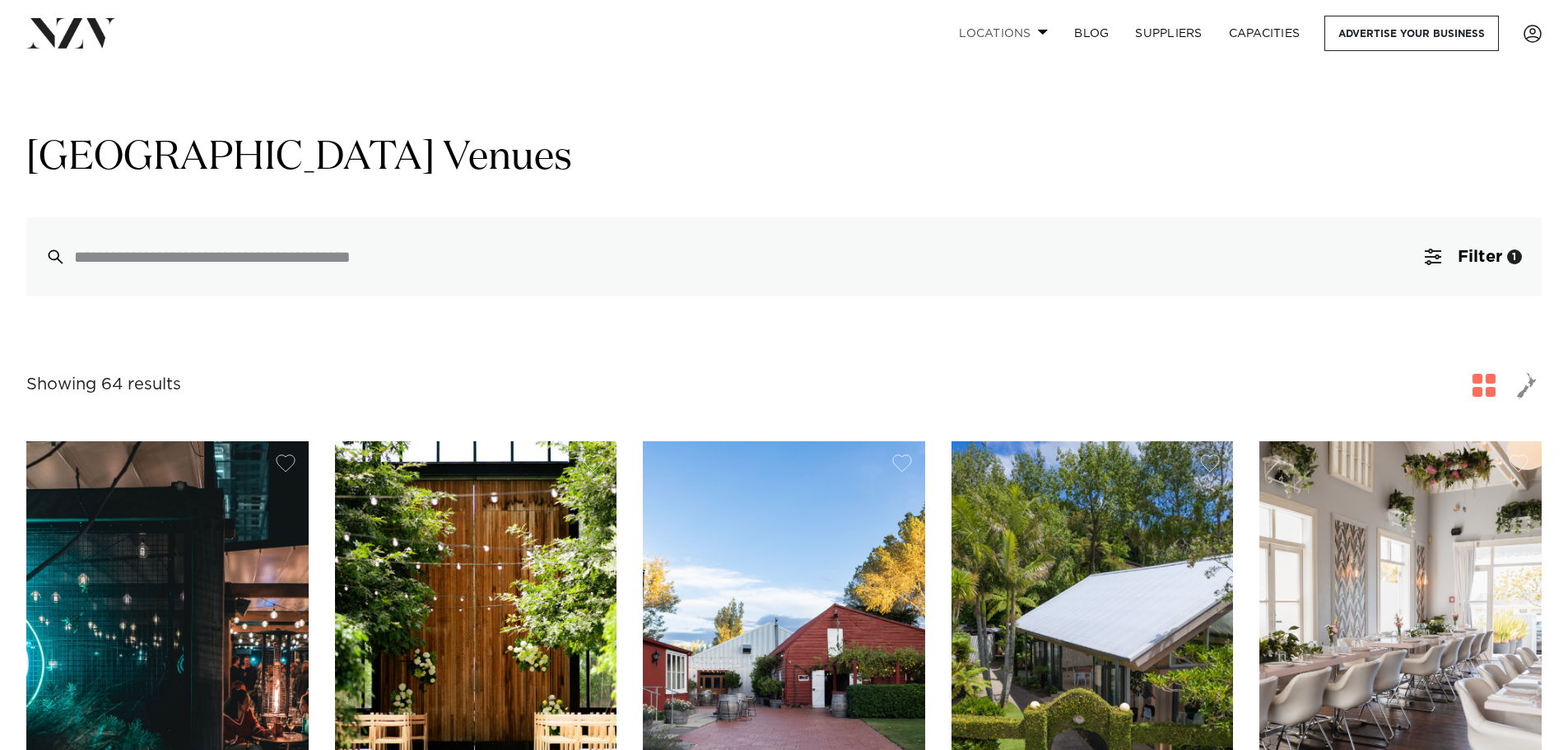
click at [1027, 24] on link "Locations" at bounding box center [1003, 33] width 115 height 35
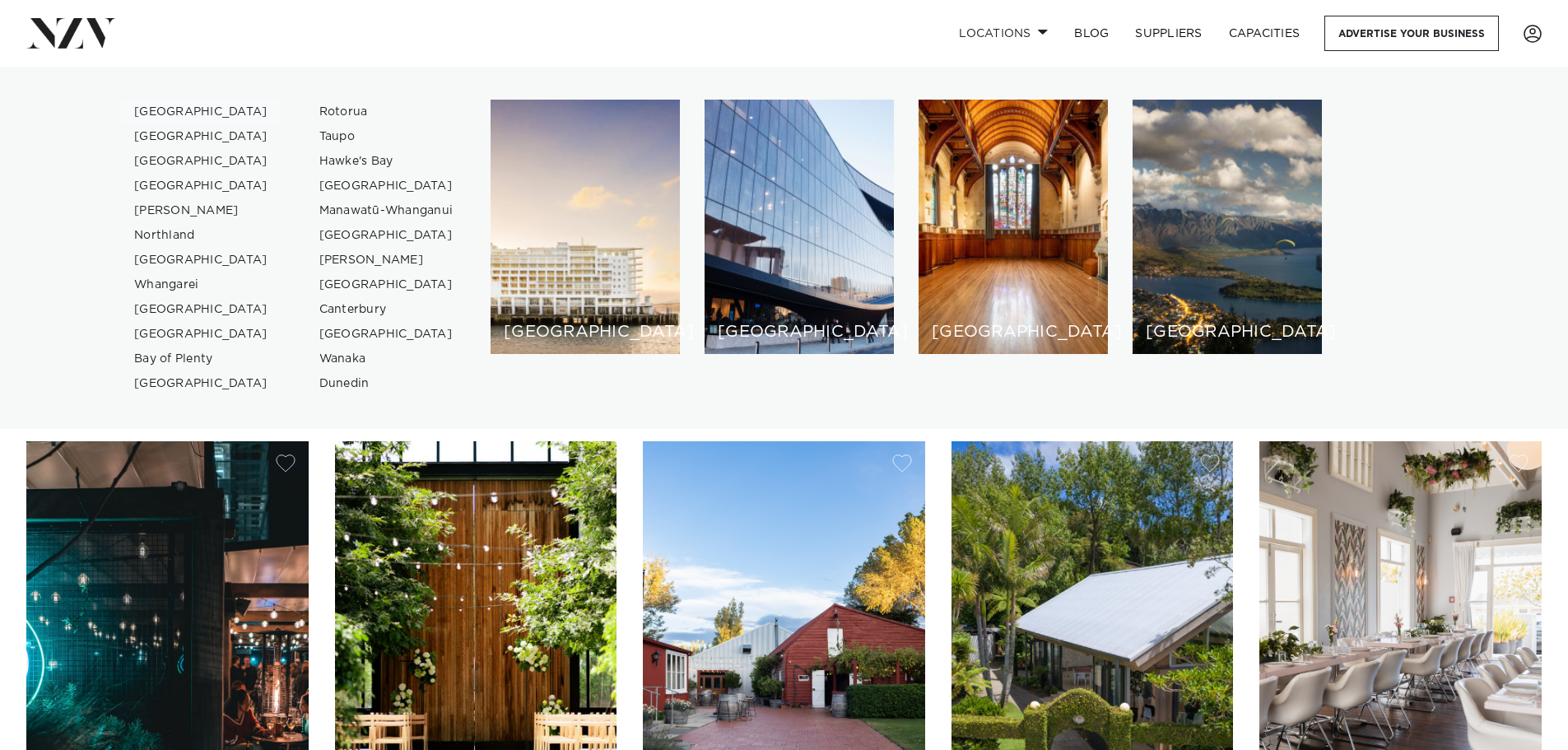
click at [147, 107] on link "[GEOGRAPHIC_DATA]" at bounding box center [201, 111] width 160 height 24
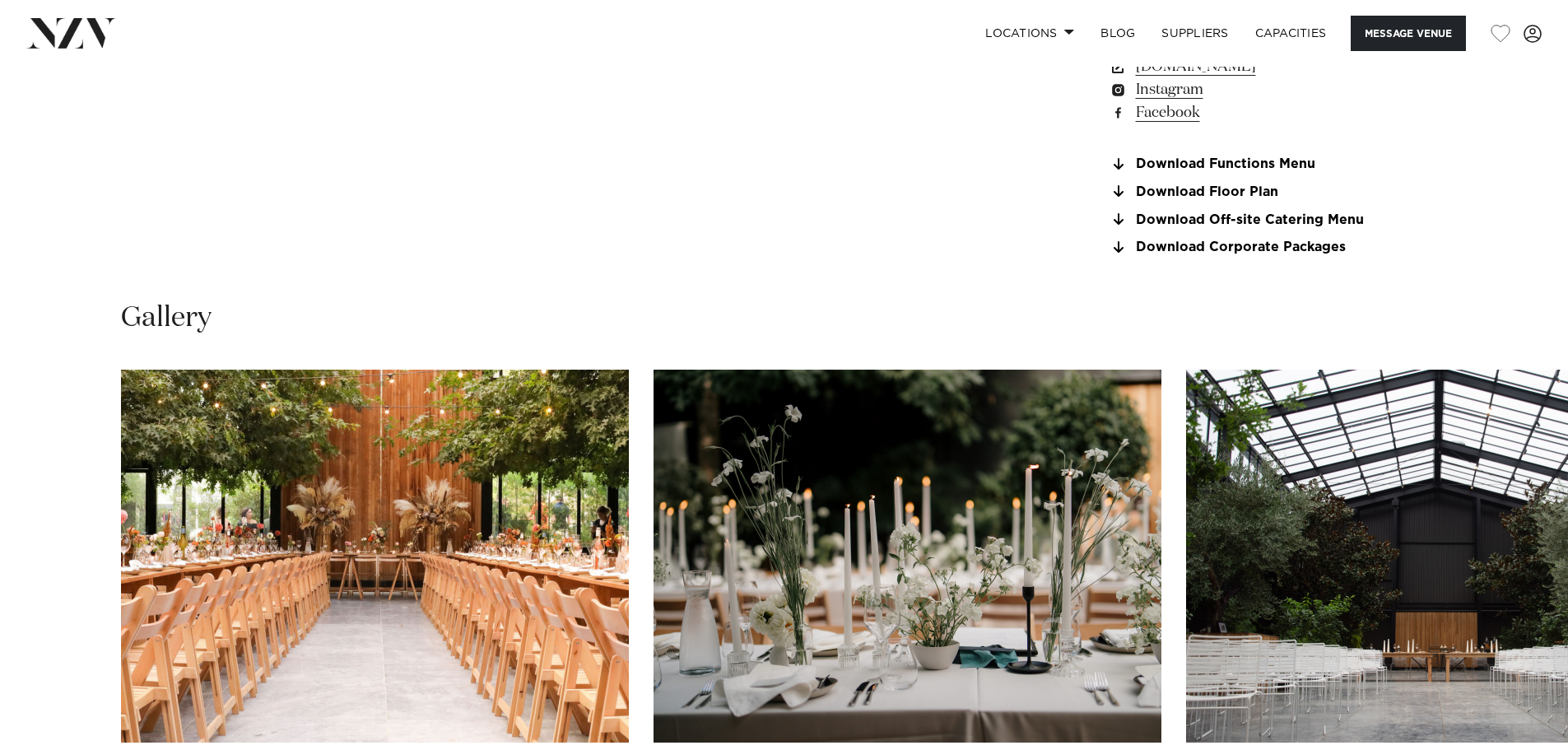
scroll to position [1482, 0]
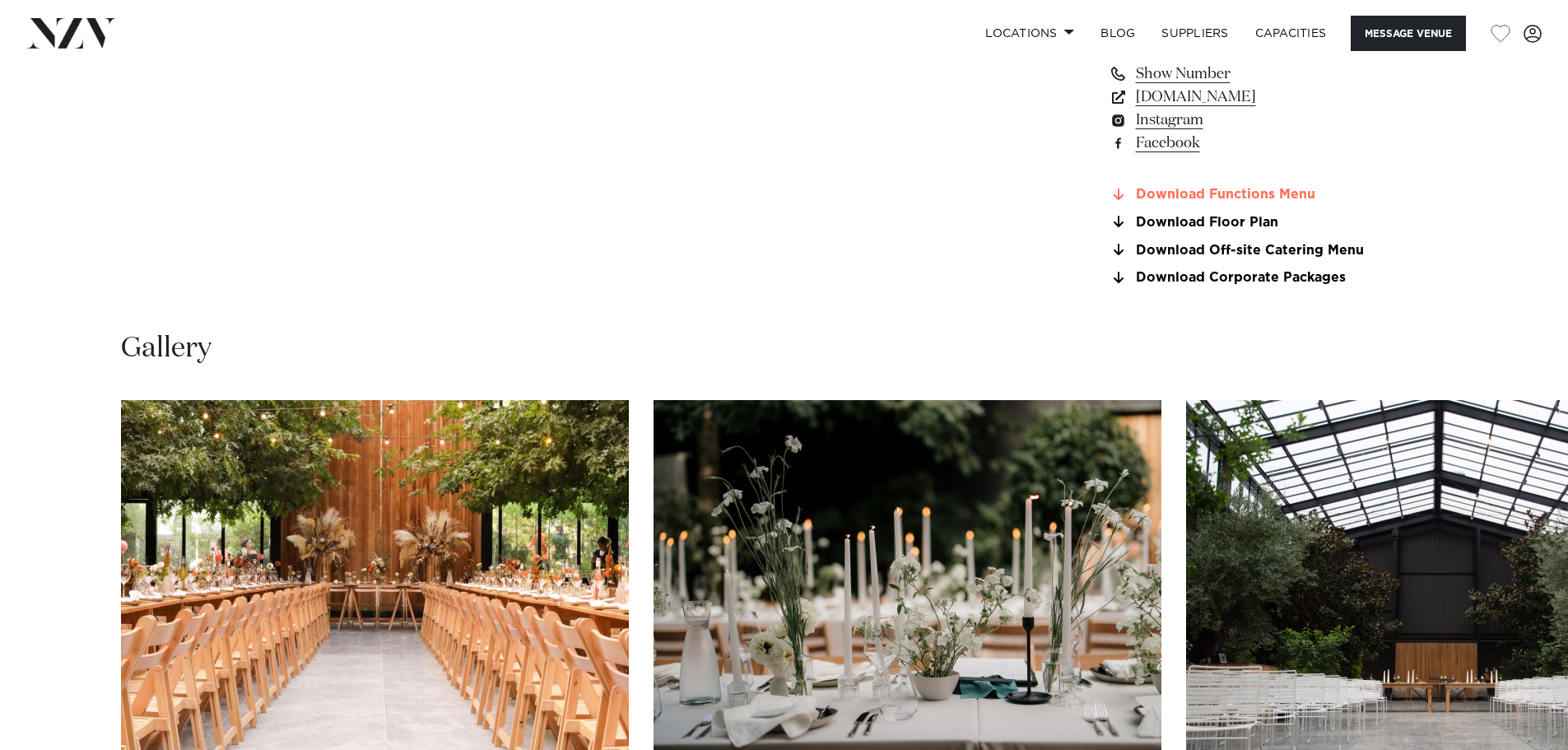
click at [1267, 191] on link "Download Functions Menu" at bounding box center [1243, 195] width 268 height 14
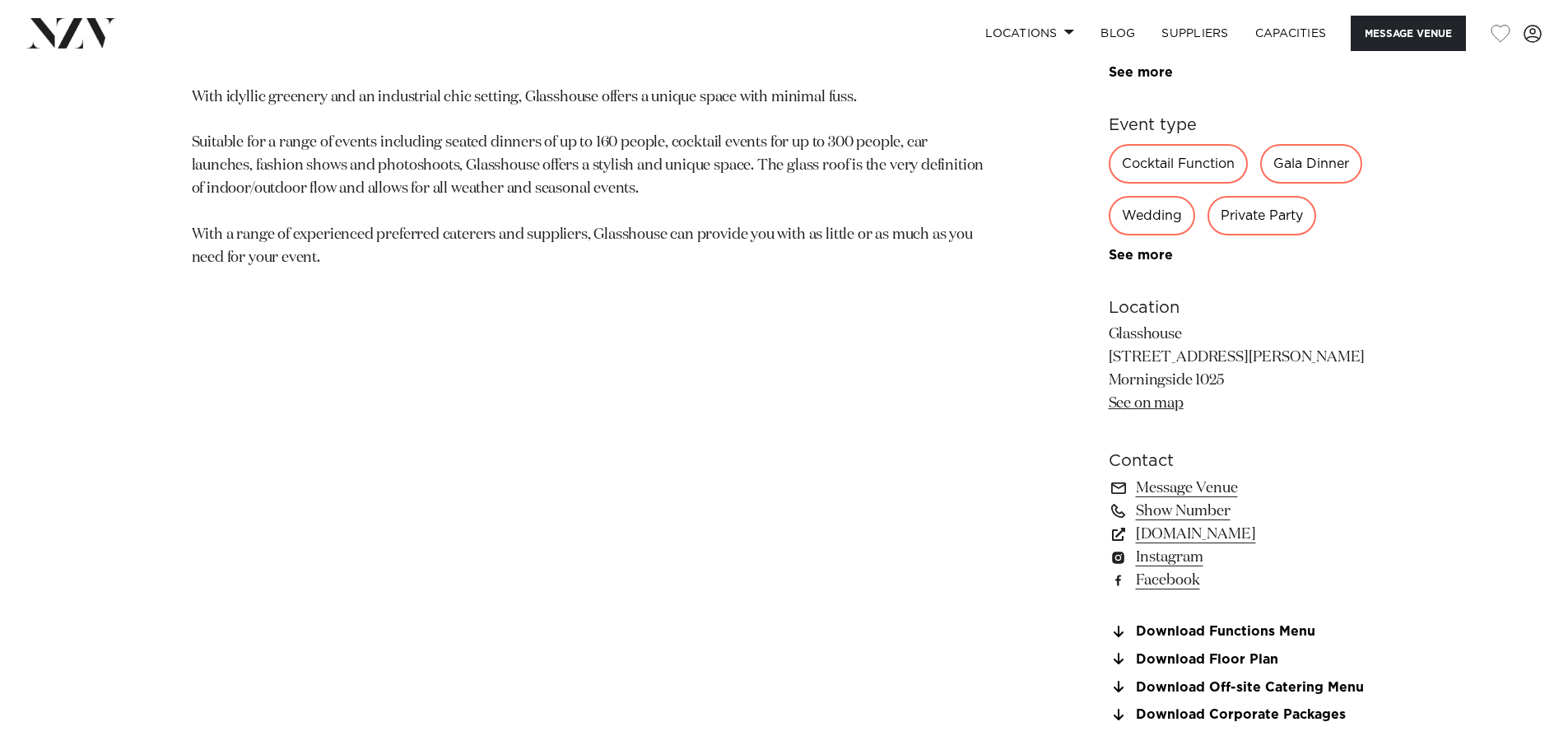
scroll to position [1071, 0]
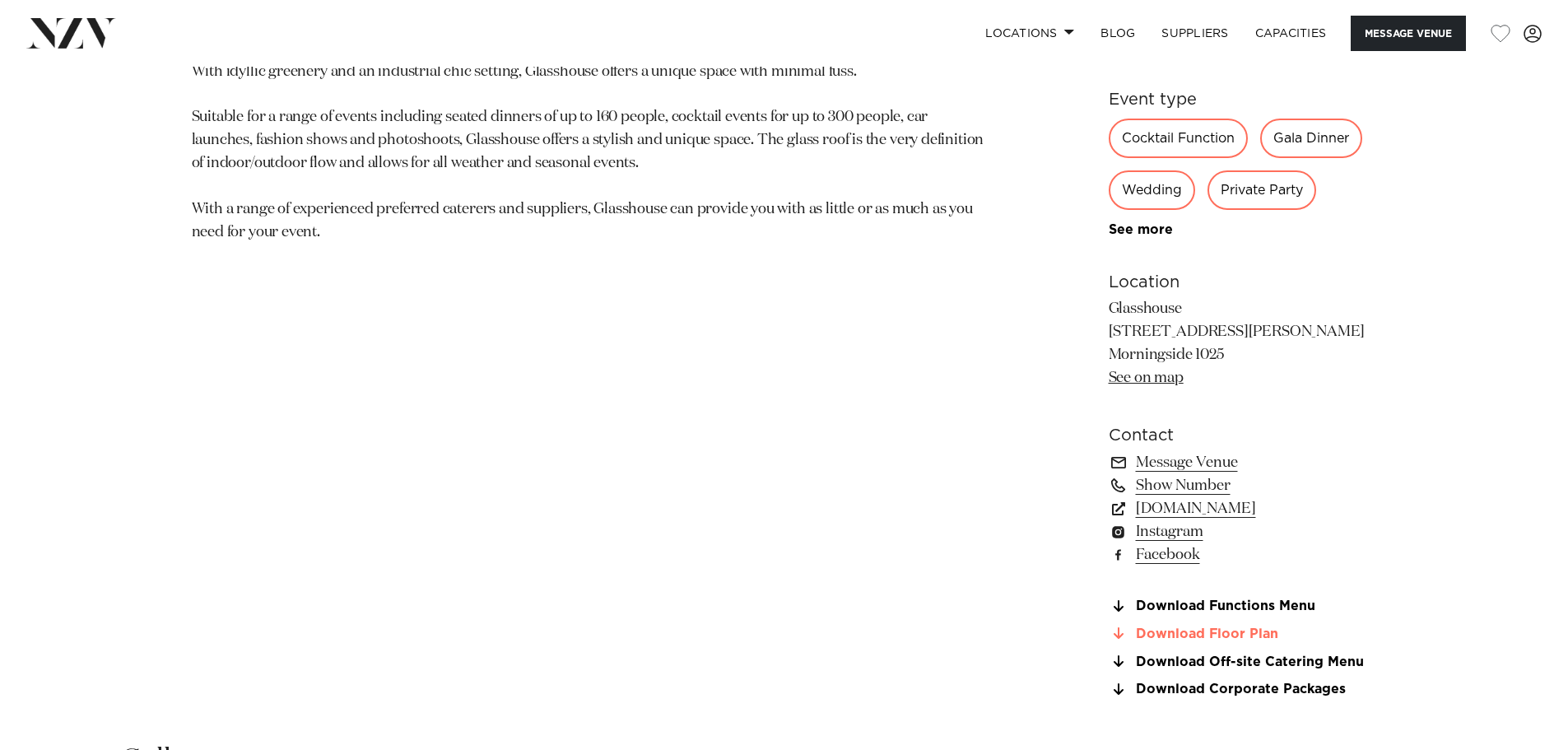
click at [1258, 639] on link "Download Floor Plan" at bounding box center [1243, 634] width 268 height 14
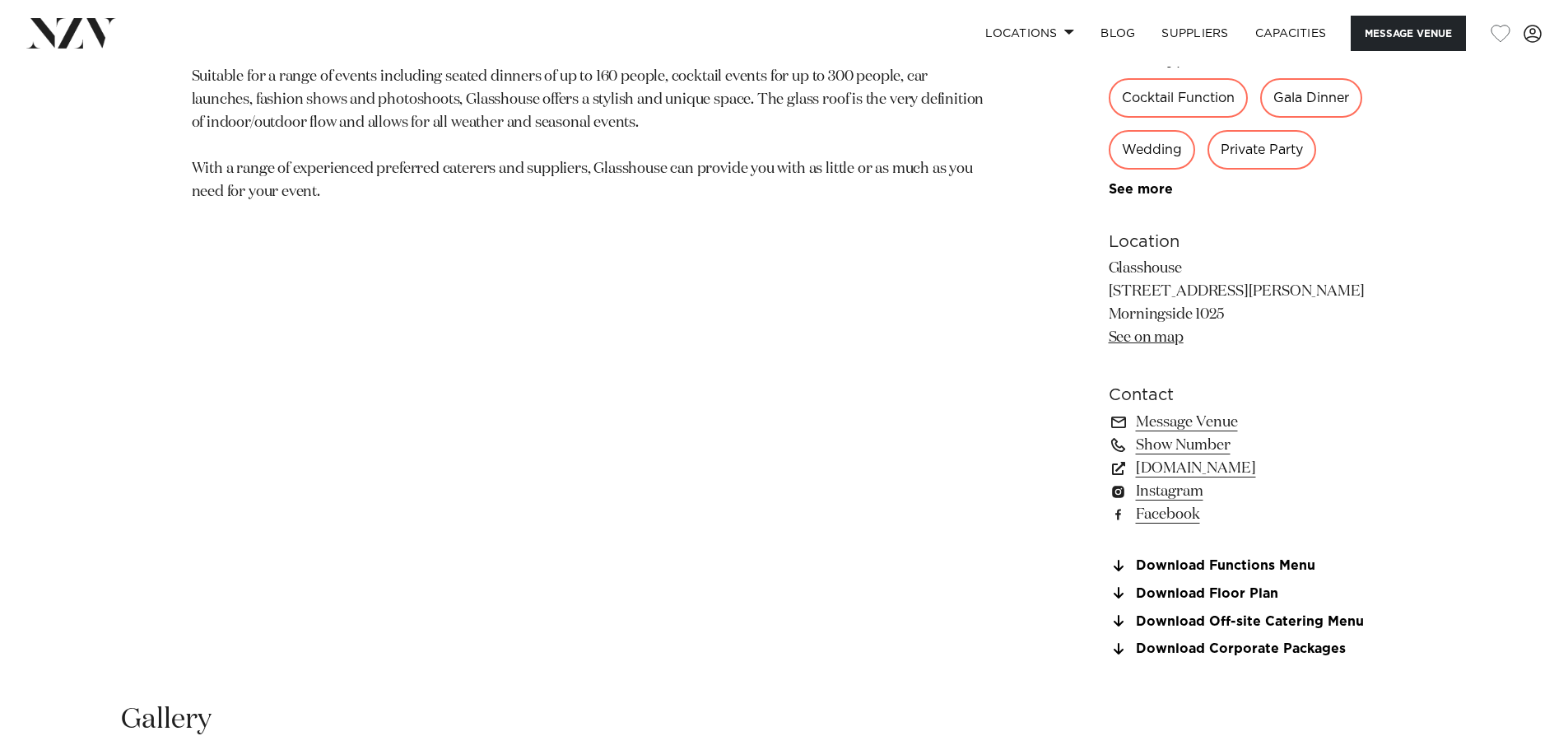
scroll to position [1153, 0]
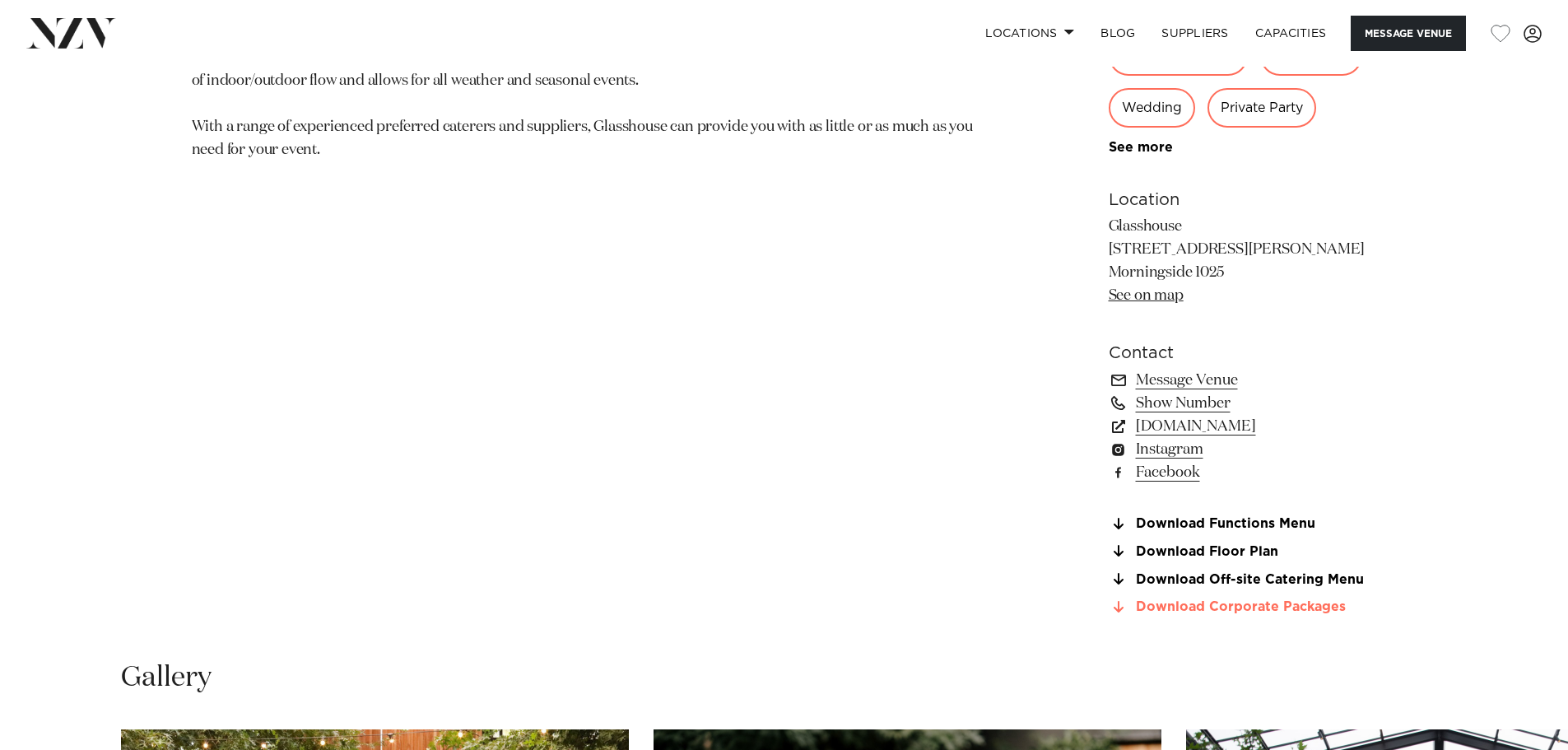
click at [1283, 601] on link "Download Corporate Packages" at bounding box center [1243, 608] width 268 height 14
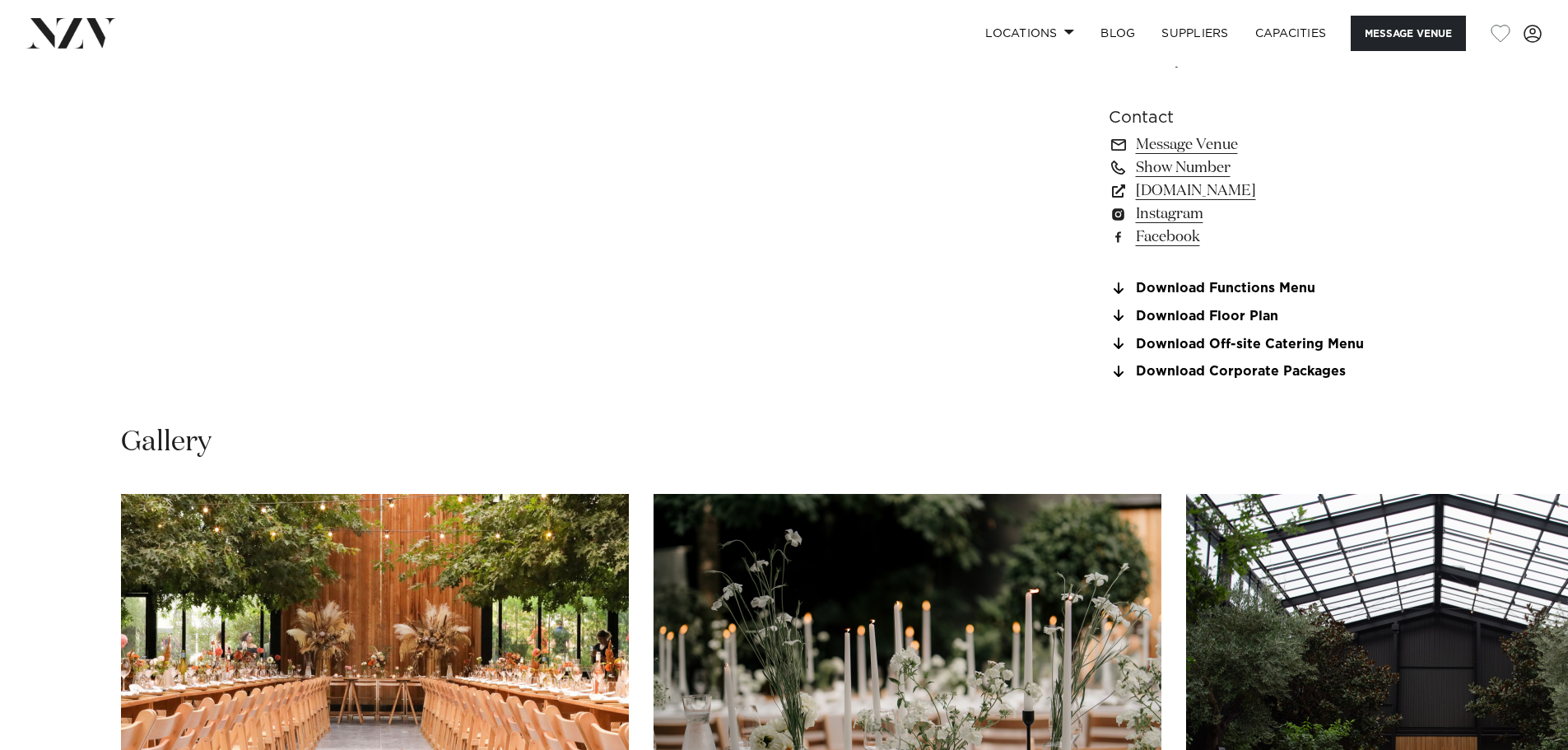
scroll to position [1399, 0]
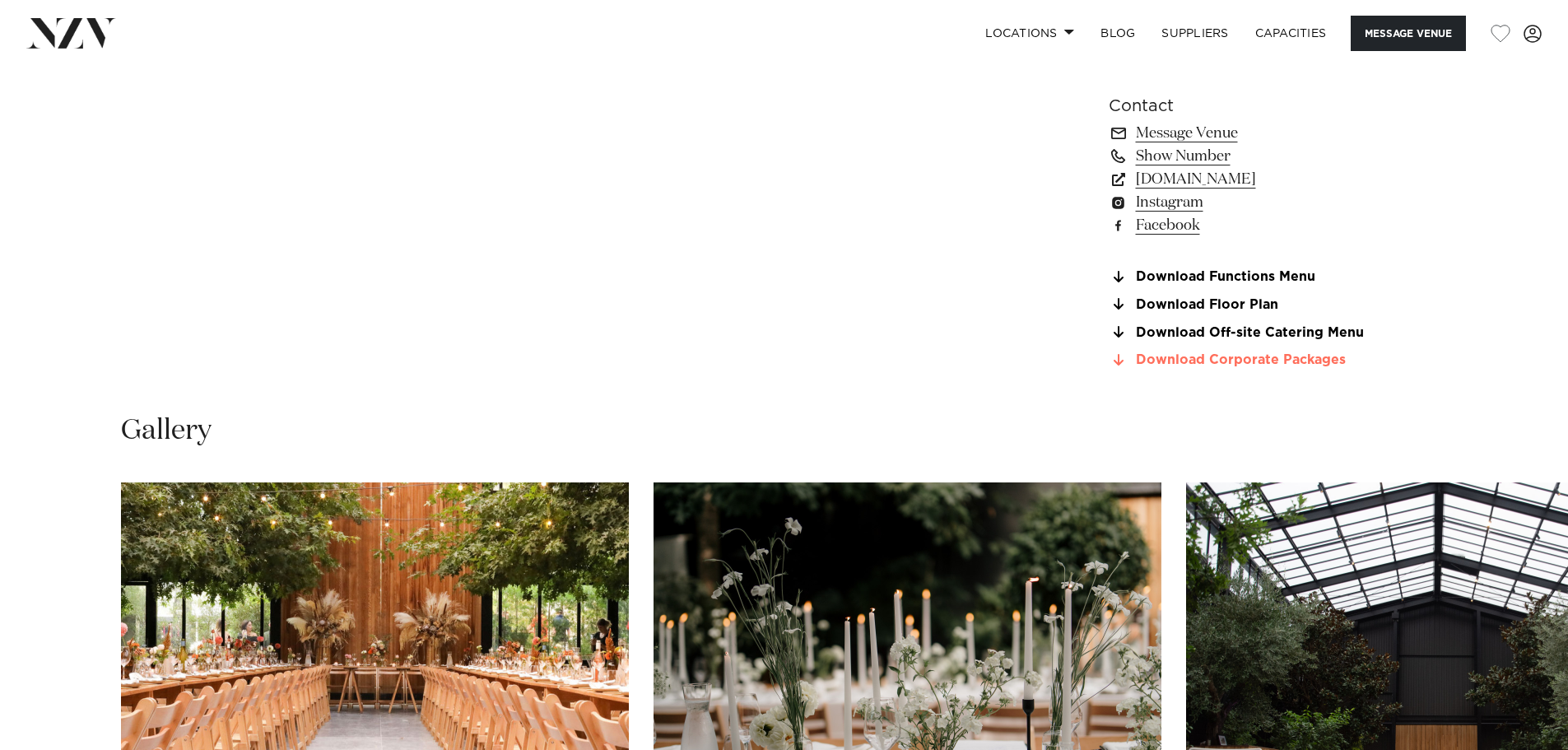
click at [1284, 361] on link "Download Corporate Packages" at bounding box center [1243, 361] width 268 height 14
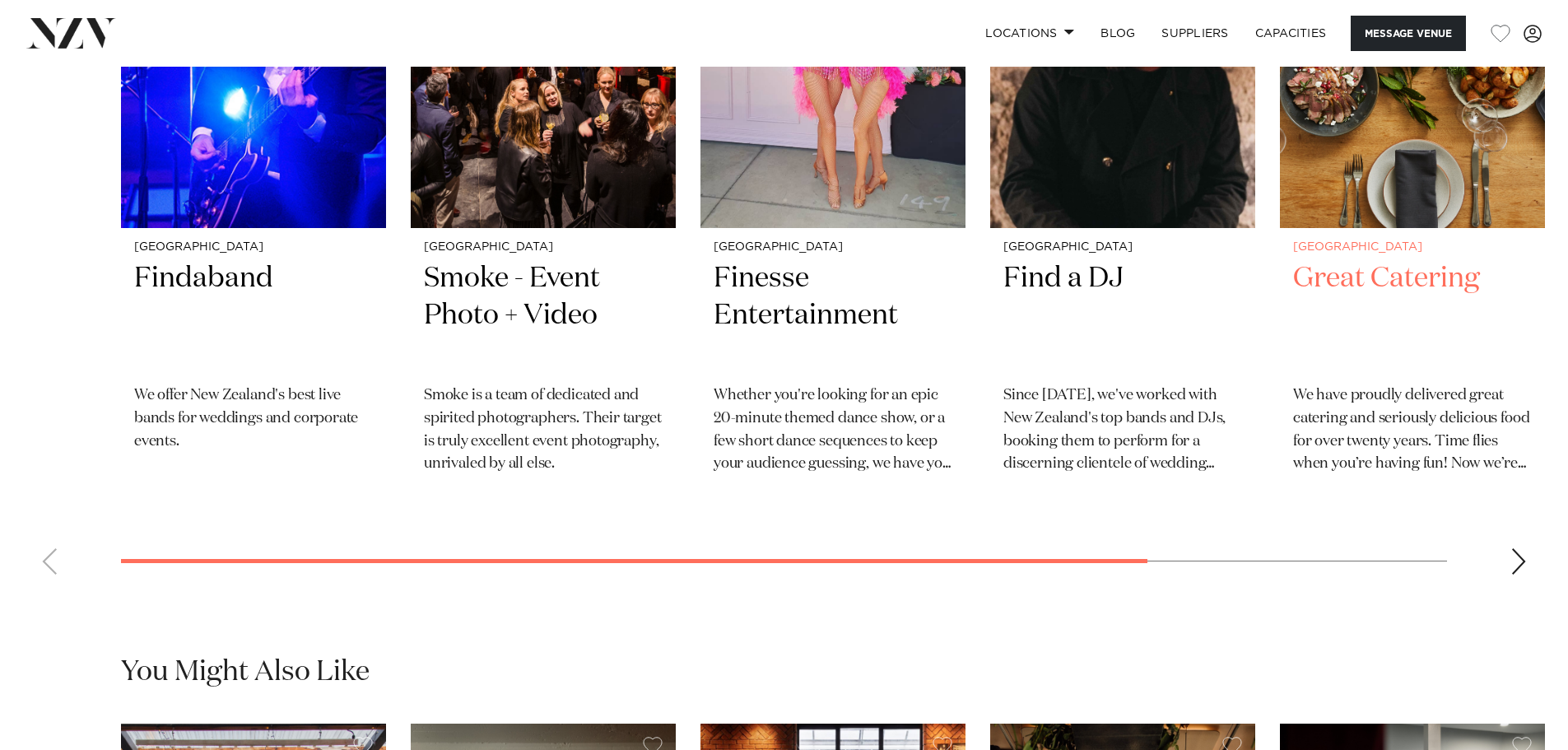
scroll to position [2882, 0]
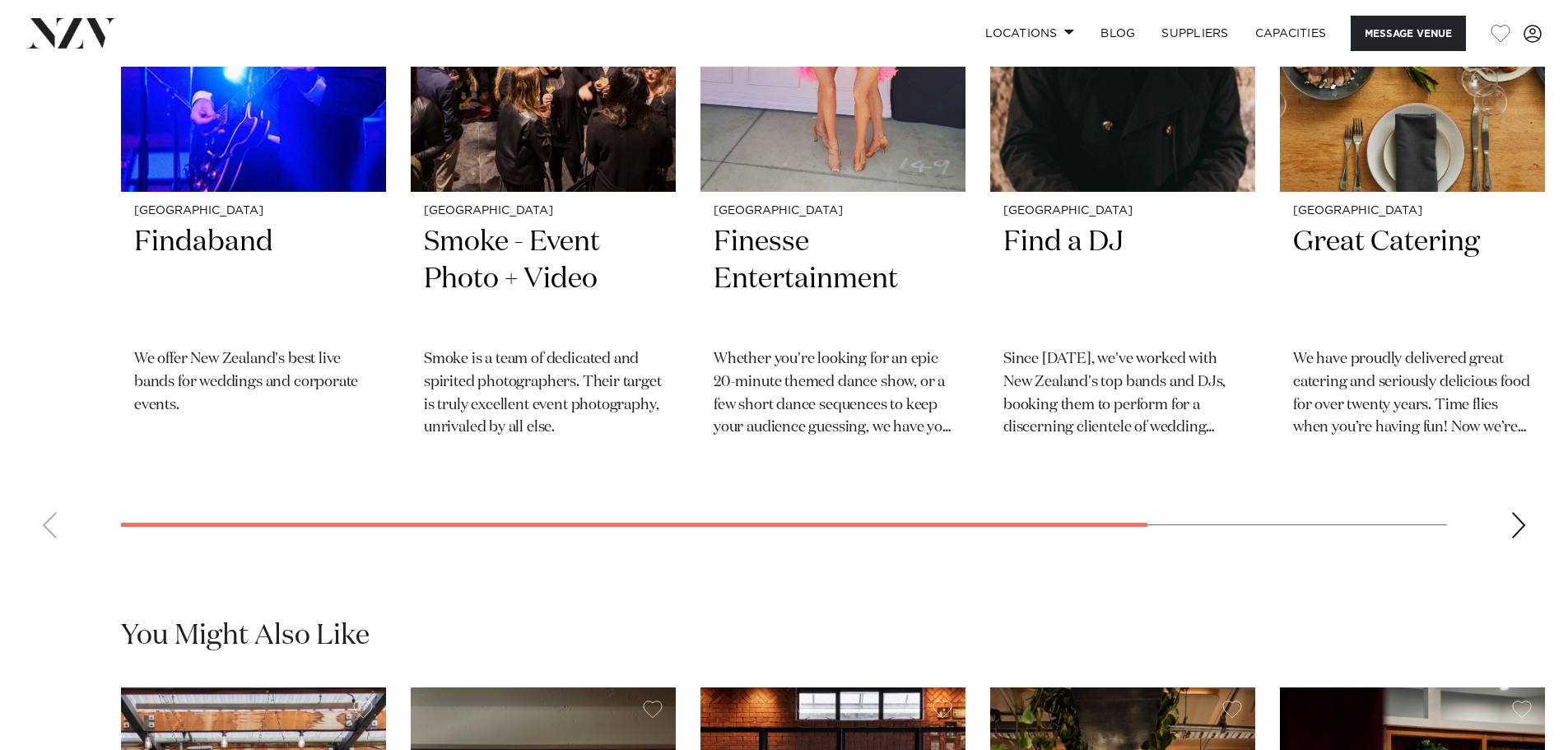
click at [1527, 537] on swiper-container "Auckland Findaband We offer New Zealand's best live bands for weddings and corp…" at bounding box center [784, 194] width 1568 height 716
click at [1519, 524] on div "Next slide" at bounding box center [1518, 524] width 16 height 26
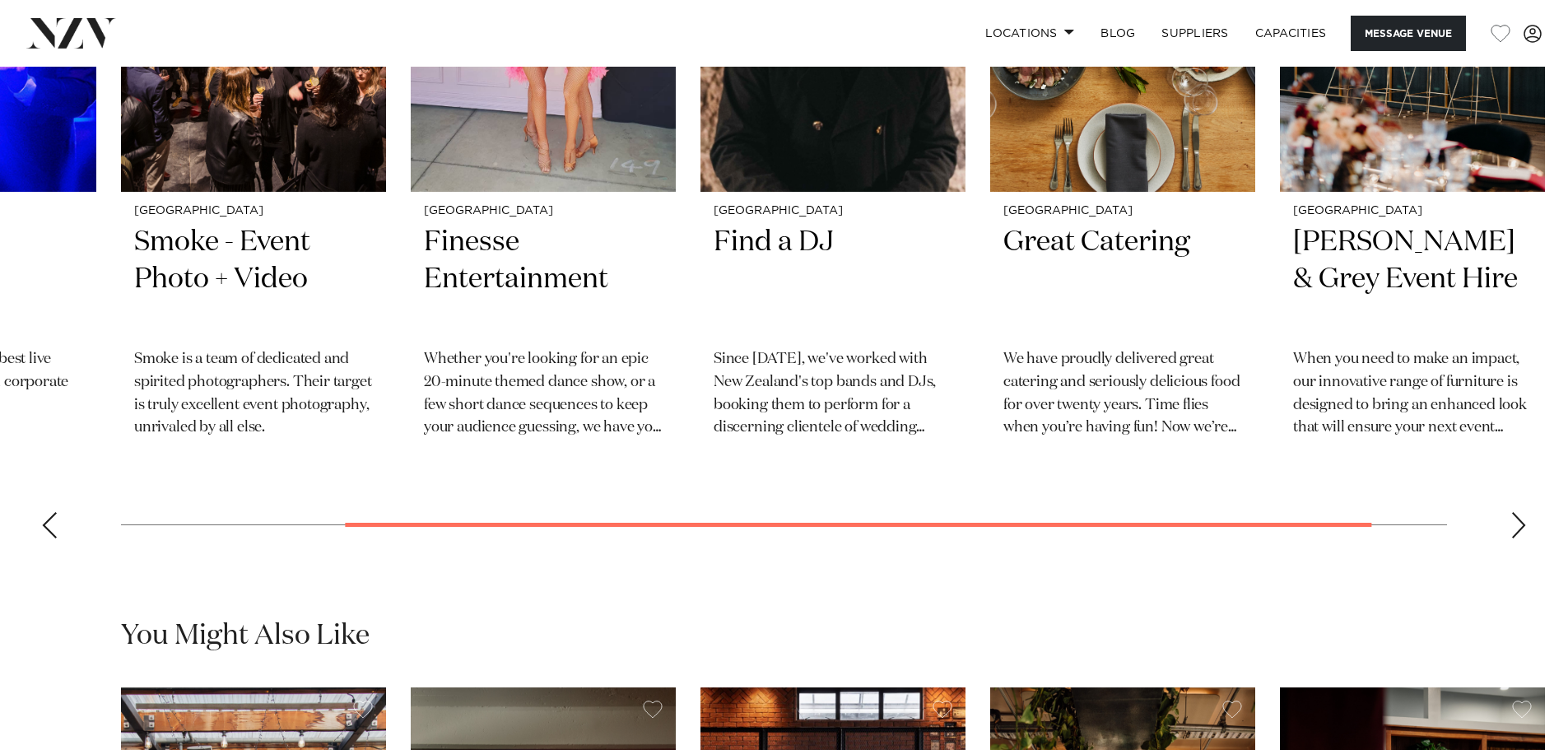
click at [1517, 525] on div "Next slide" at bounding box center [1518, 524] width 16 height 26
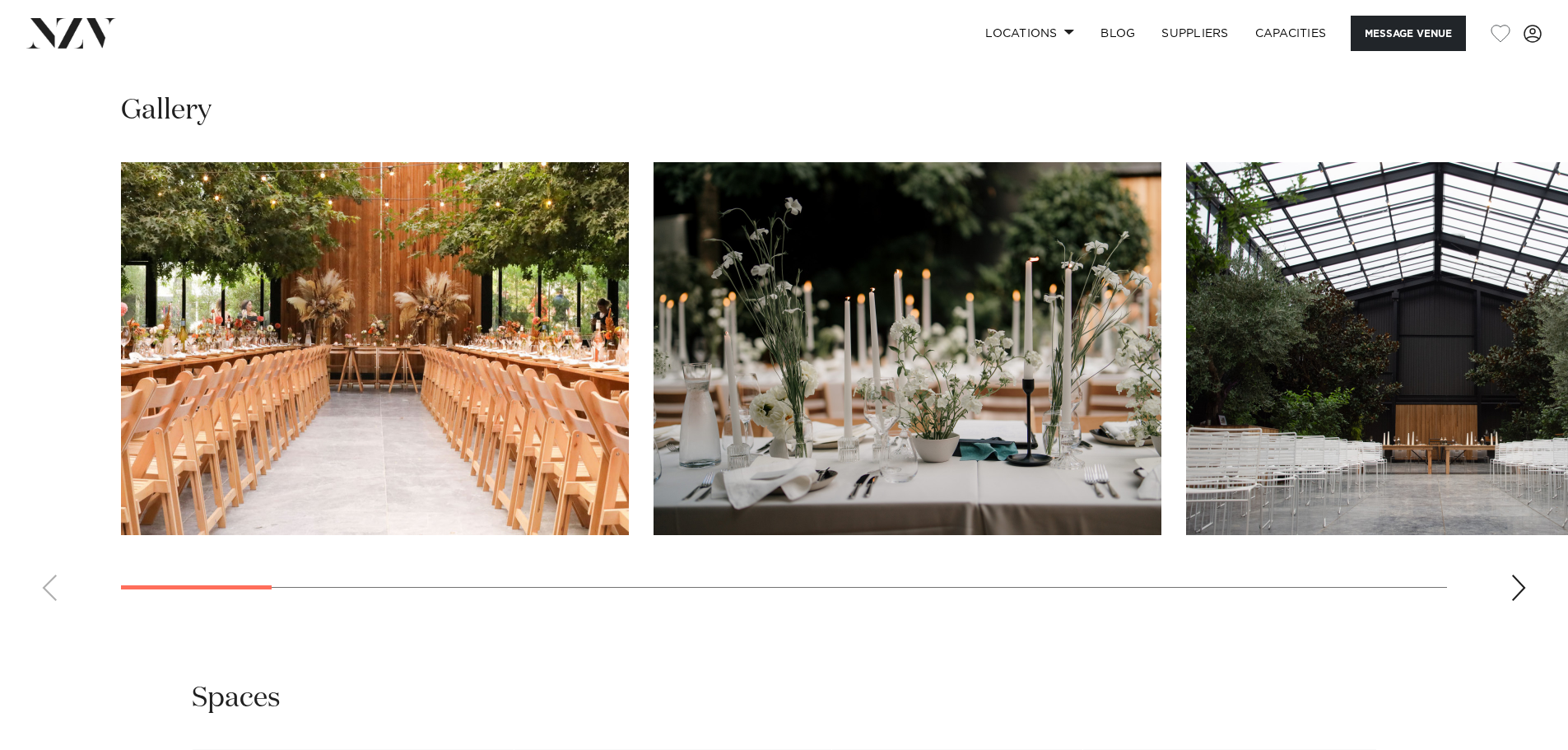
scroll to position [1729, 0]
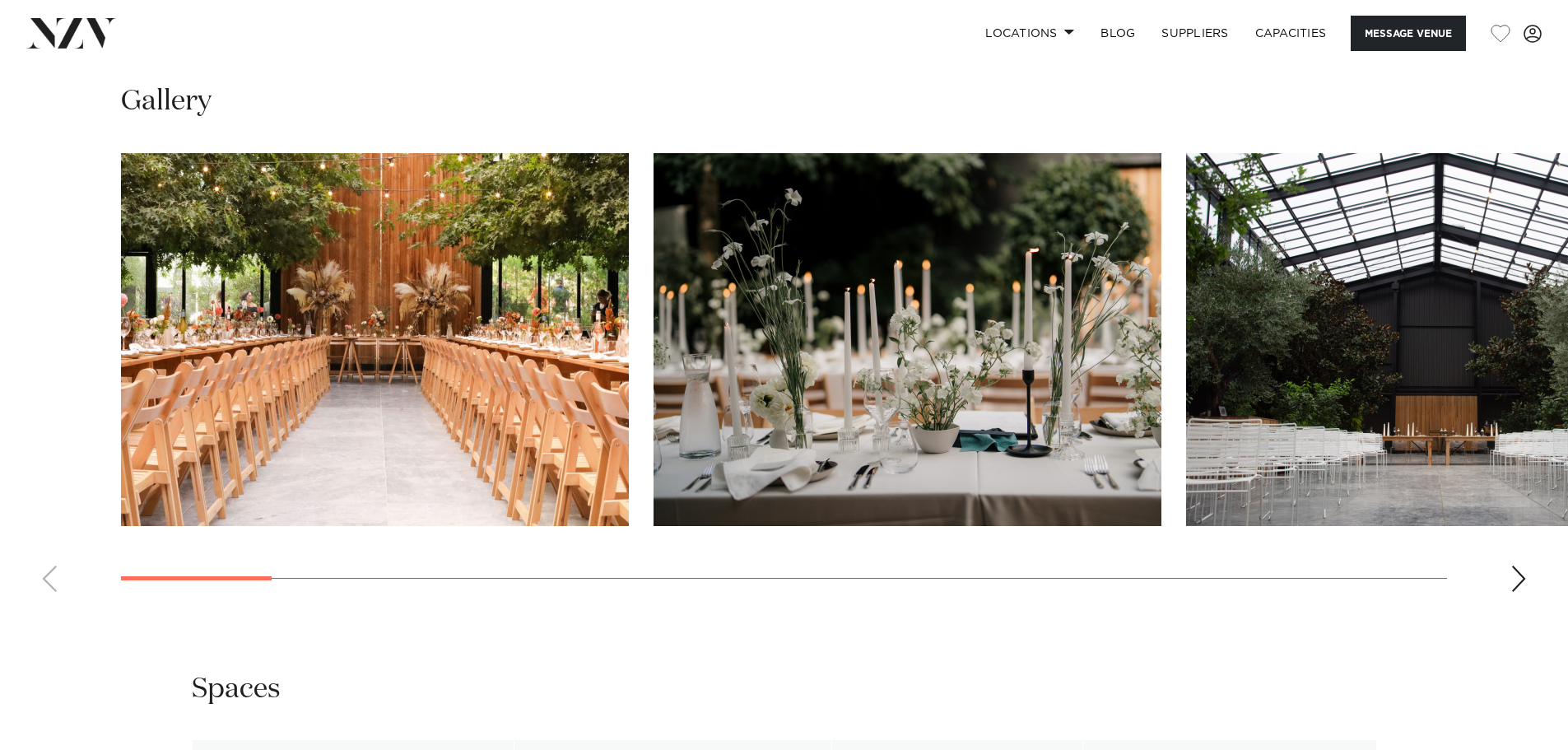
click at [1524, 592] on swiper-container at bounding box center [784, 379] width 1568 height 452
click at [1514, 583] on div "Next slide" at bounding box center [1518, 579] width 16 height 26
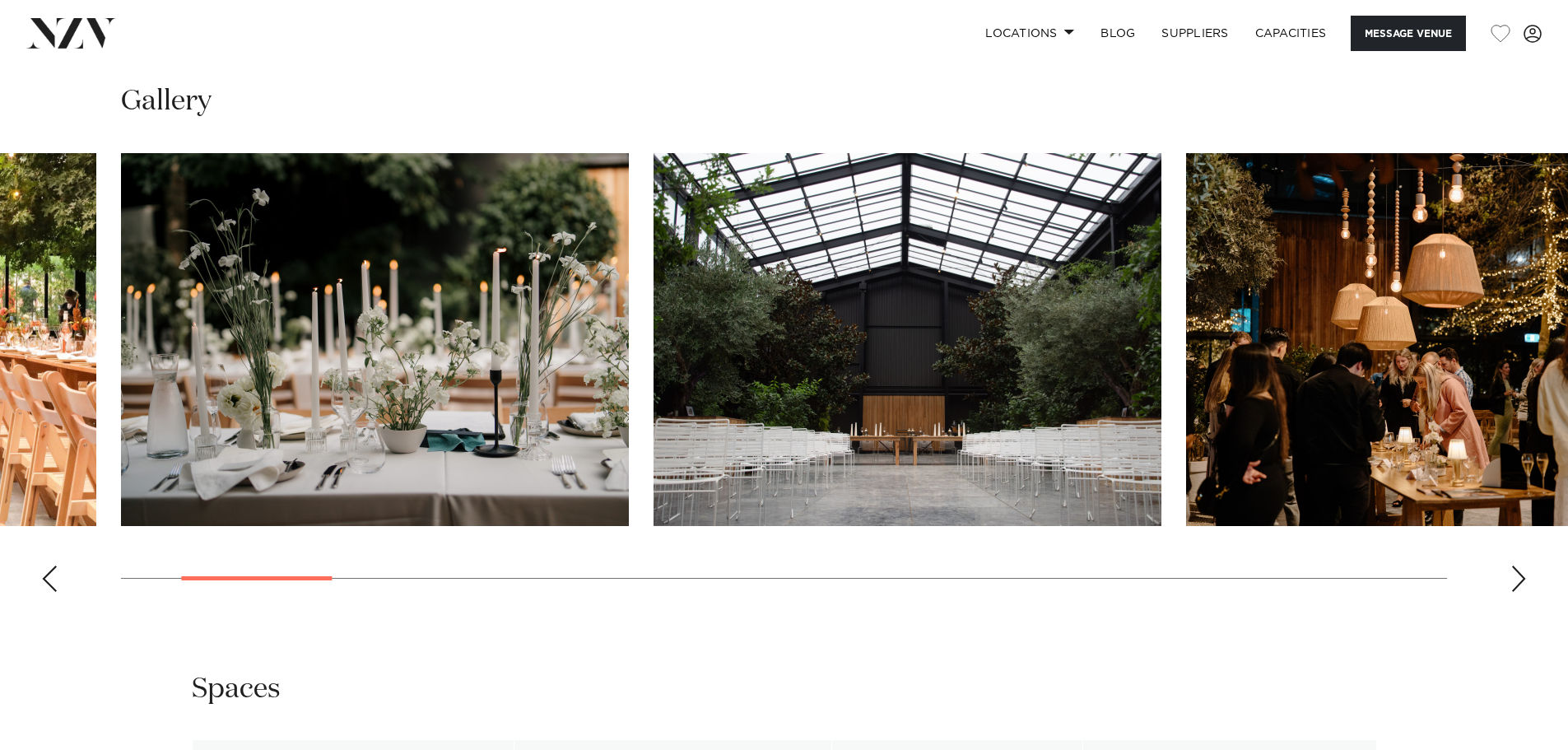
click at [1515, 573] on div "Next slide" at bounding box center [1518, 579] width 16 height 26
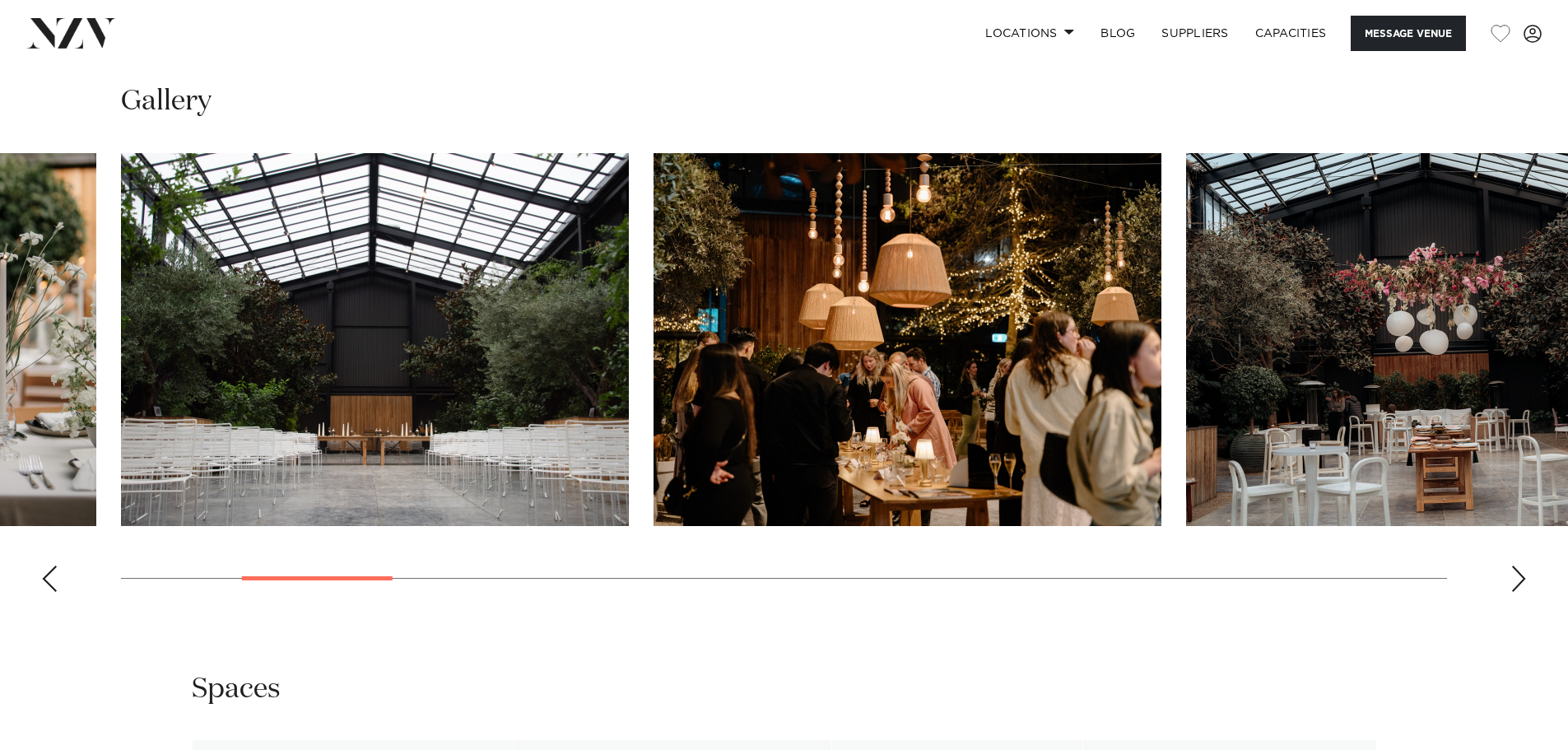
click at [1515, 573] on div "Next slide" at bounding box center [1518, 579] width 16 height 26
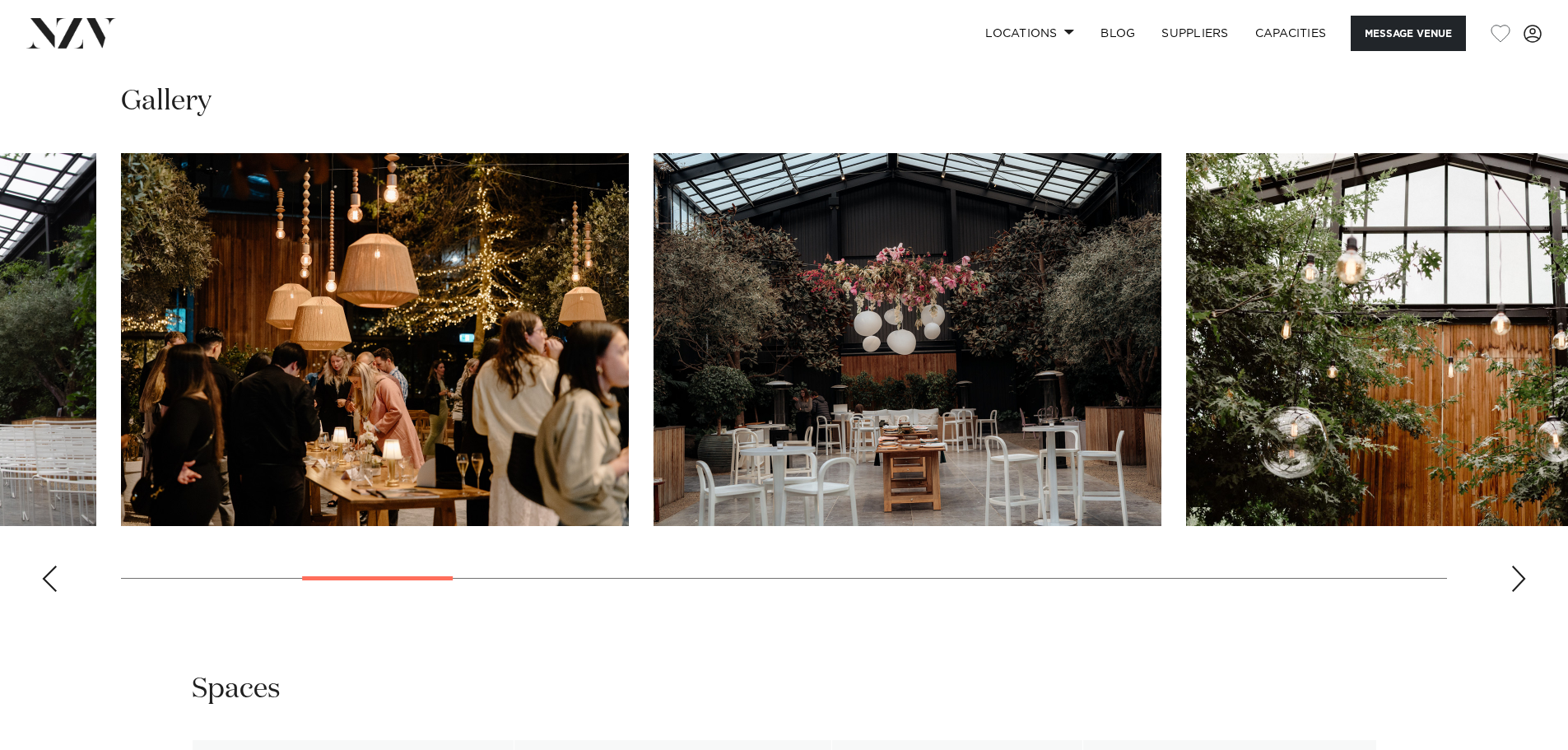
click at [1515, 573] on div "Next slide" at bounding box center [1518, 579] width 16 height 26
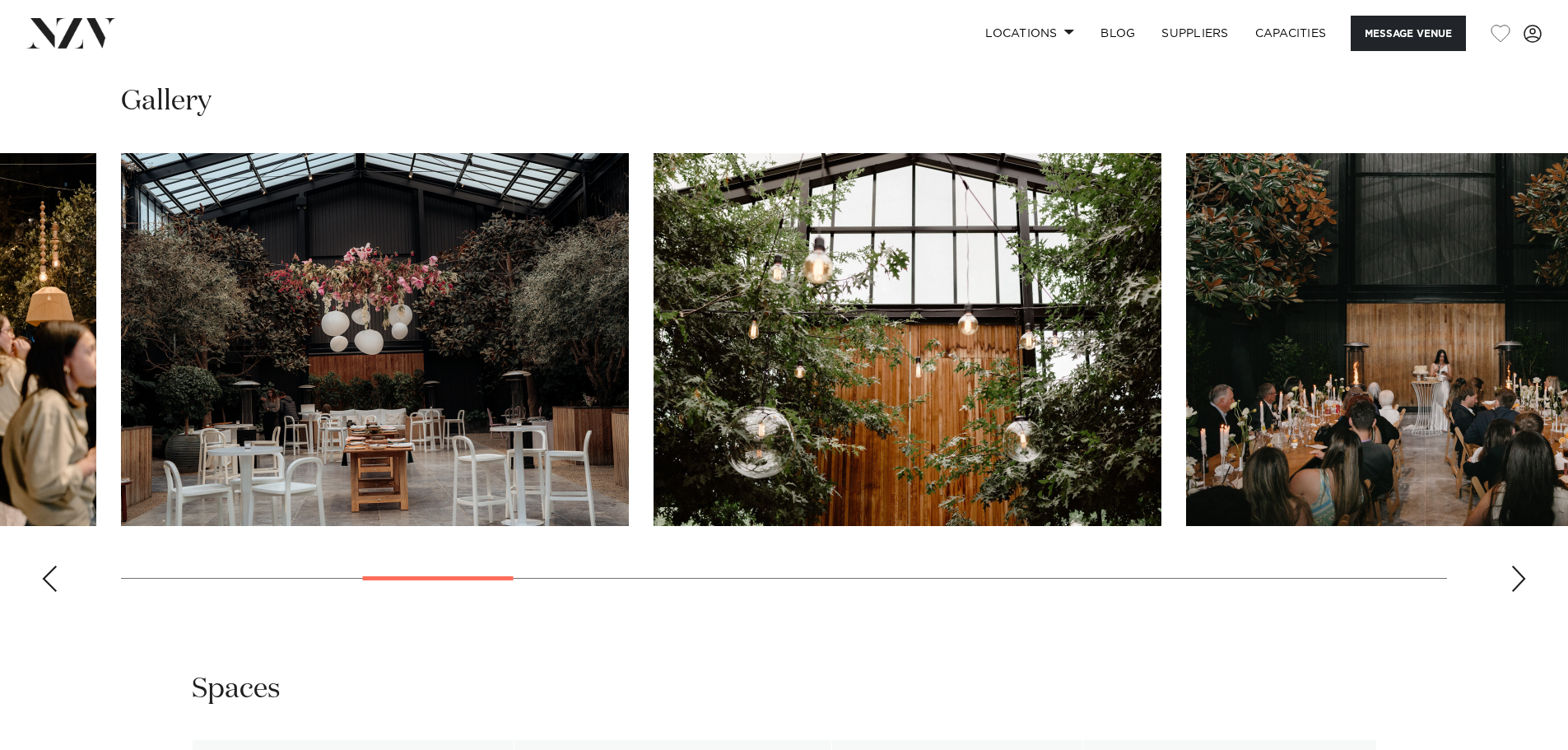
click at [1515, 573] on div "Next slide" at bounding box center [1518, 579] width 16 height 26
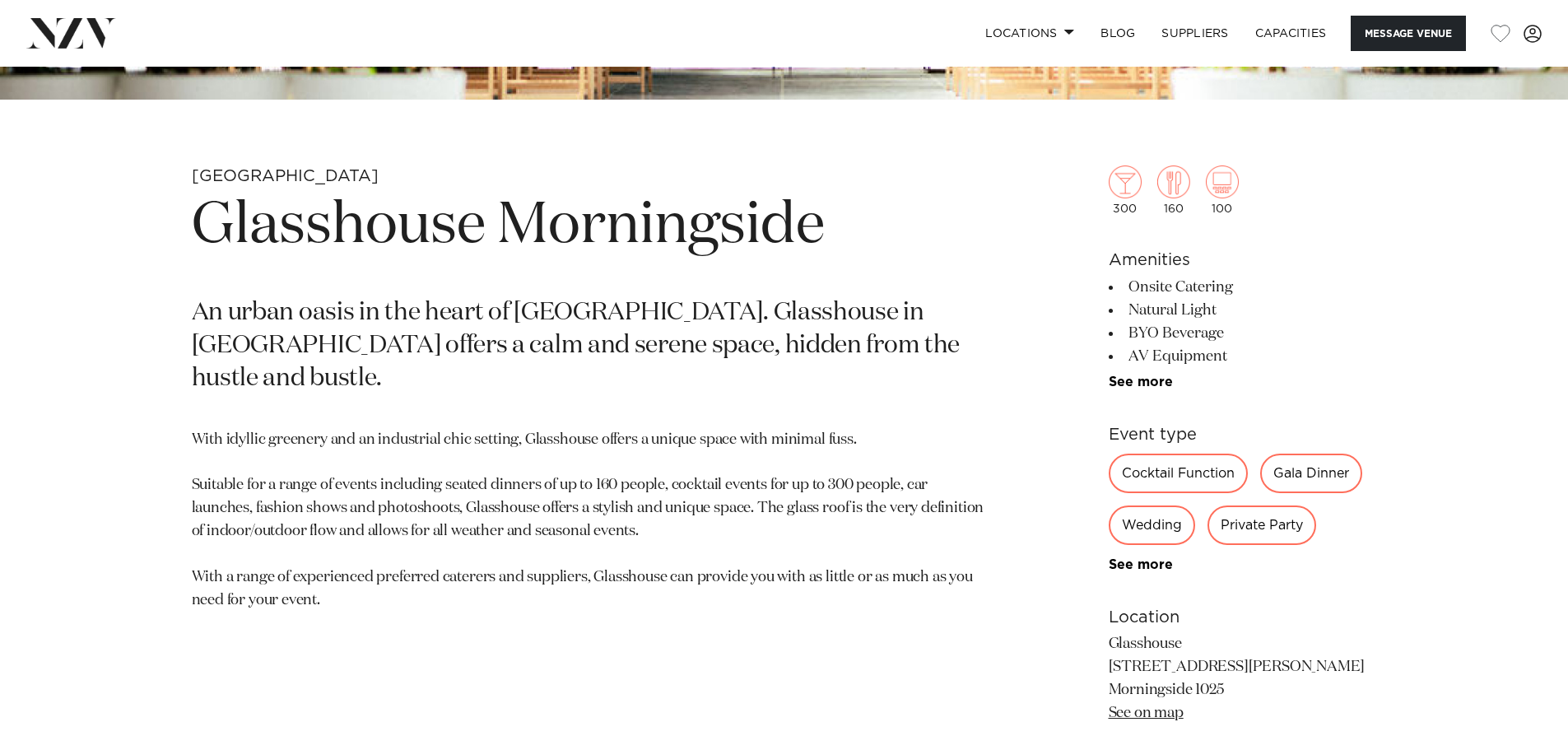
scroll to position [988, 0]
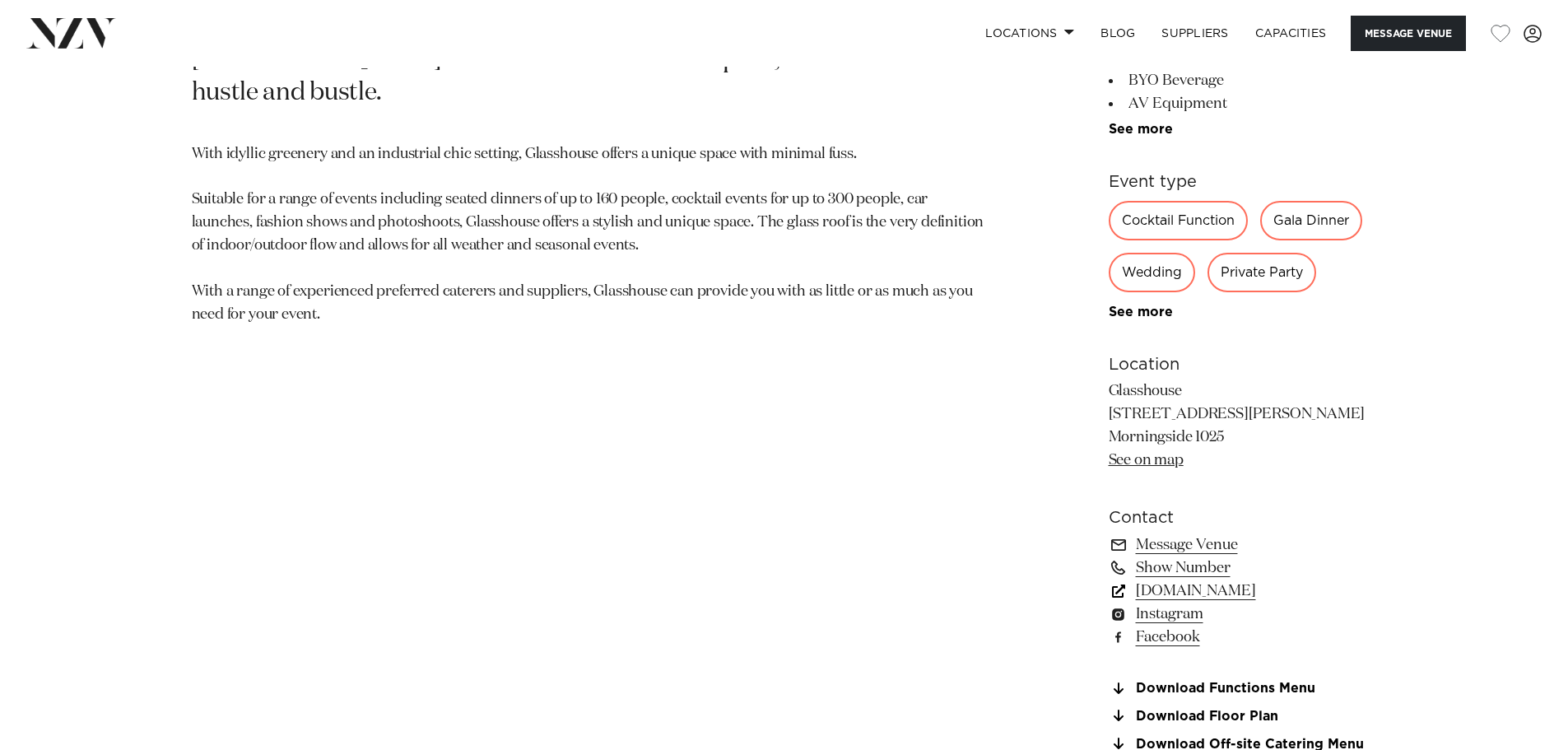
click at [1202, 593] on link "glasshouse.net.nz" at bounding box center [1243, 591] width 268 height 23
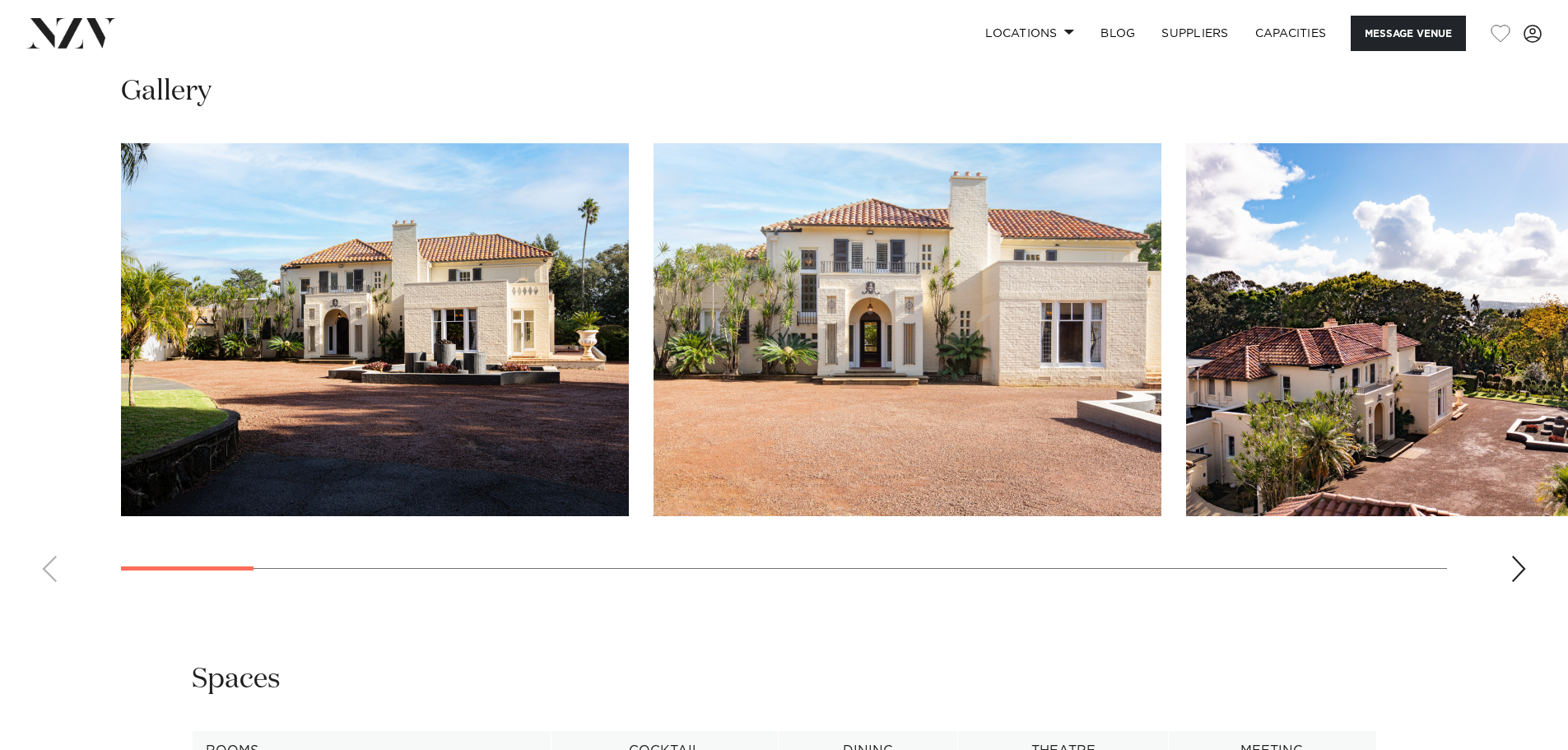
scroll to position [1729, 0]
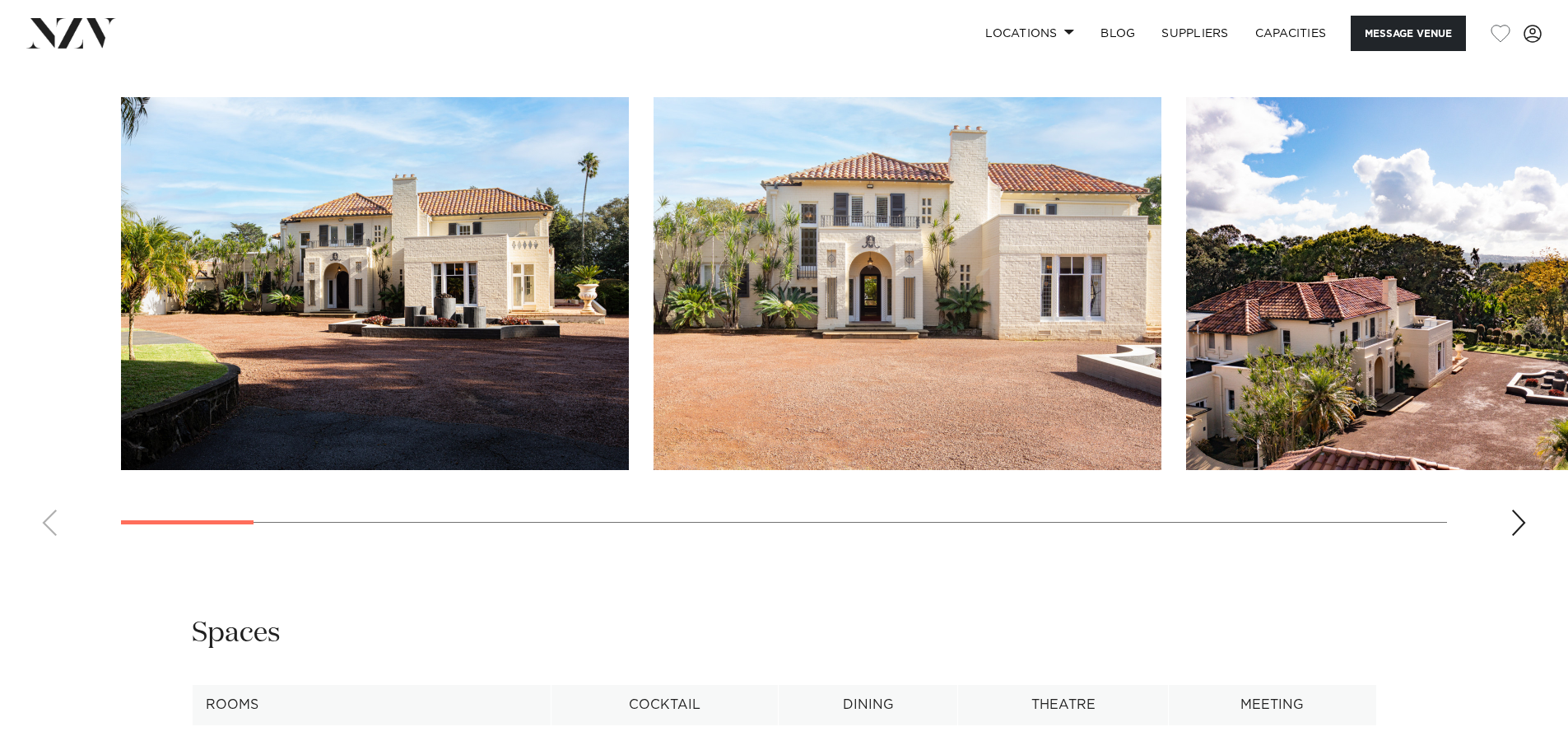
click at [438, 439] on img "1 / 25" at bounding box center [375, 284] width 508 height 373
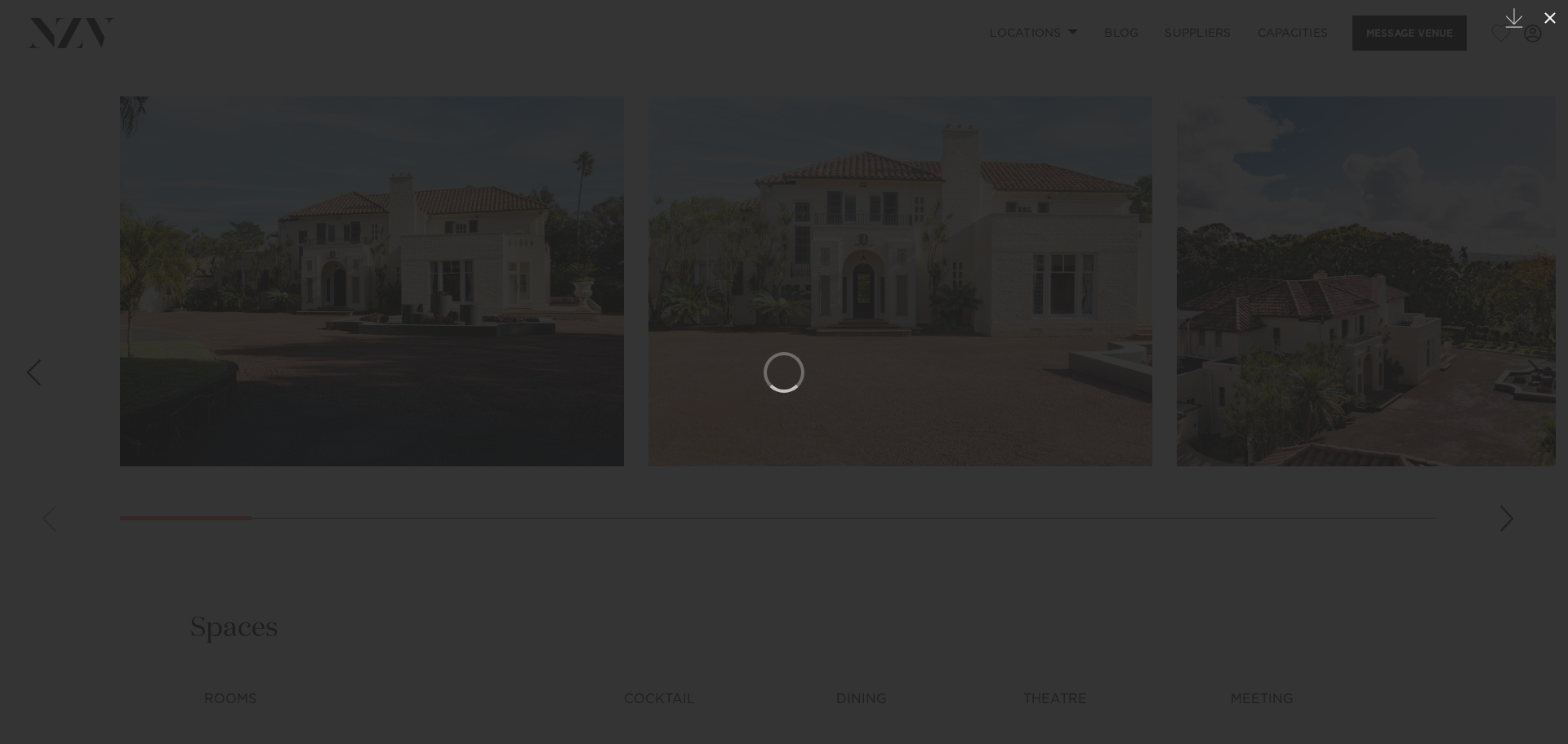
click at [1553, 22] on icon at bounding box center [1550, 18] width 20 height 20
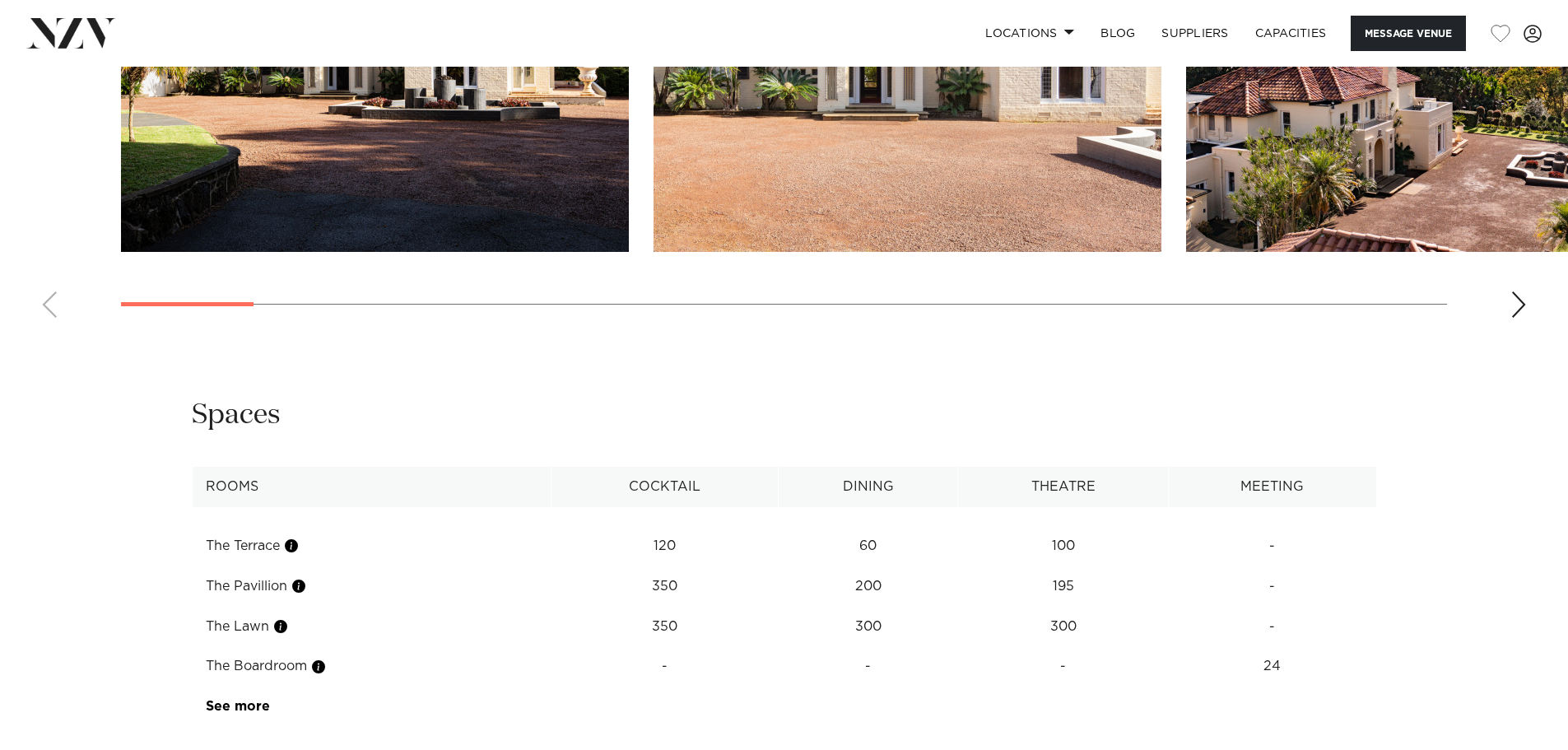
scroll to position [1976, 0]
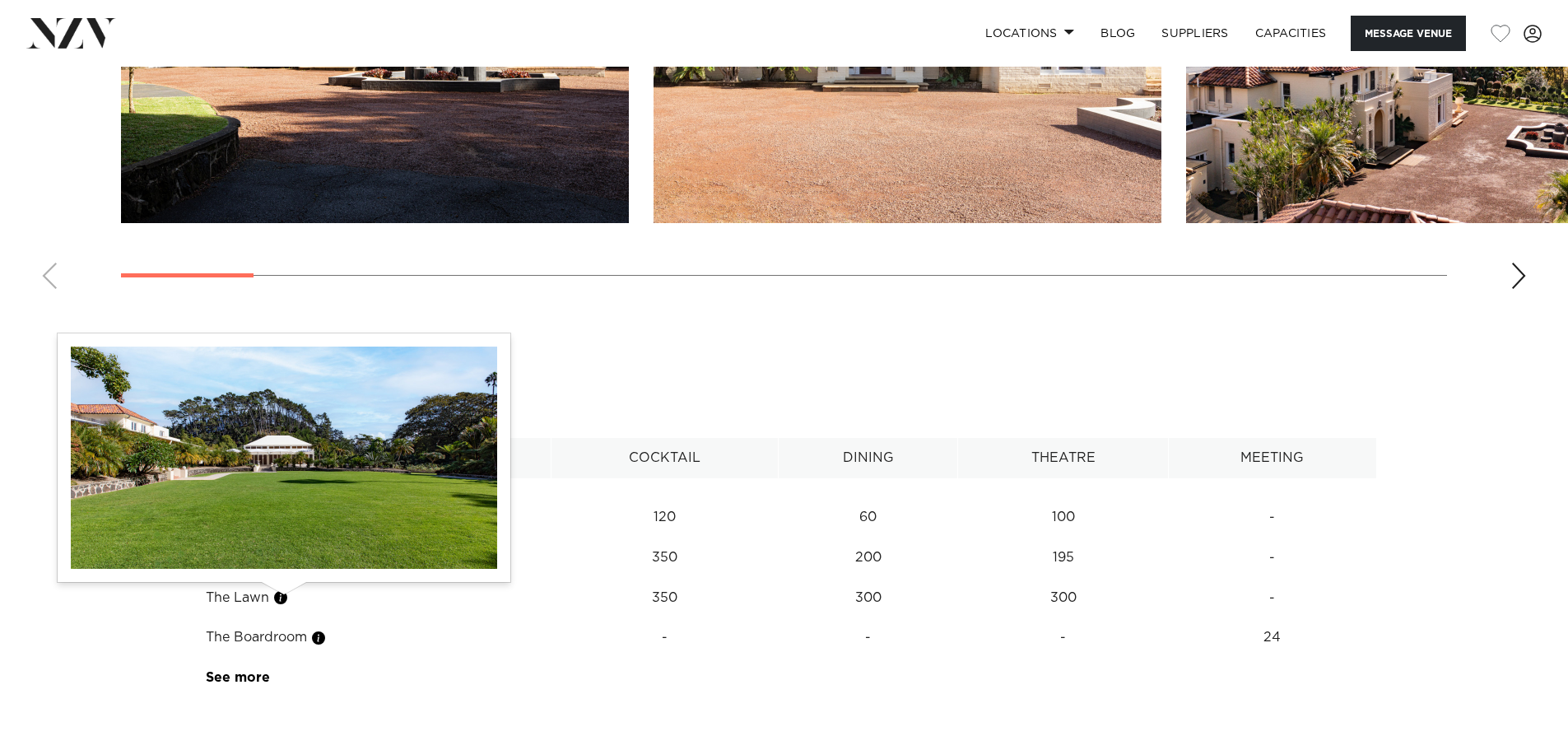
click at [279, 598] on button "button" at bounding box center [281, 598] width 16 height 16
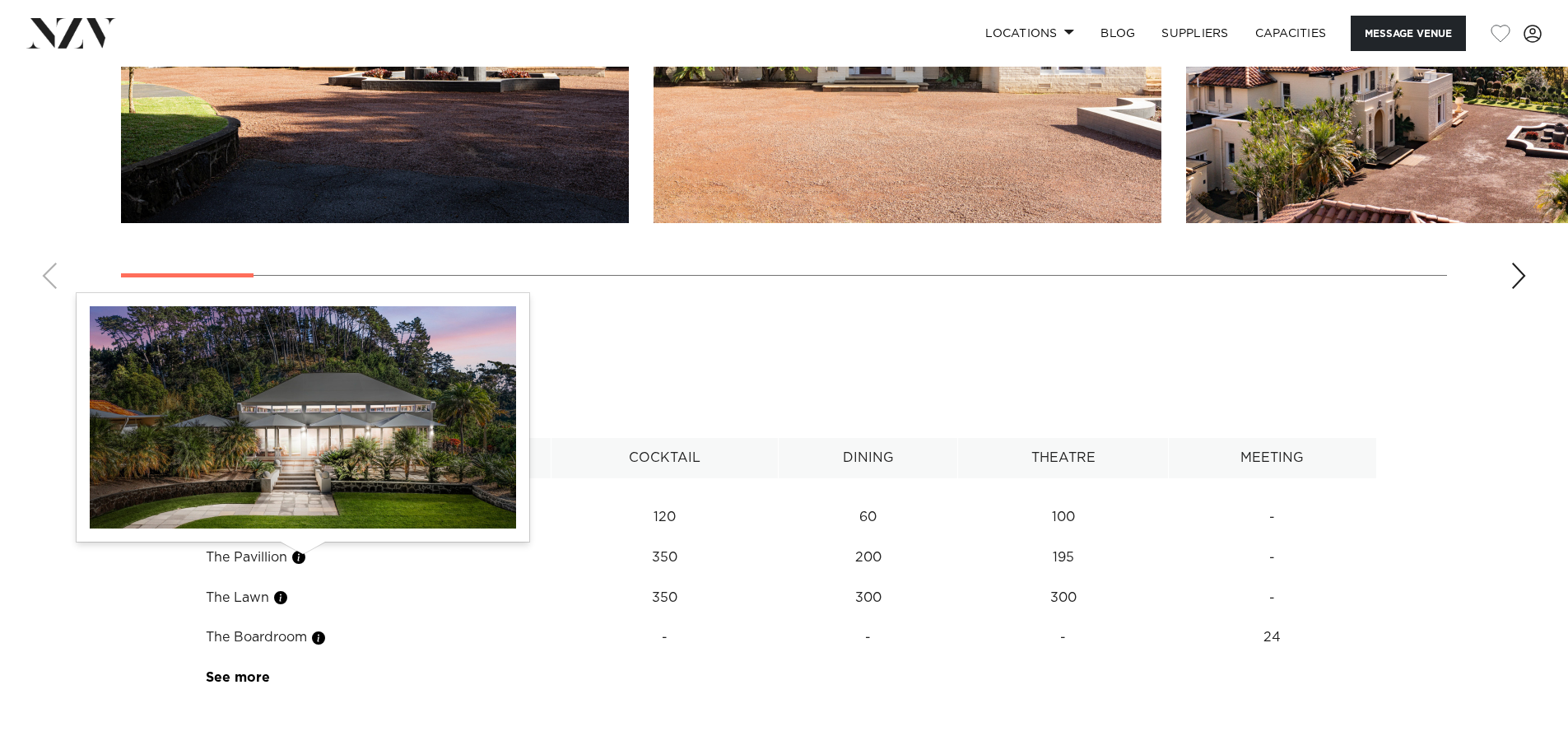
click at [302, 562] on button "button" at bounding box center [299, 557] width 16 height 16
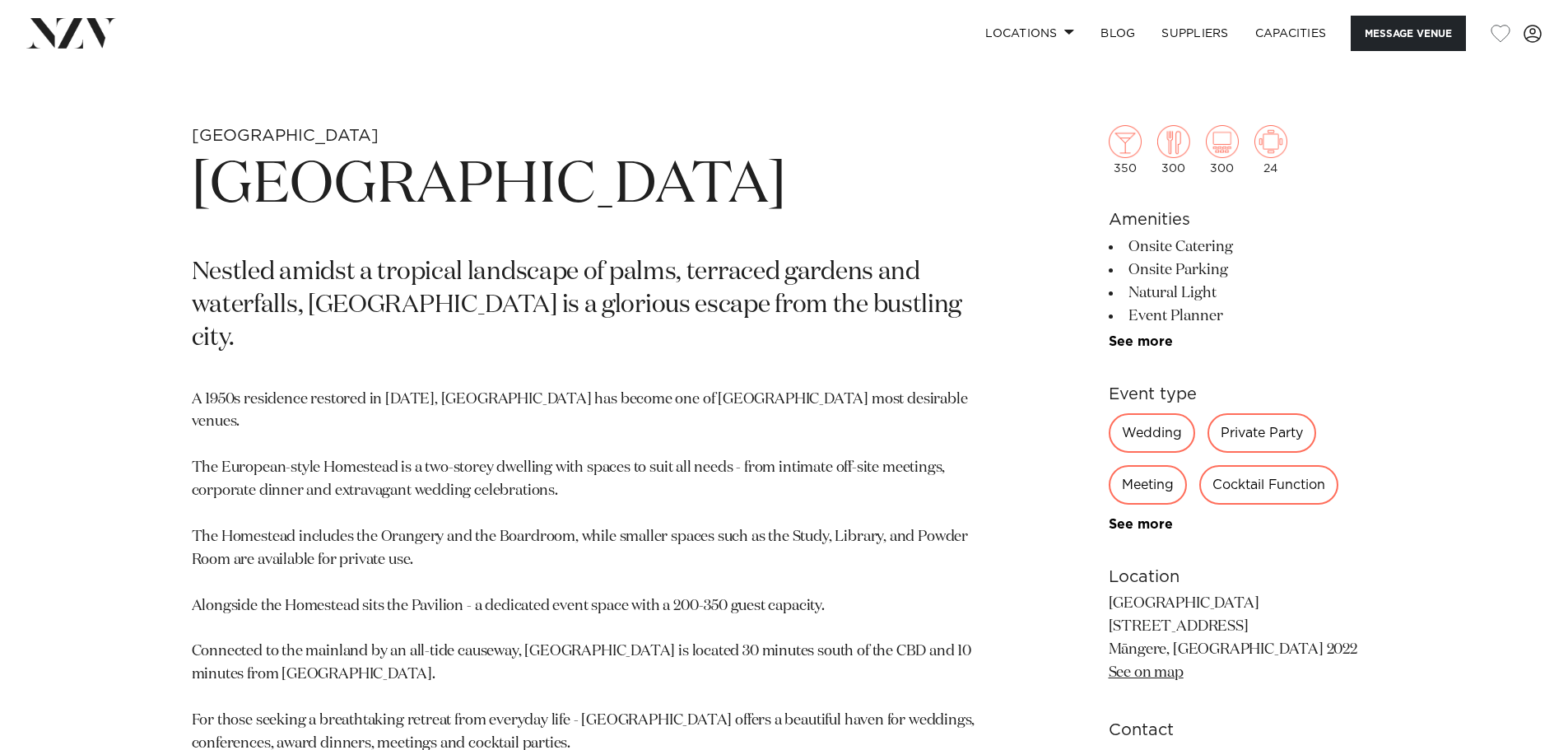
scroll to position [741, 0]
click at [1146, 433] on div "Wedding" at bounding box center [1152, 435] width 86 height 40
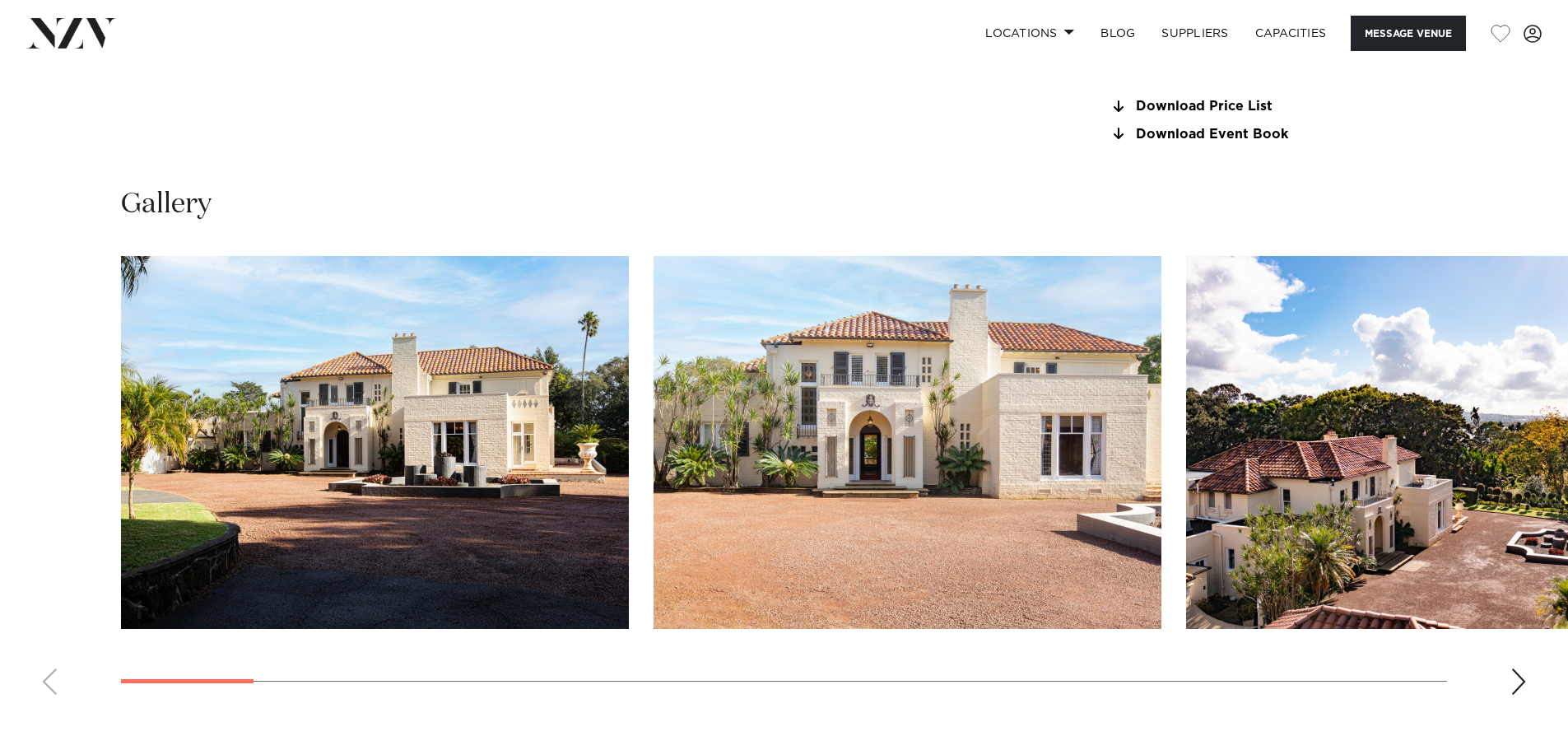
scroll to position [1564, 0]
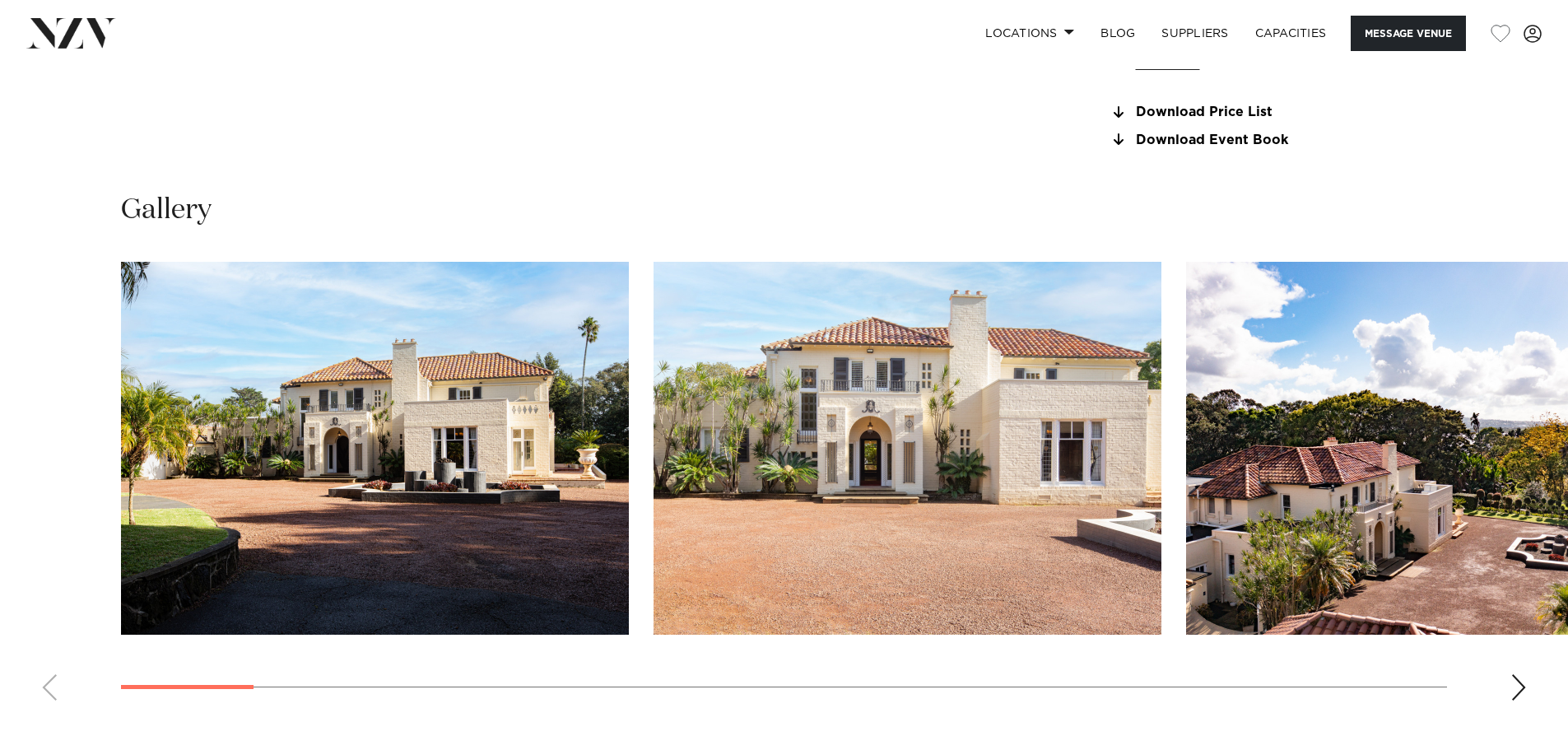
click at [1529, 678] on swiper-container at bounding box center [784, 487] width 1568 height 452
click at [1522, 684] on div "Next slide" at bounding box center [1518, 688] width 16 height 26
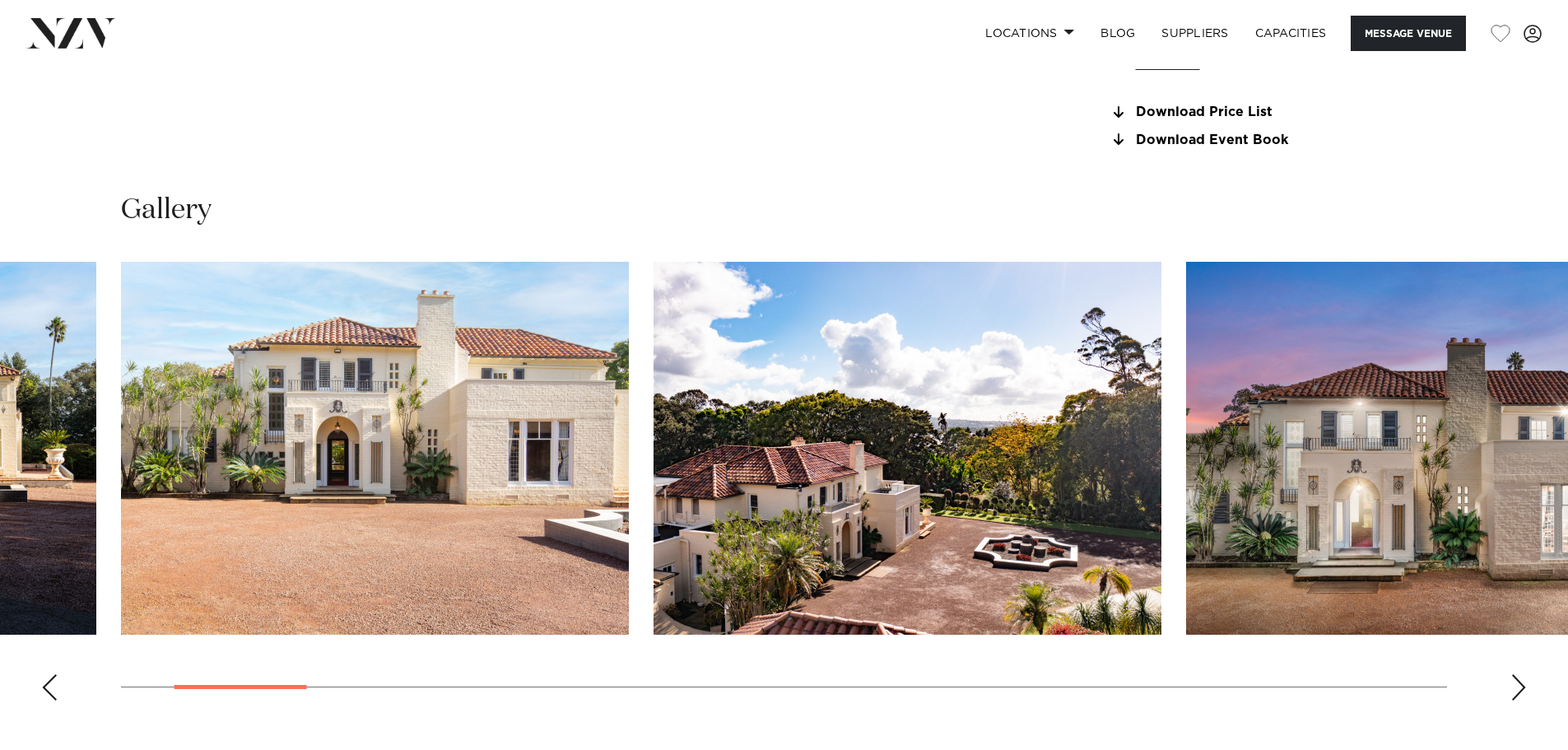
click at [1522, 684] on div "Next slide" at bounding box center [1518, 688] width 16 height 26
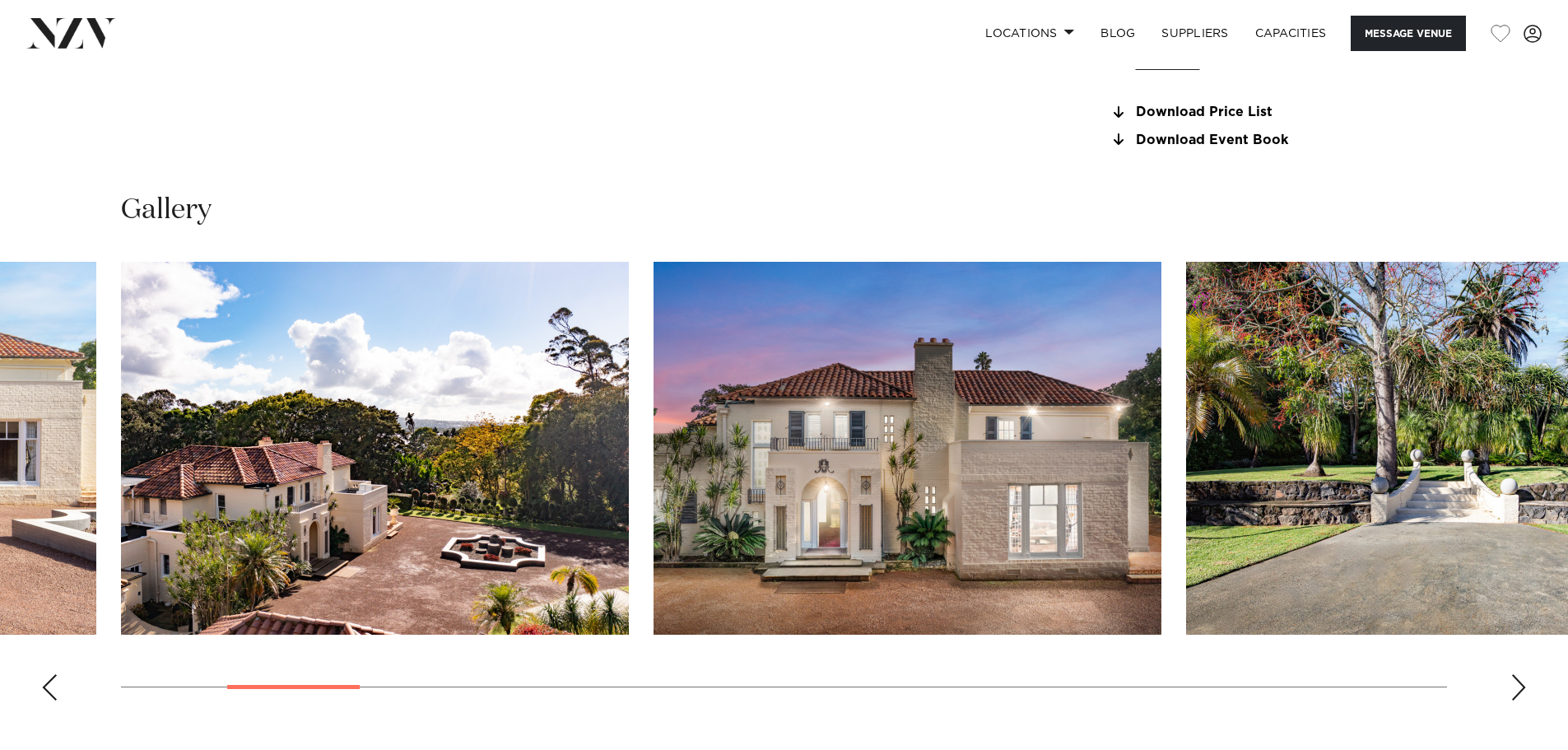
click at [1520, 684] on div "Next slide" at bounding box center [1518, 688] width 16 height 26
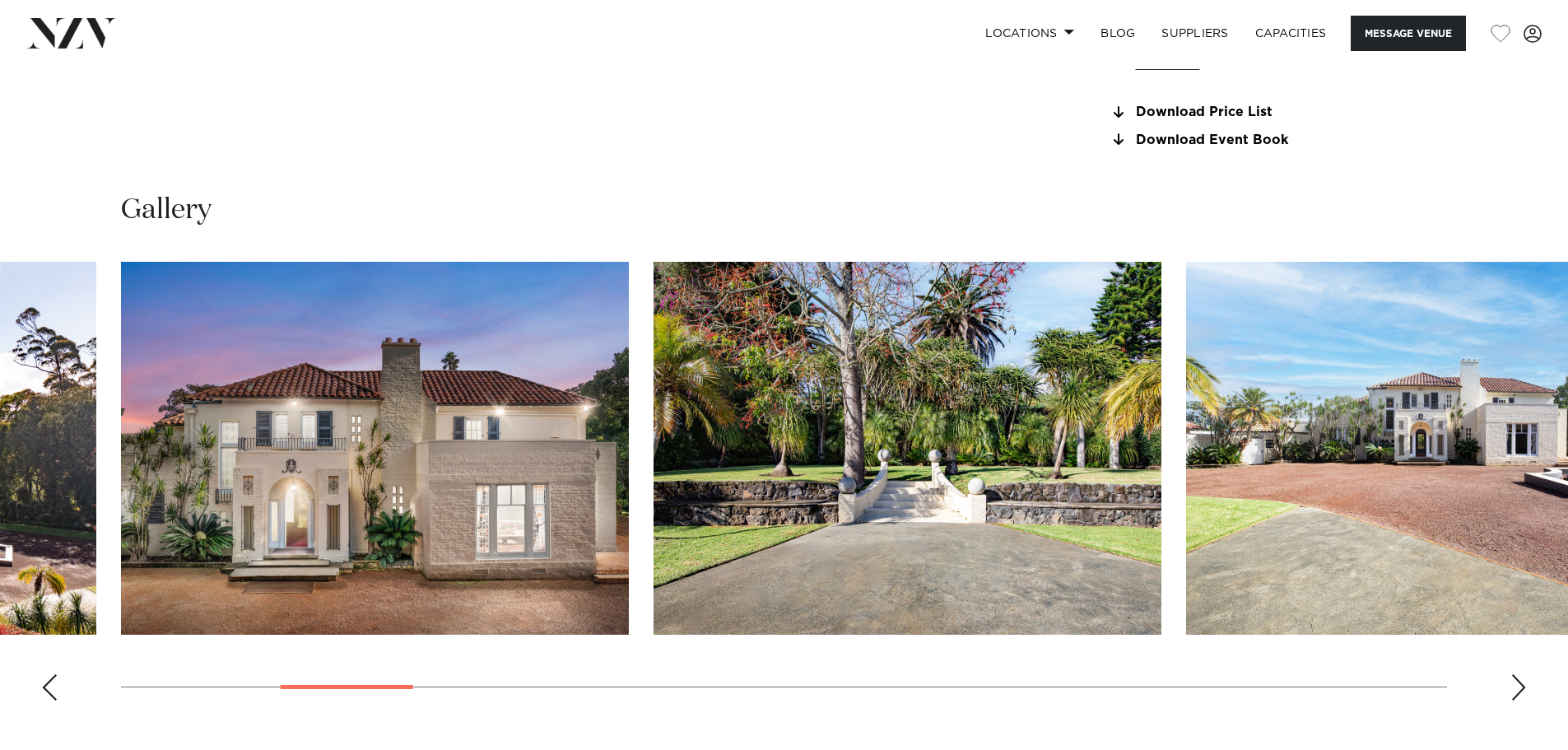
click at [1520, 684] on div "Next slide" at bounding box center [1518, 688] width 16 height 26
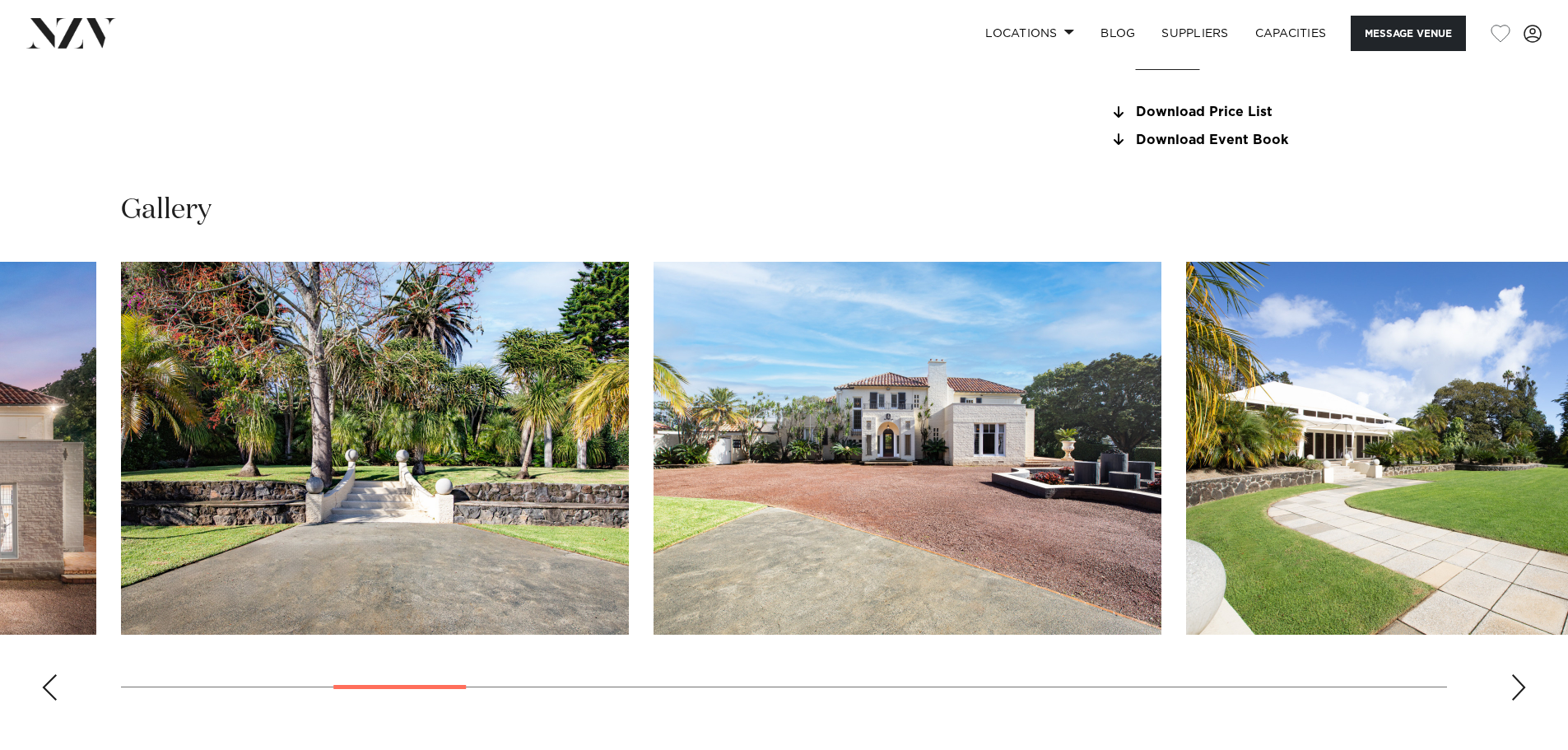
click at [1520, 684] on div "Next slide" at bounding box center [1518, 688] width 16 height 26
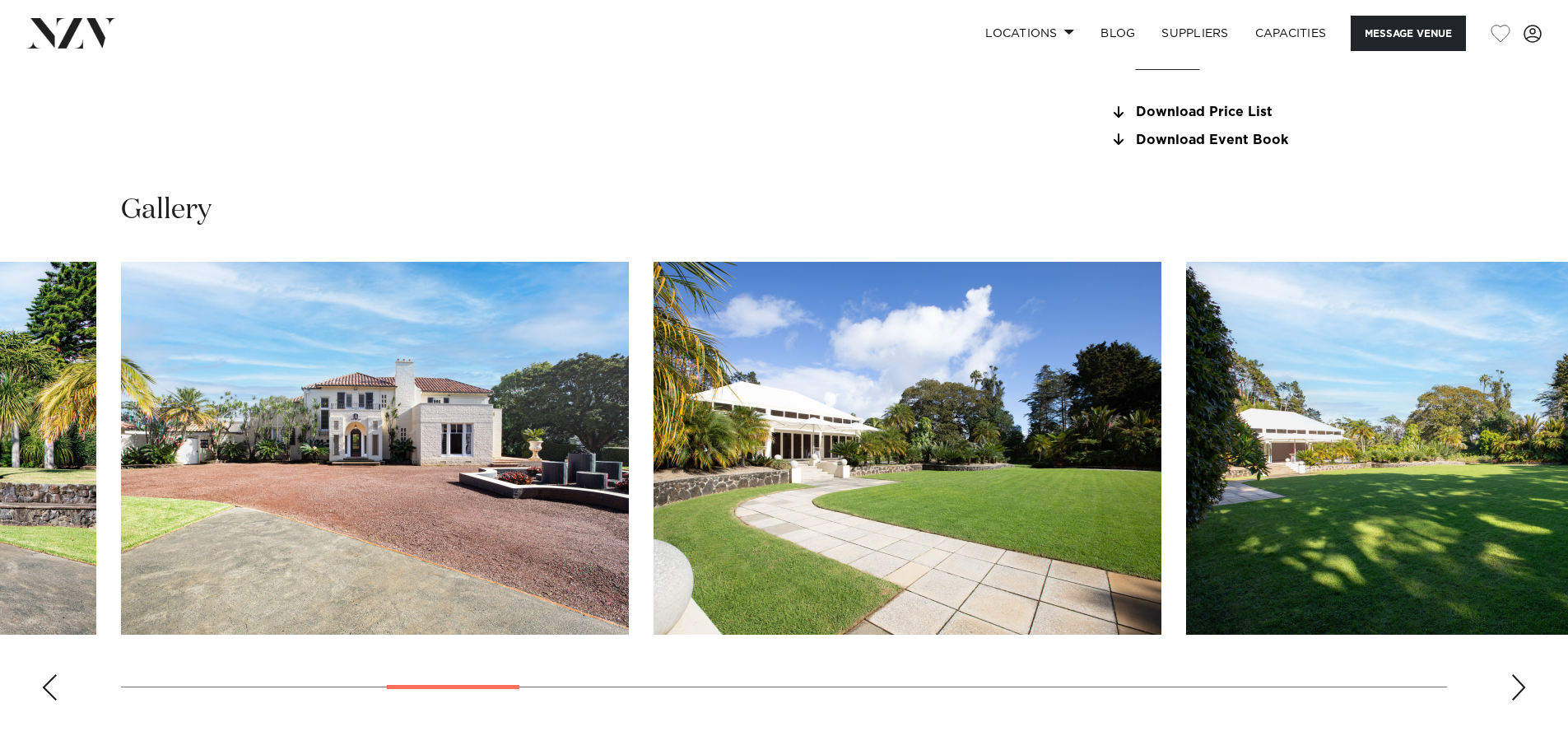
click at [1520, 684] on div "Next slide" at bounding box center [1518, 688] width 16 height 26
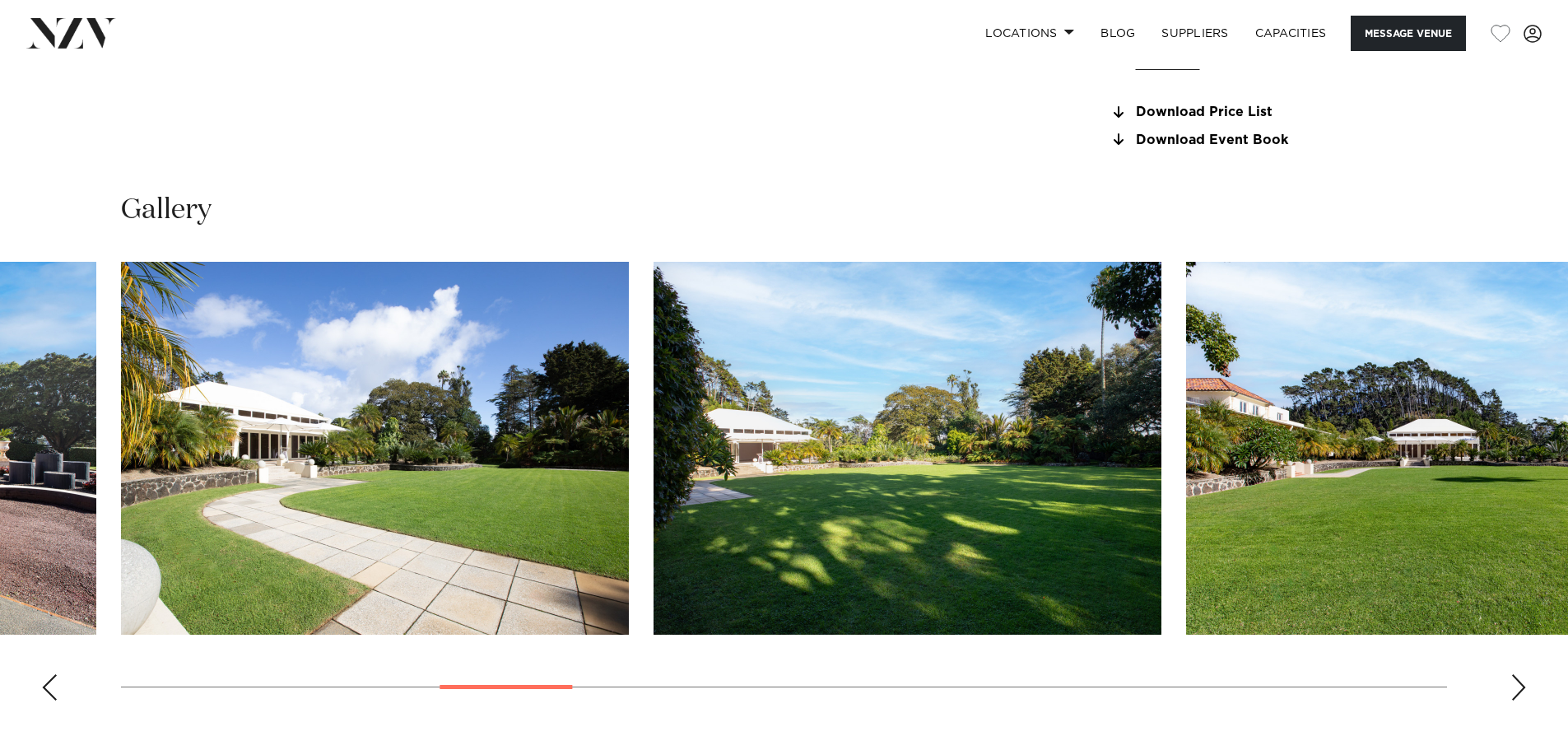
click at [1520, 684] on div "Next slide" at bounding box center [1518, 688] width 16 height 26
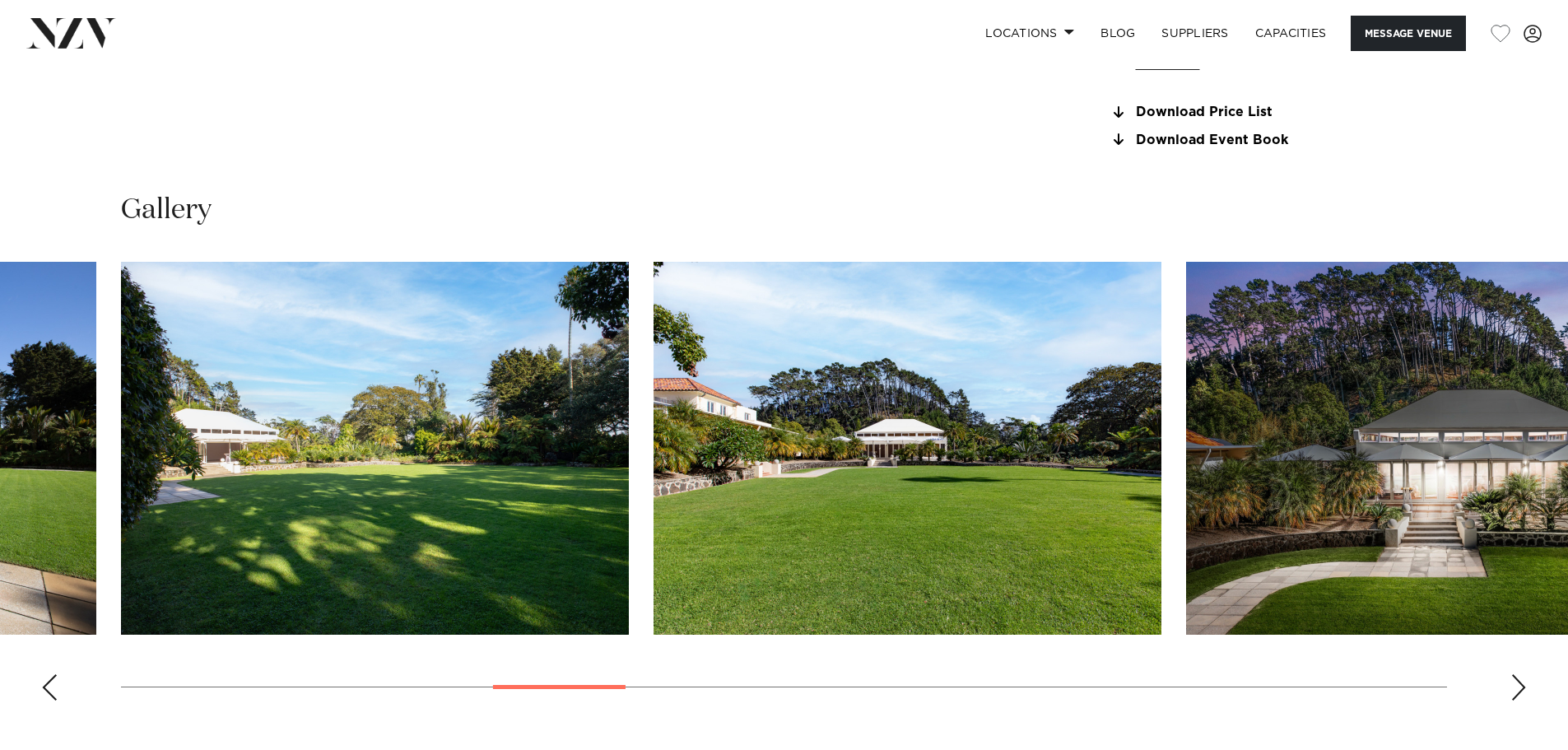
click at [1520, 684] on div "Next slide" at bounding box center [1518, 688] width 16 height 26
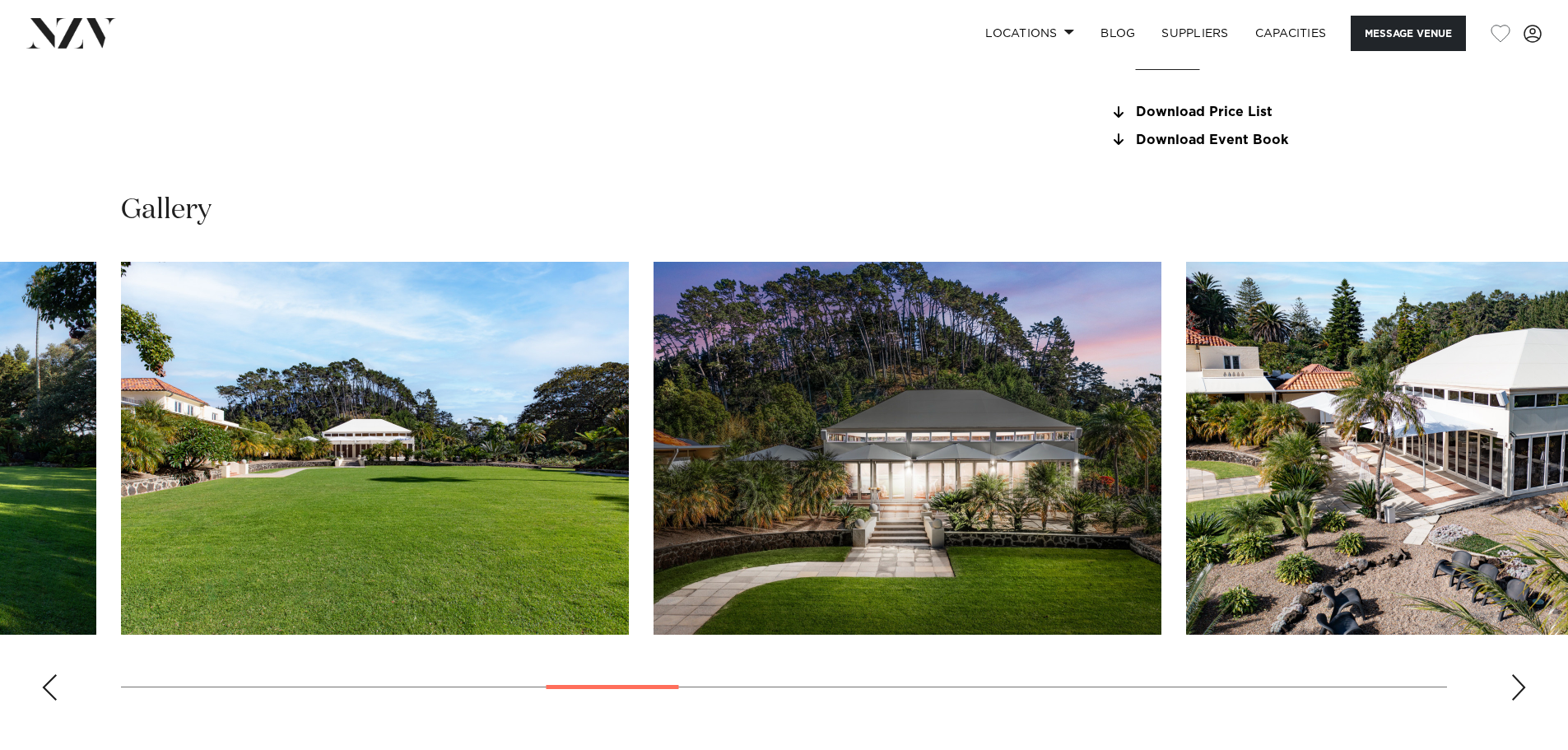
click at [1520, 684] on div "Next slide" at bounding box center [1518, 688] width 16 height 26
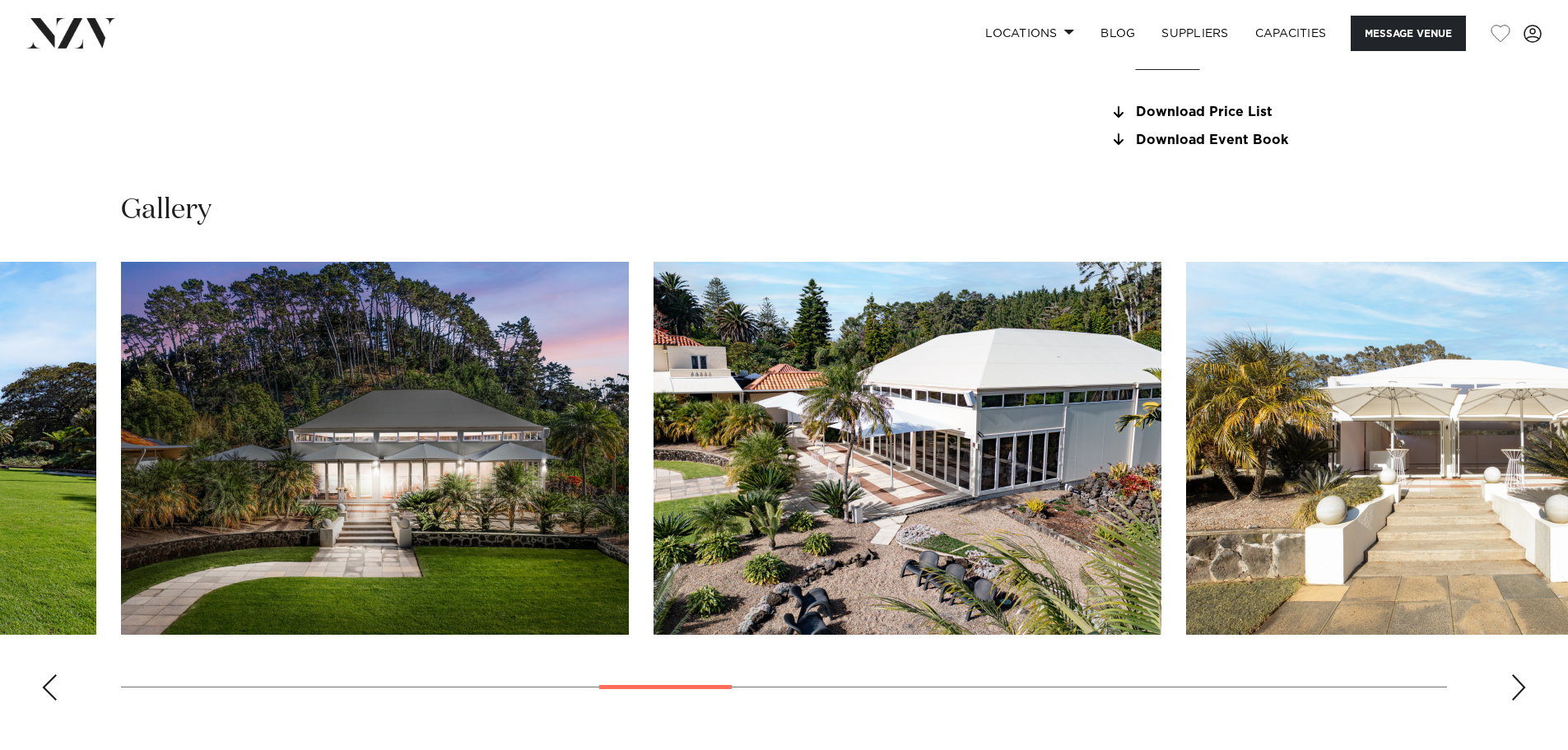
click at [1520, 684] on div "Next slide" at bounding box center [1518, 688] width 16 height 26
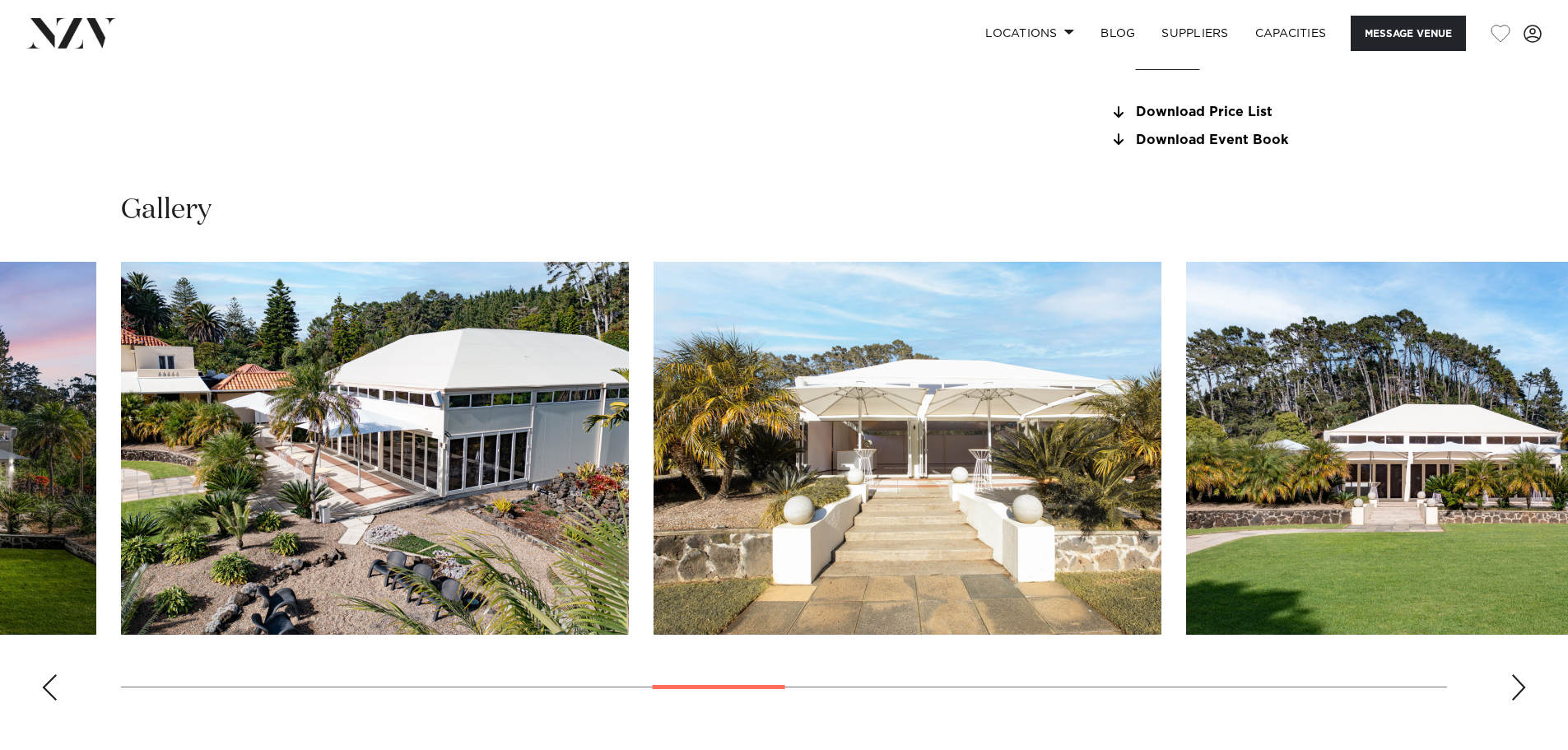
click at [1520, 684] on div "Next slide" at bounding box center [1518, 688] width 16 height 26
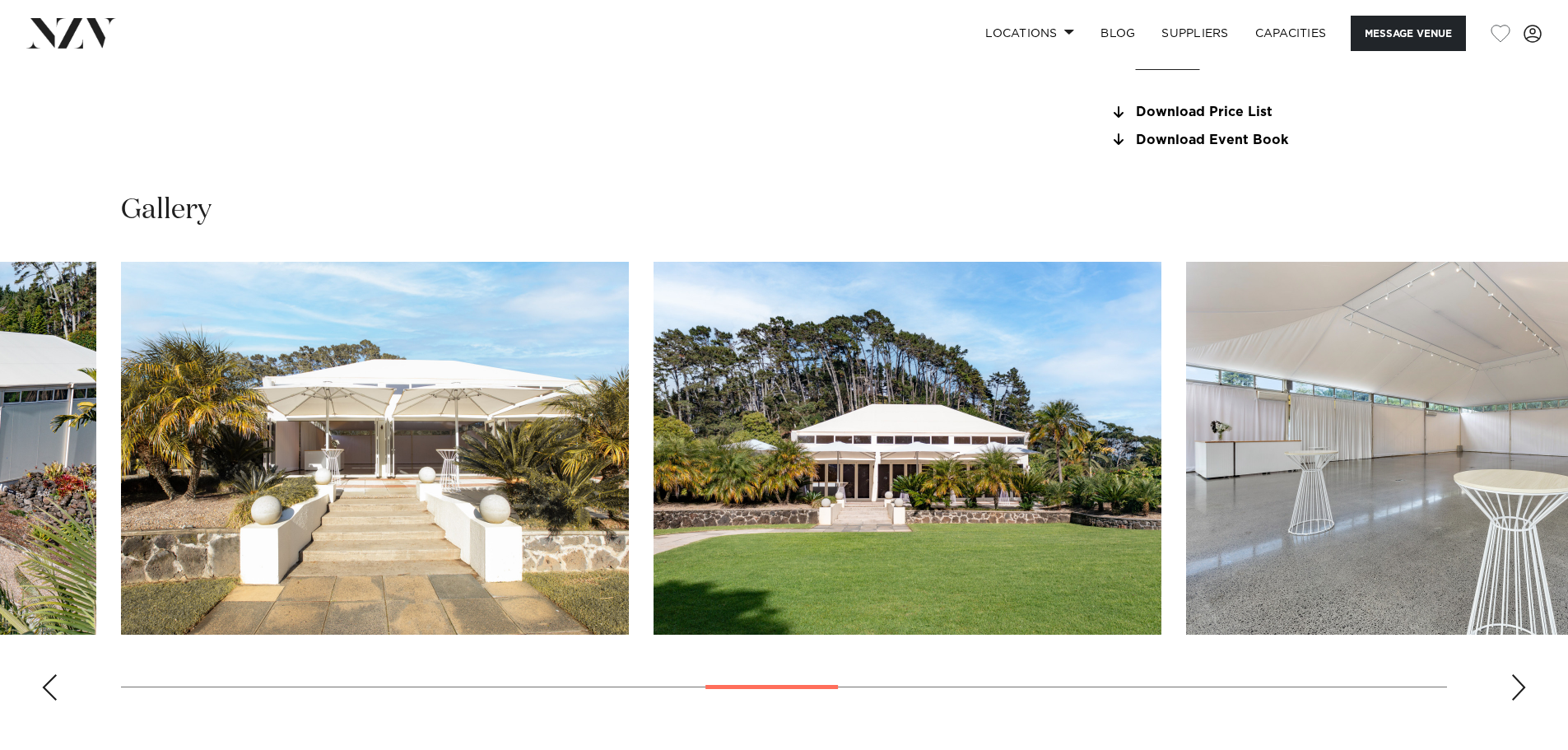
click at [1520, 684] on div "Next slide" at bounding box center [1518, 688] width 16 height 26
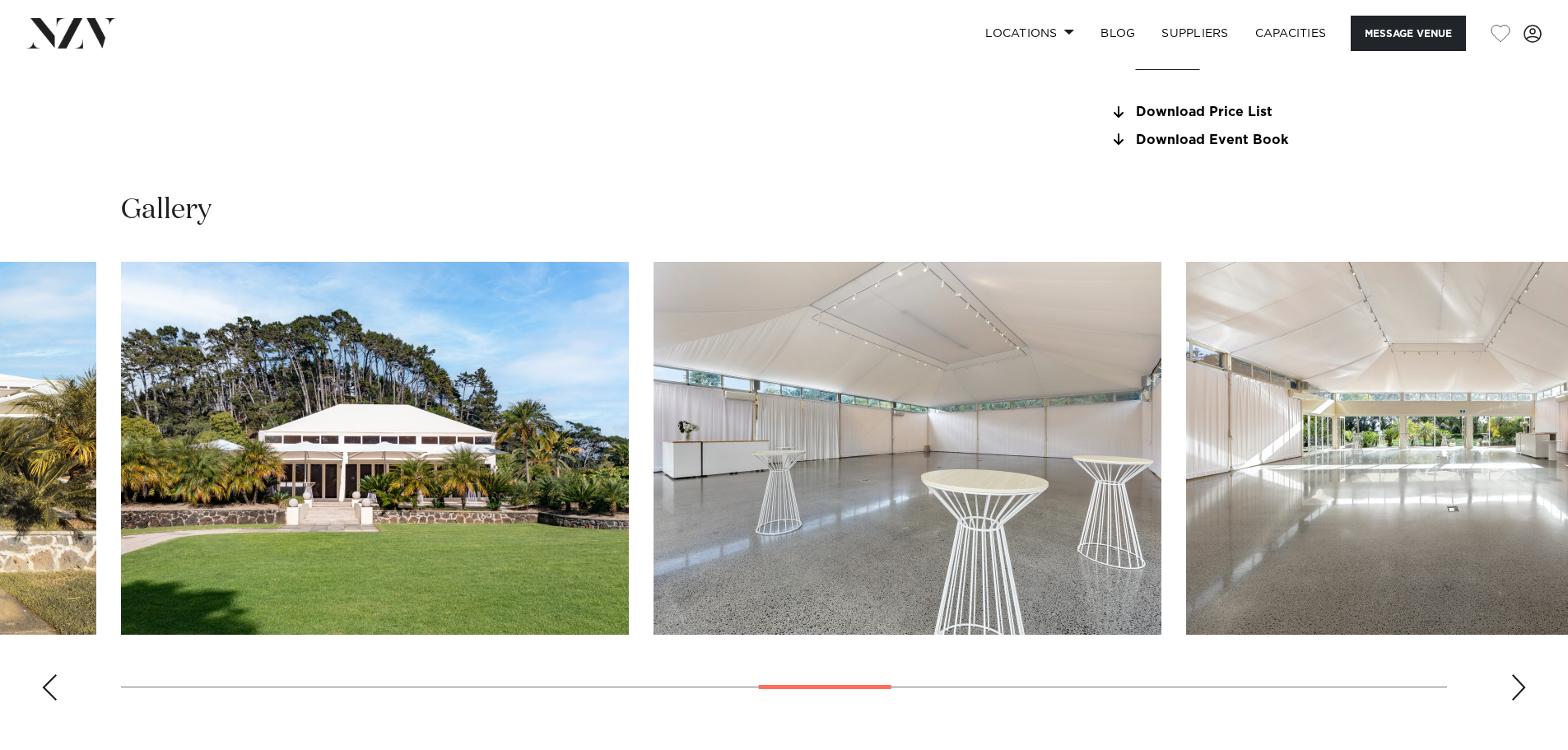
click at [1520, 684] on div "Next slide" at bounding box center [1518, 688] width 16 height 26
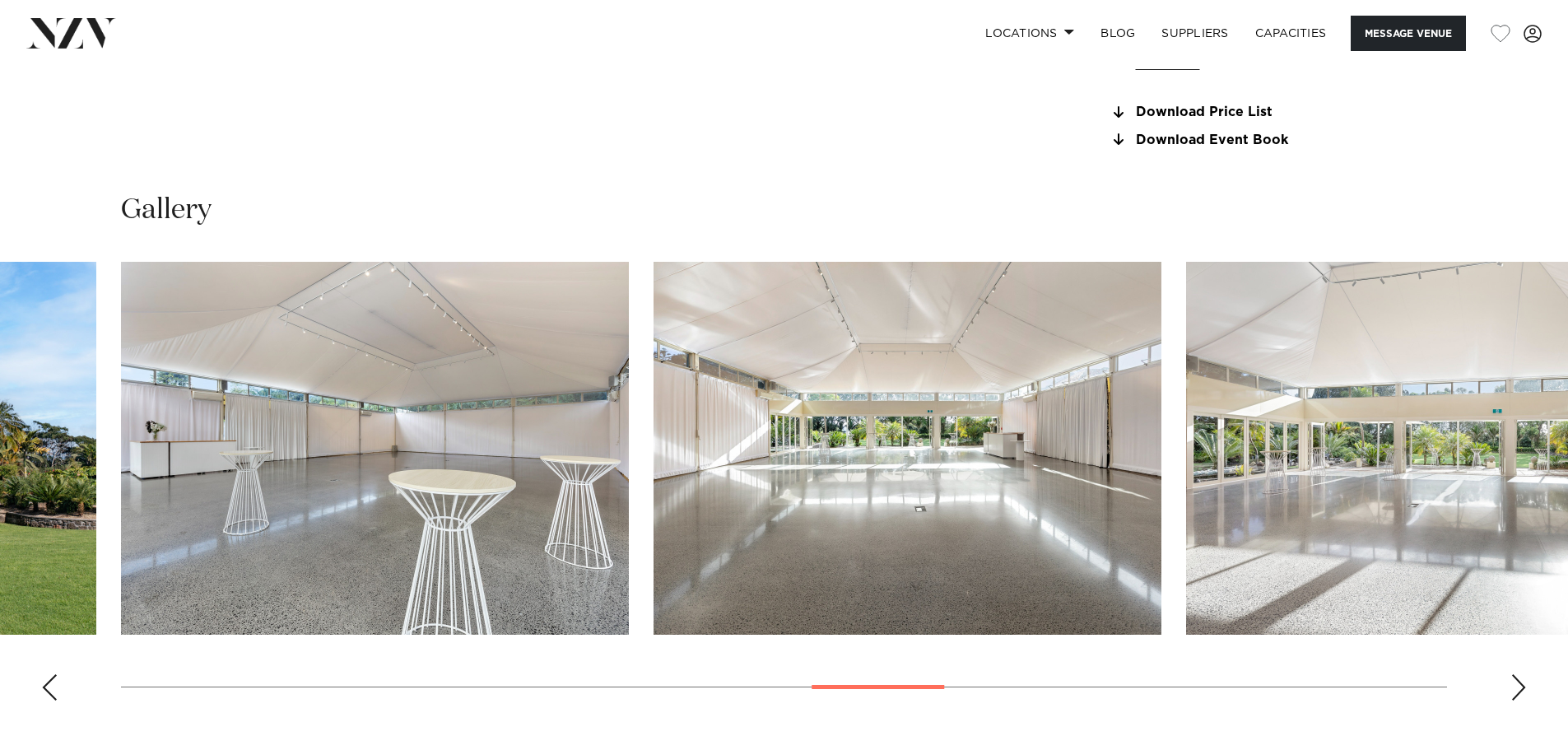
click at [1520, 684] on div "Next slide" at bounding box center [1518, 688] width 16 height 26
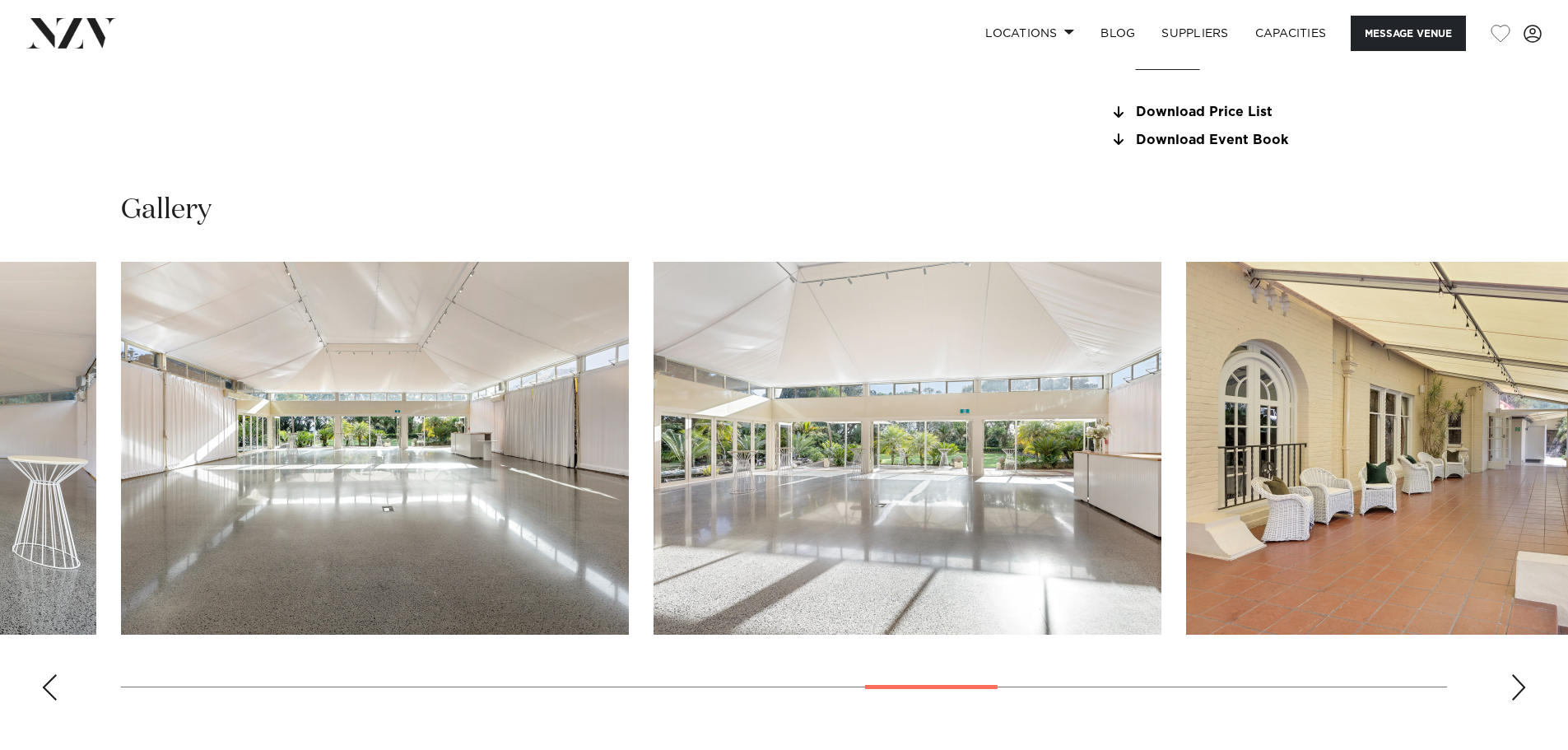
click at [1520, 684] on div "Next slide" at bounding box center [1518, 688] width 16 height 26
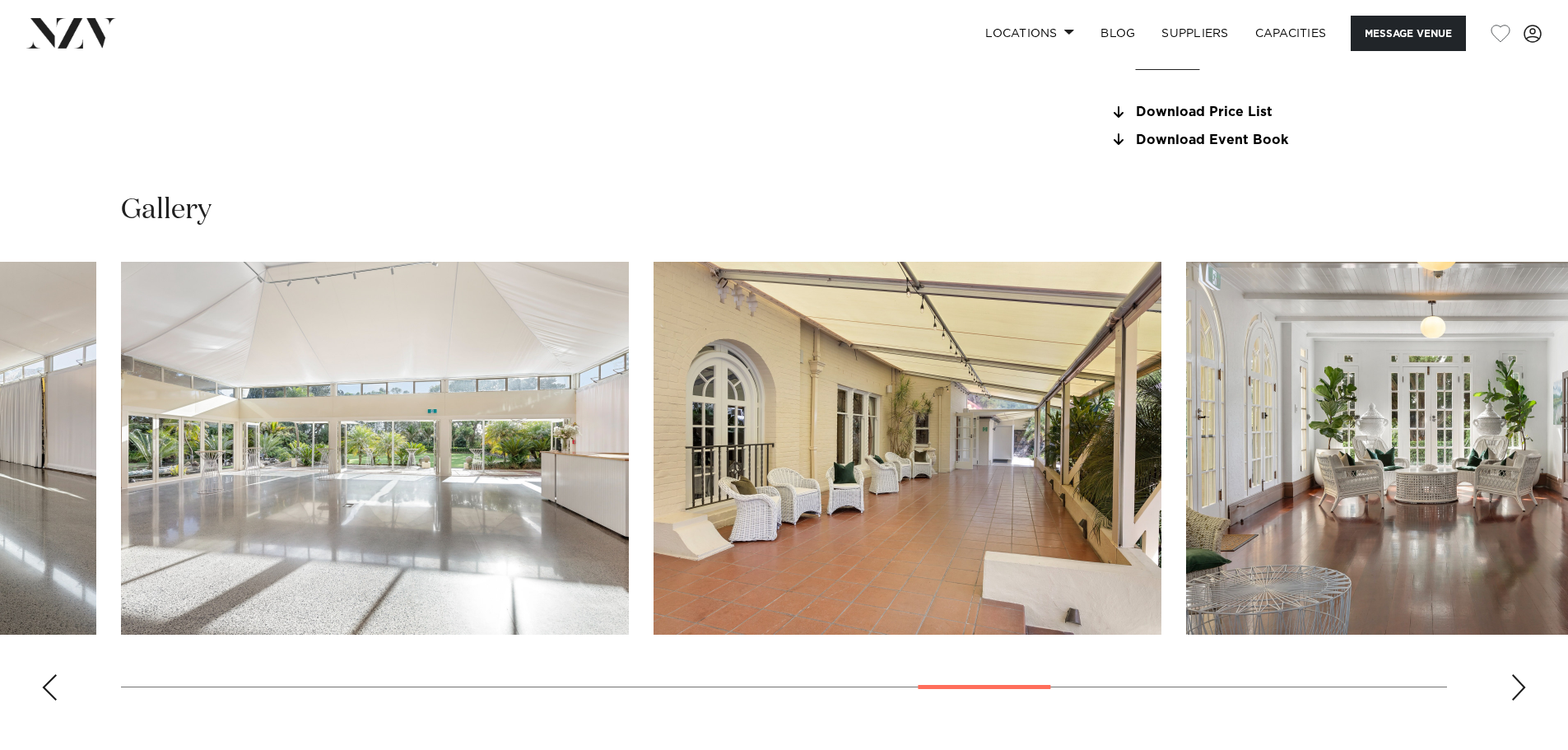
click at [1520, 684] on div "Next slide" at bounding box center [1518, 688] width 16 height 26
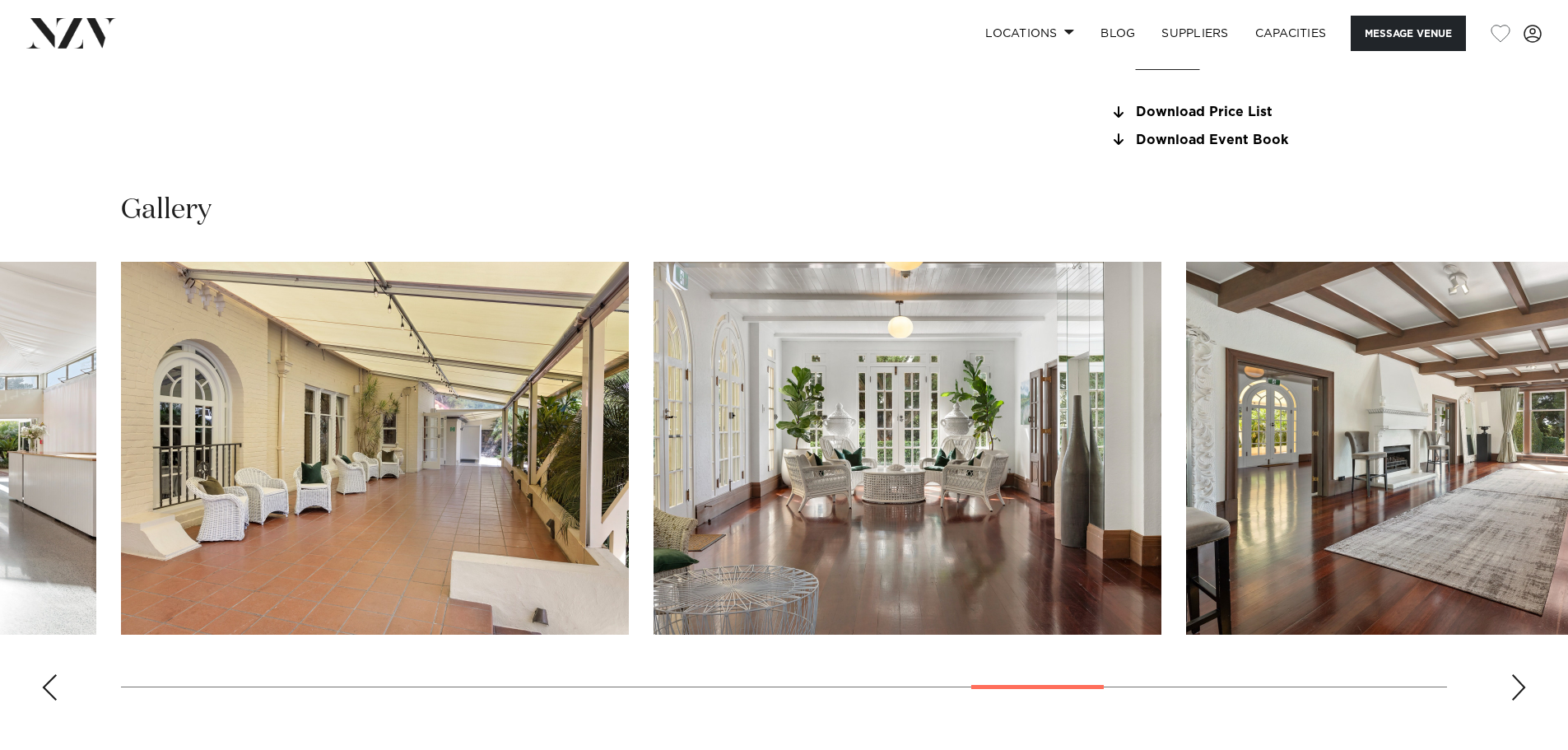
click at [1520, 684] on div "Next slide" at bounding box center [1518, 688] width 16 height 26
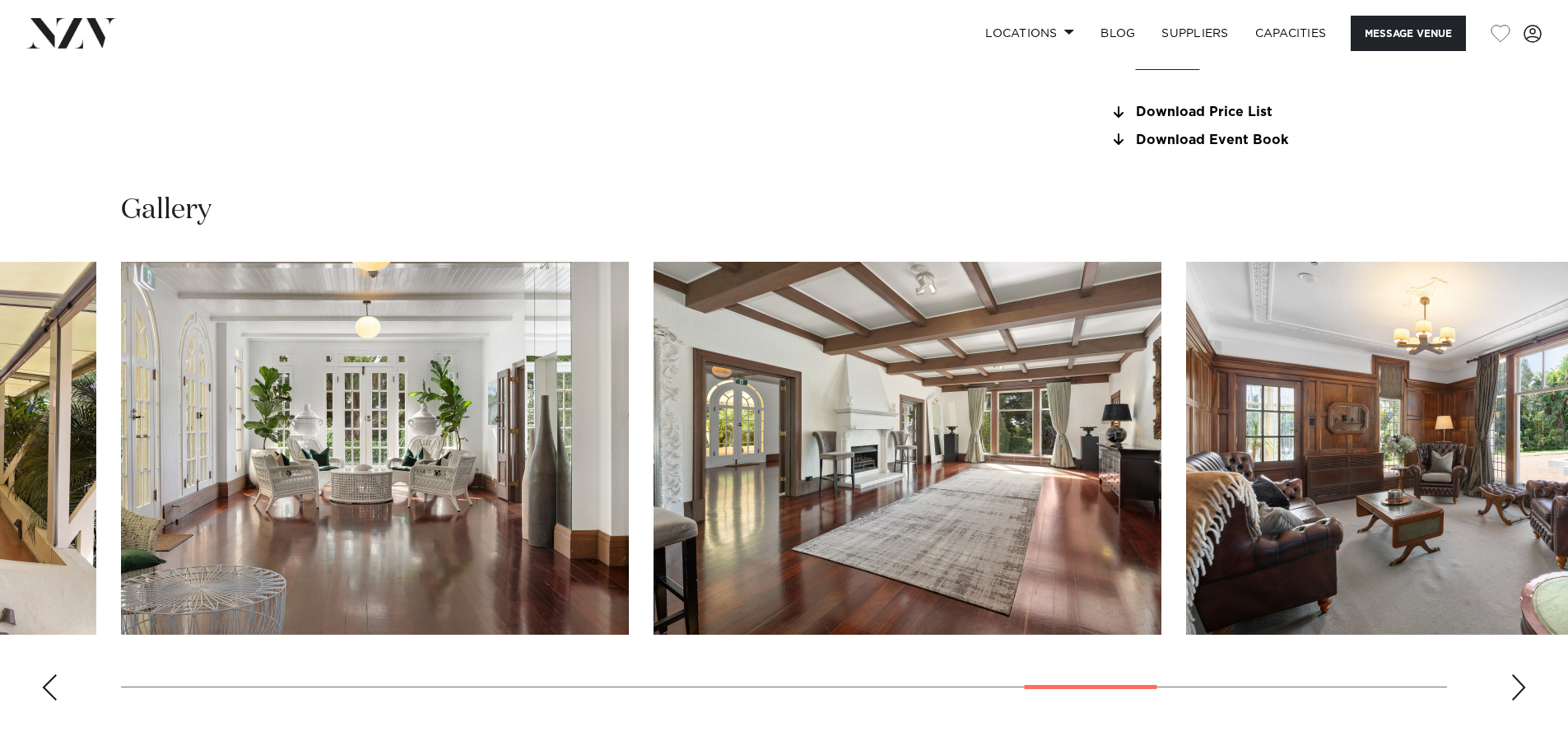
click at [1520, 684] on div "Next slide" at bounding box center [1518, 688] width 16 height 26
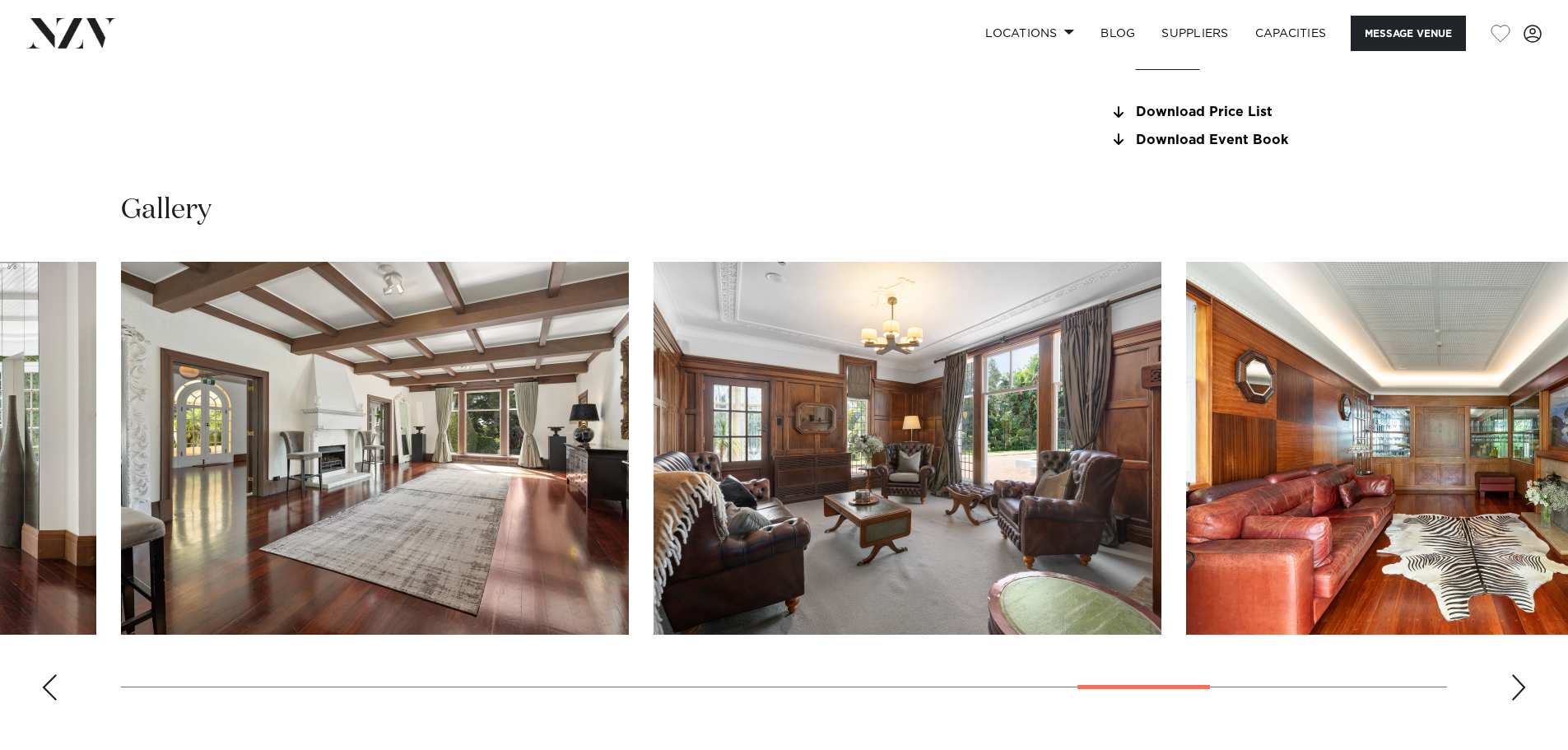
click at [1520, 684] on div "Next slide" at bounding box center [1518, 688] width 16 height 26
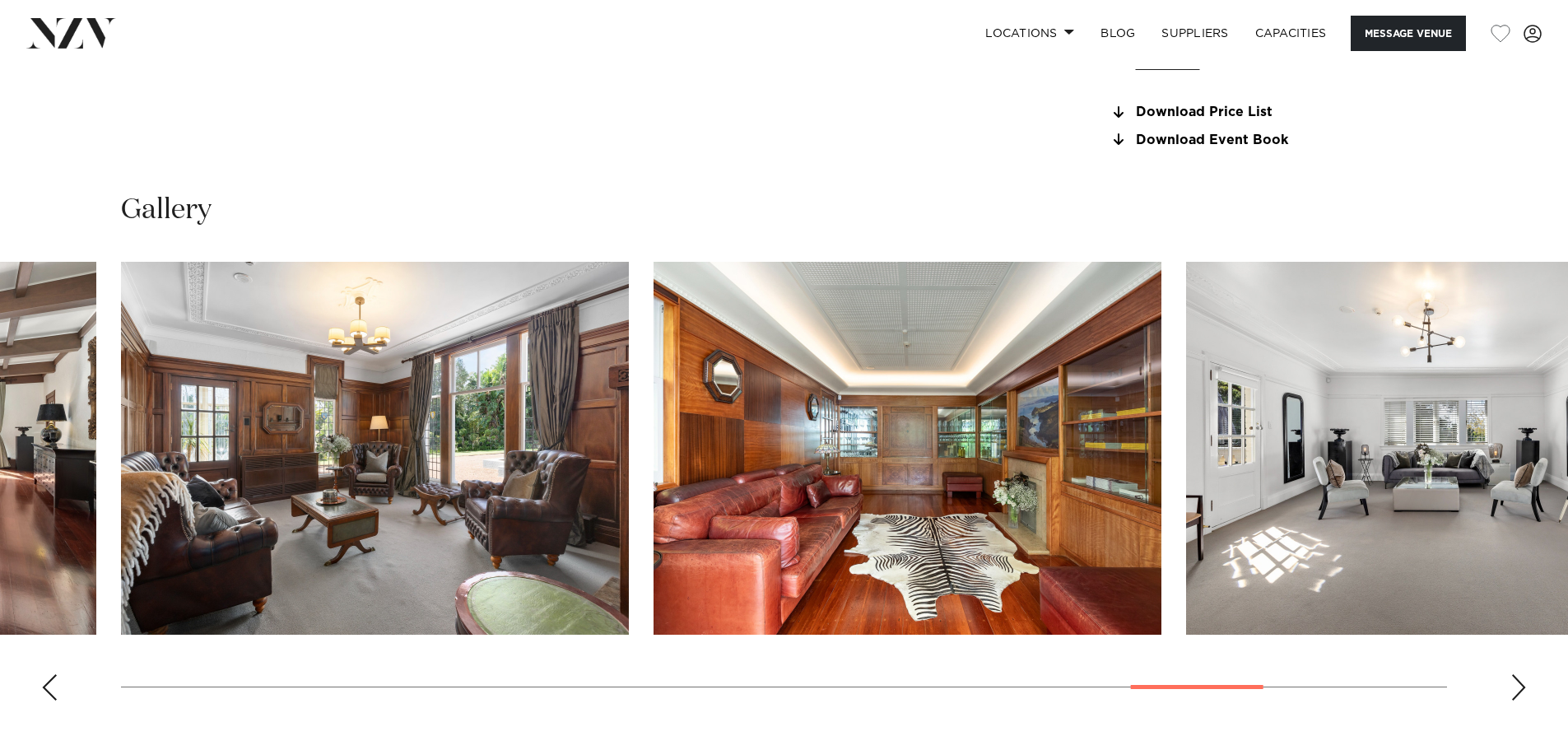
click at [1520, 684] on div "Next slide" at bounding box center [1518, 688] width 16 height 26
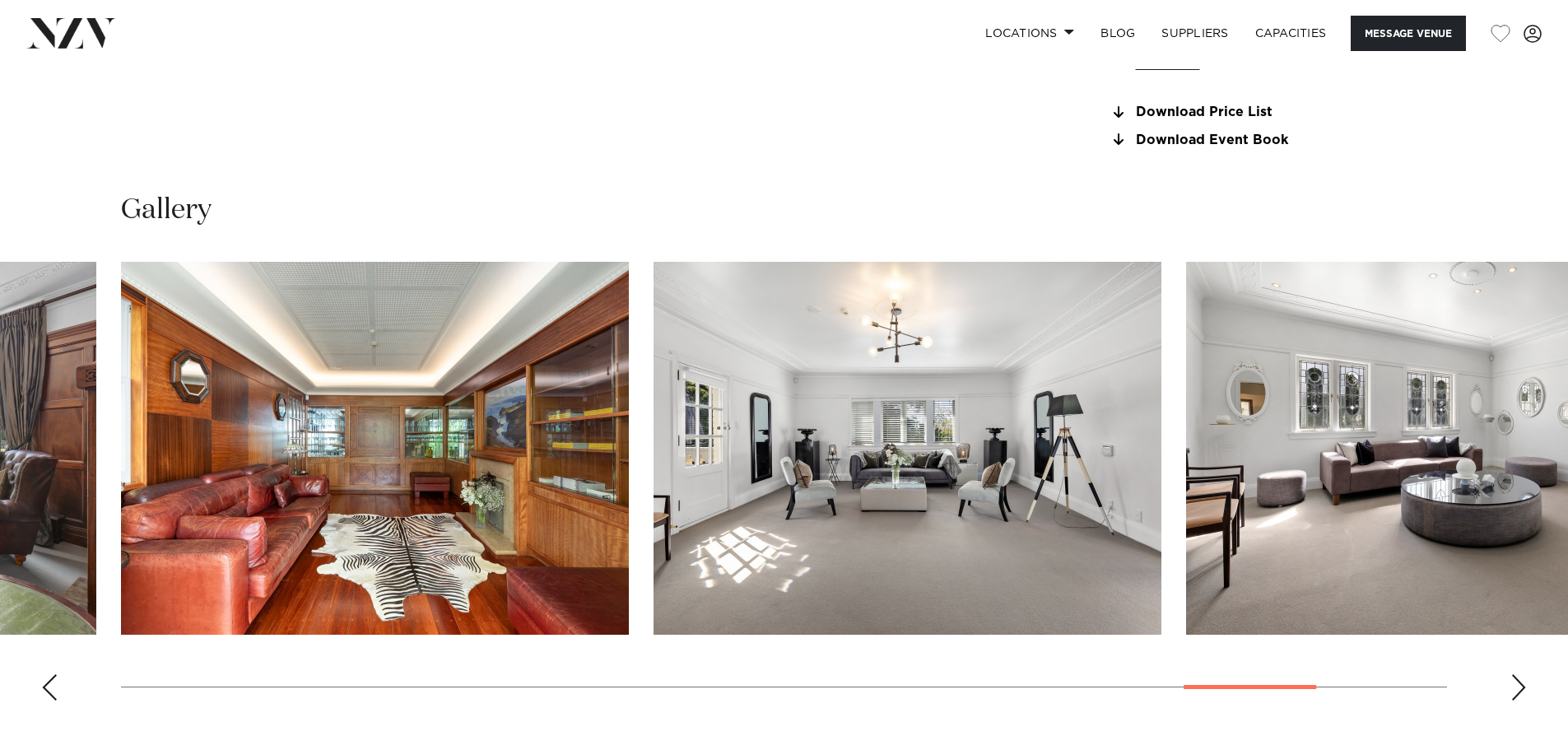
click at [1520, 684] on div "Next slide" at bounding box center [1518, 688] width 16 height 26
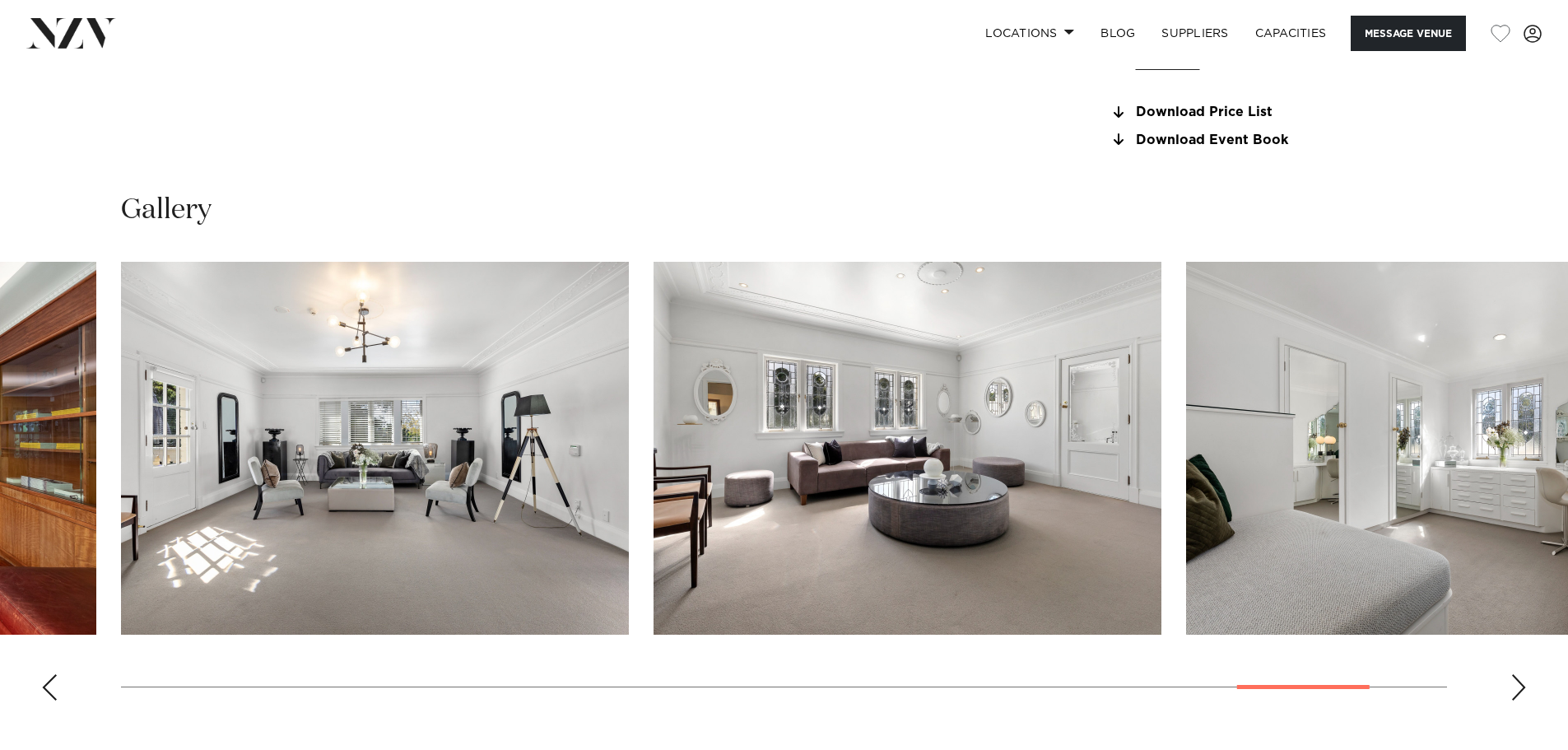
click at [1520, 684] on div "Next slide" at bounding box center [1518, 688] width 16 height 26
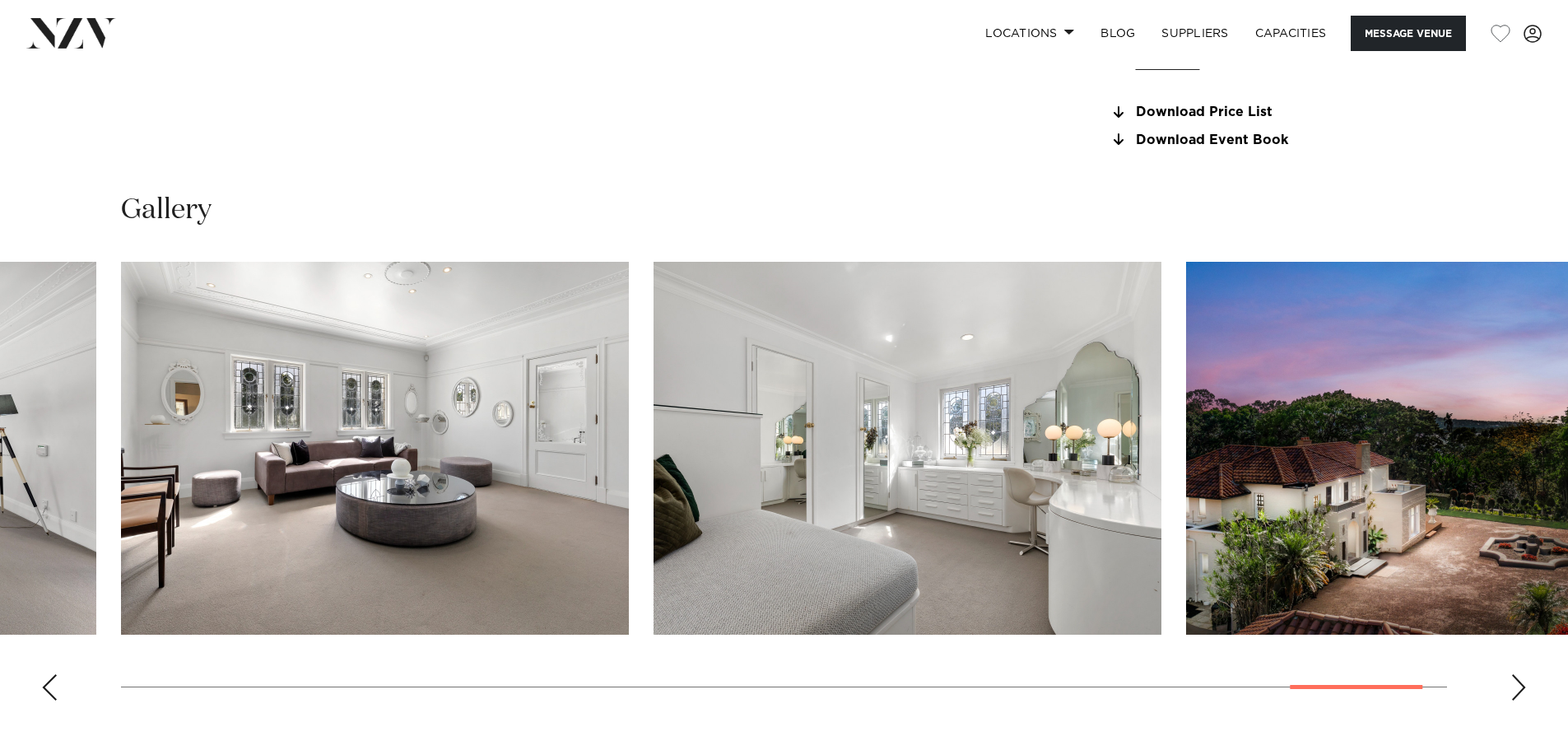
click at [1520, 684] on div "Next slide" at bounding box center [1518, 688] width 16 height 26
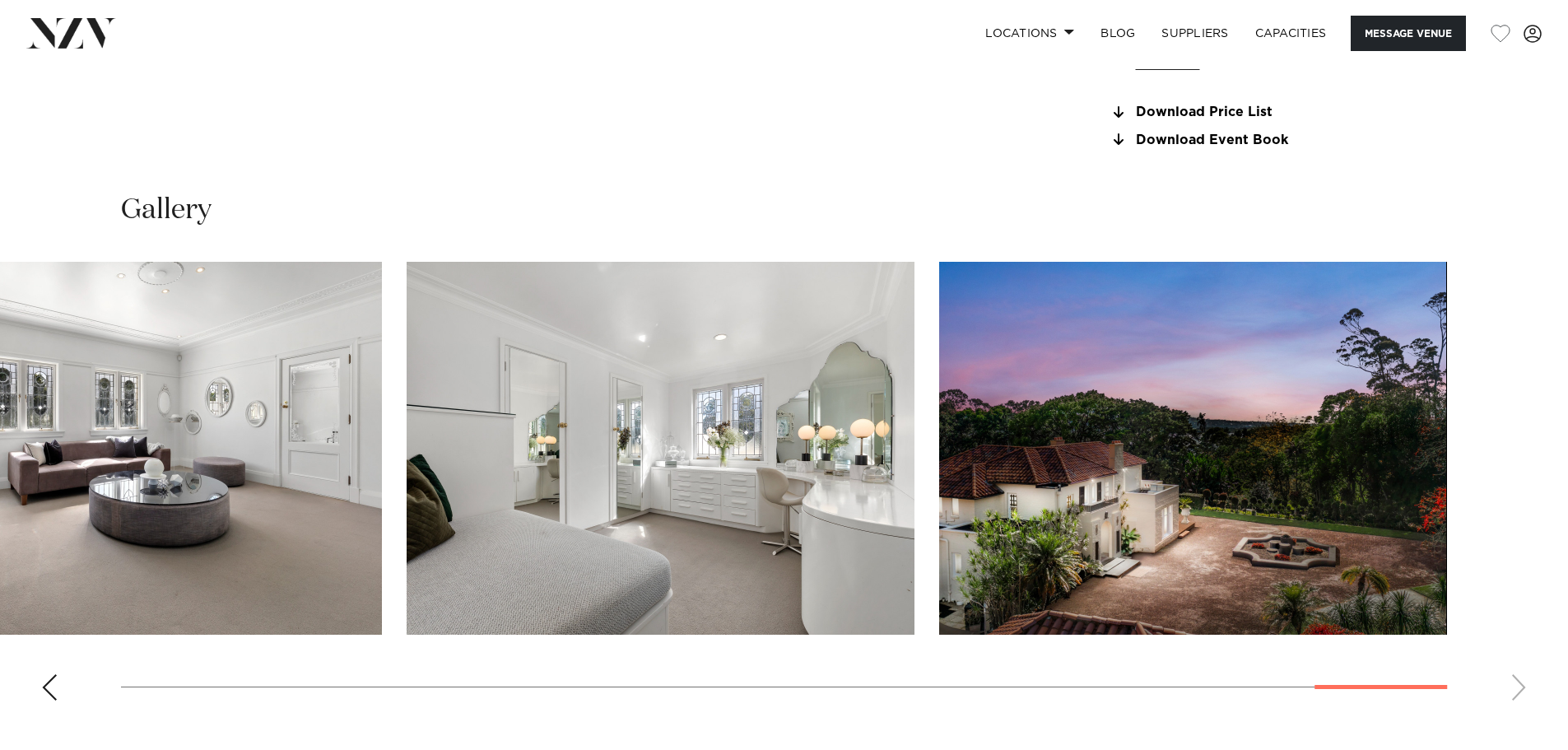
click at [1520, 684] on swiper-container at bounding box center [784, 487] width 1568 height 452
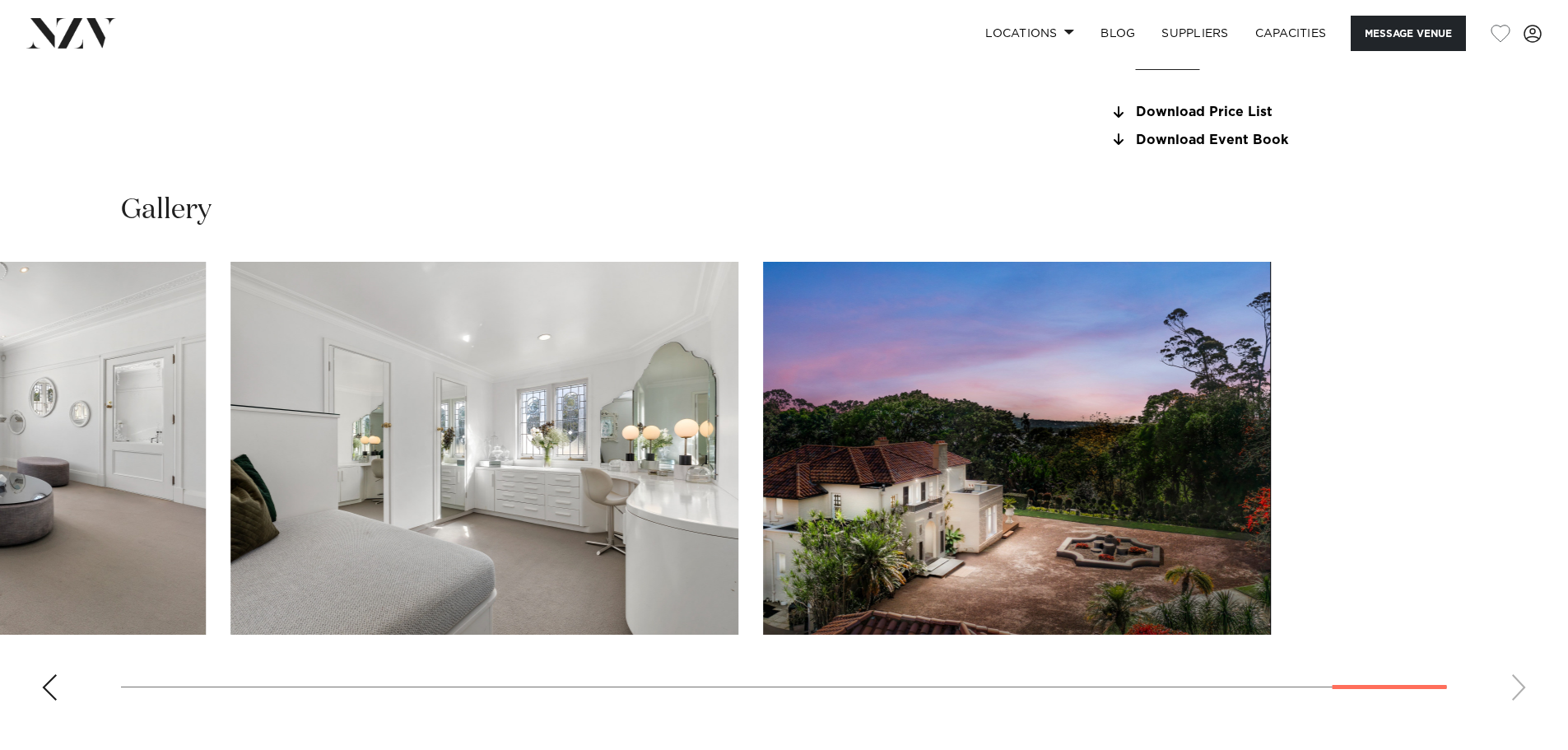
click at [1567, 615] on html "Locations Auckland Wellington Christchurch Queenstown Hamilton Northland Bay of…" at bounding box center [784, 707] width 1568 height 4542
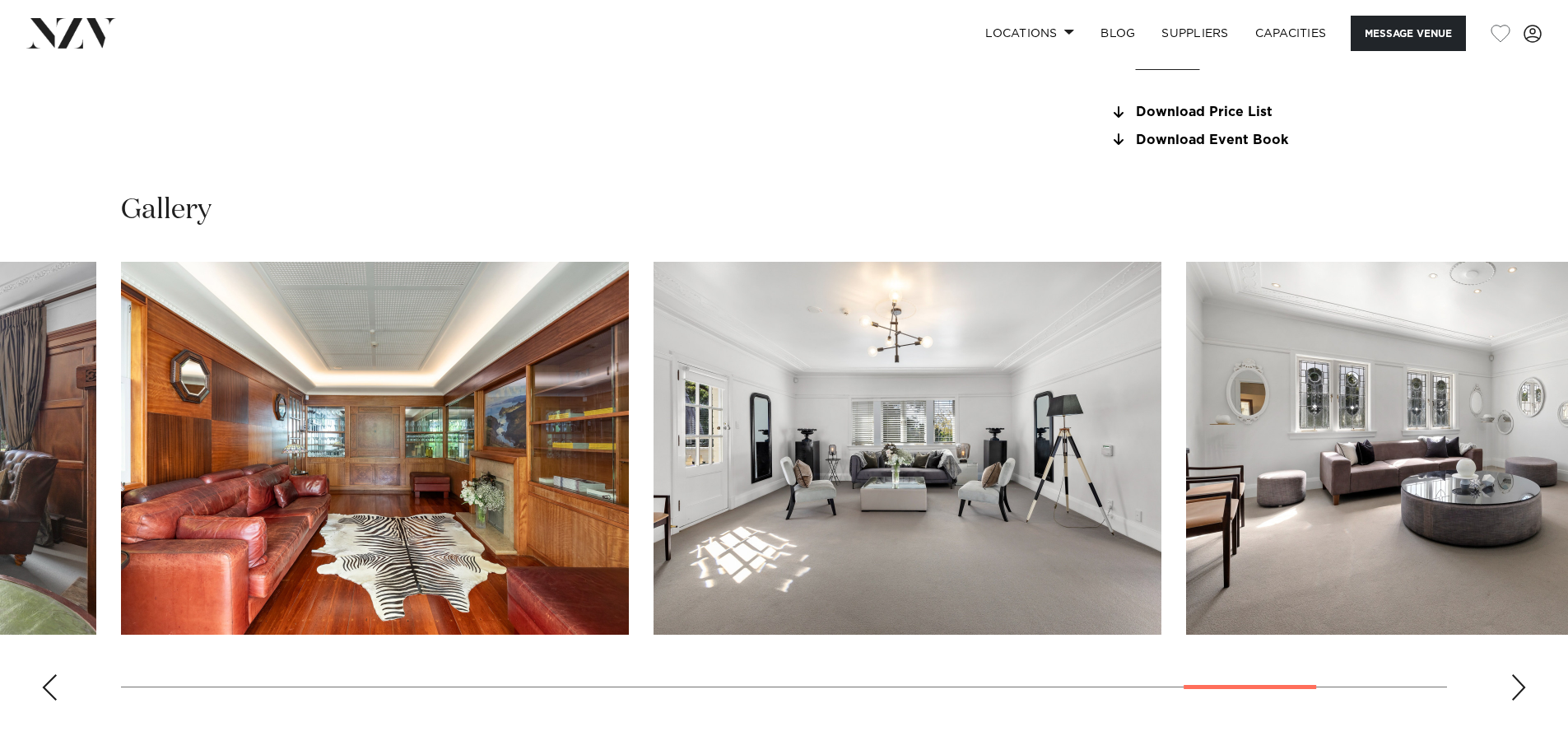
click at [629, 396] on img "21 / 25" at bounding box center [375, 448] width 508 height 373
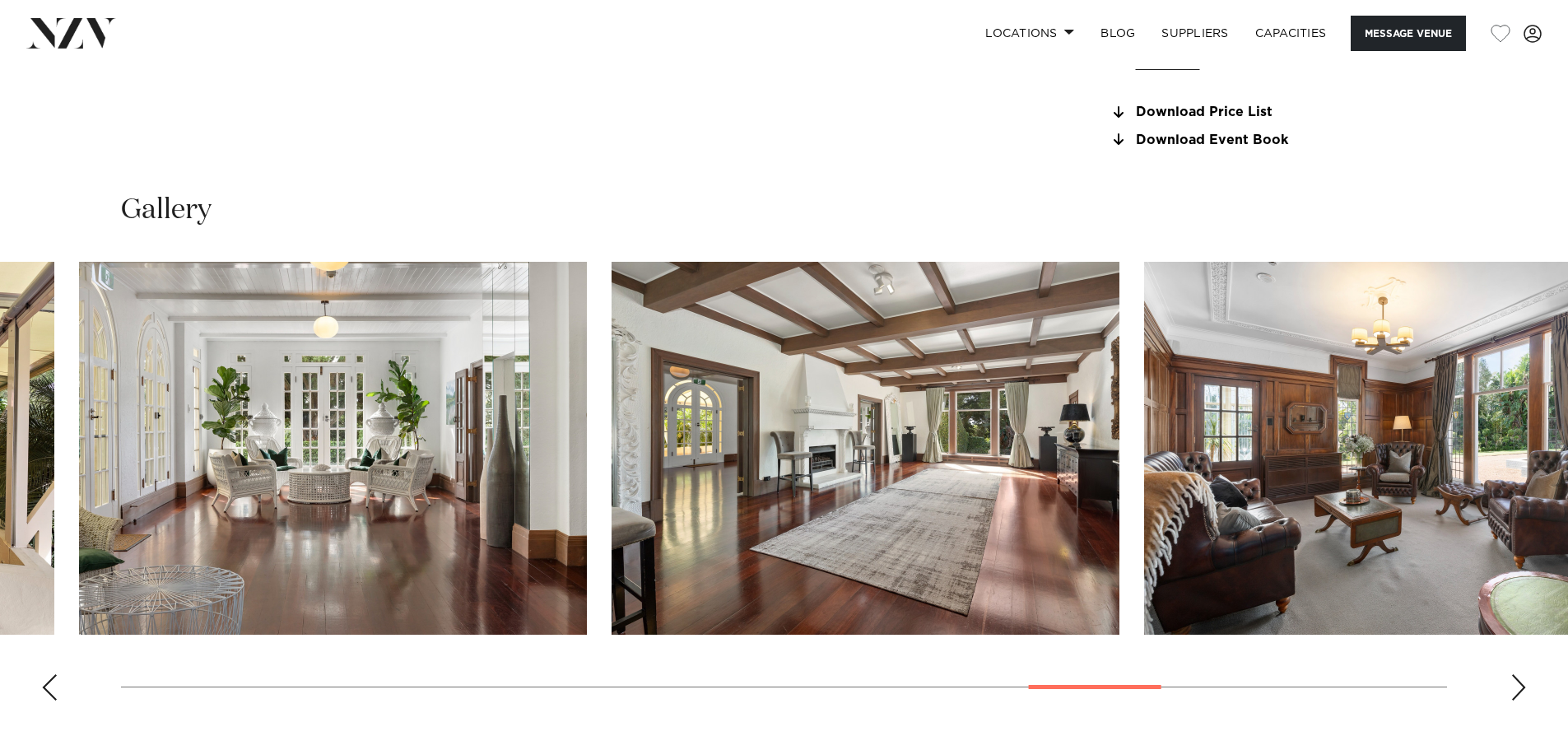
click at [1013, 352] on img "19 / 25" at bounding box center [865, 448] width 508 height 373
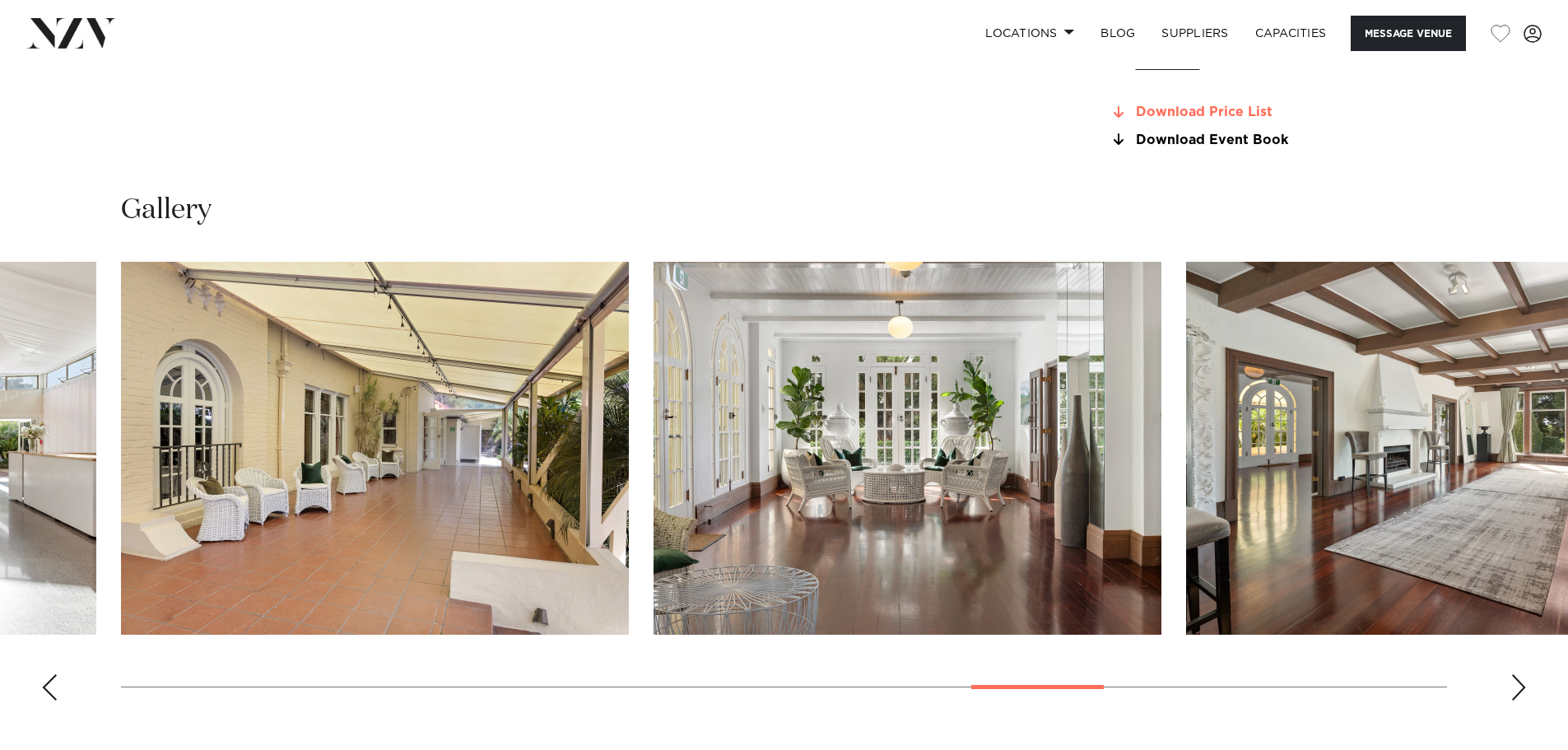
click at [1199, 105] on link "Download Price List" at bounding box center [1243, 112] width 268 height 14
click at [1208, 142] on link "Download Event Book" at bounding box center [1243, 139] width 268 height 14
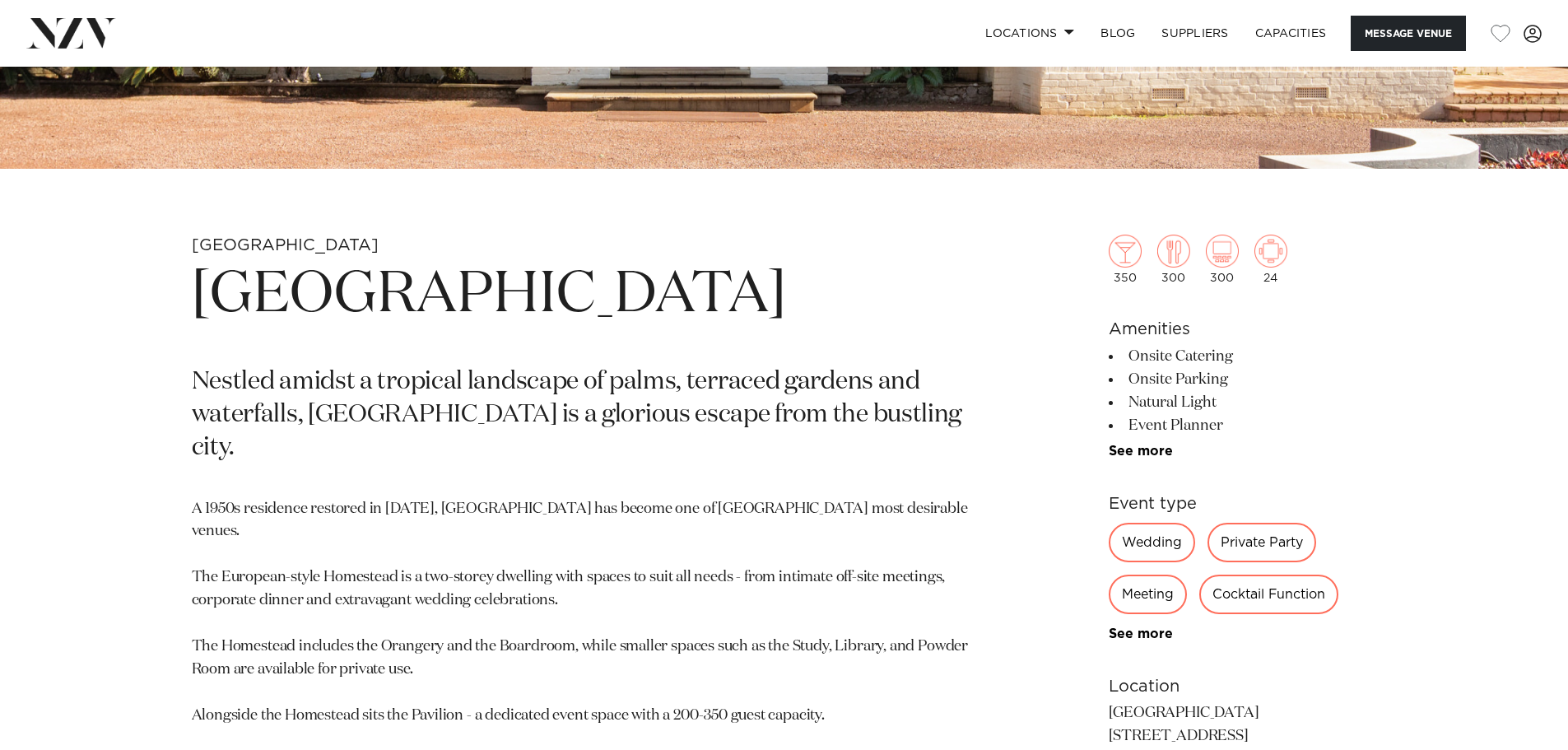
scroll to position [412, 0]
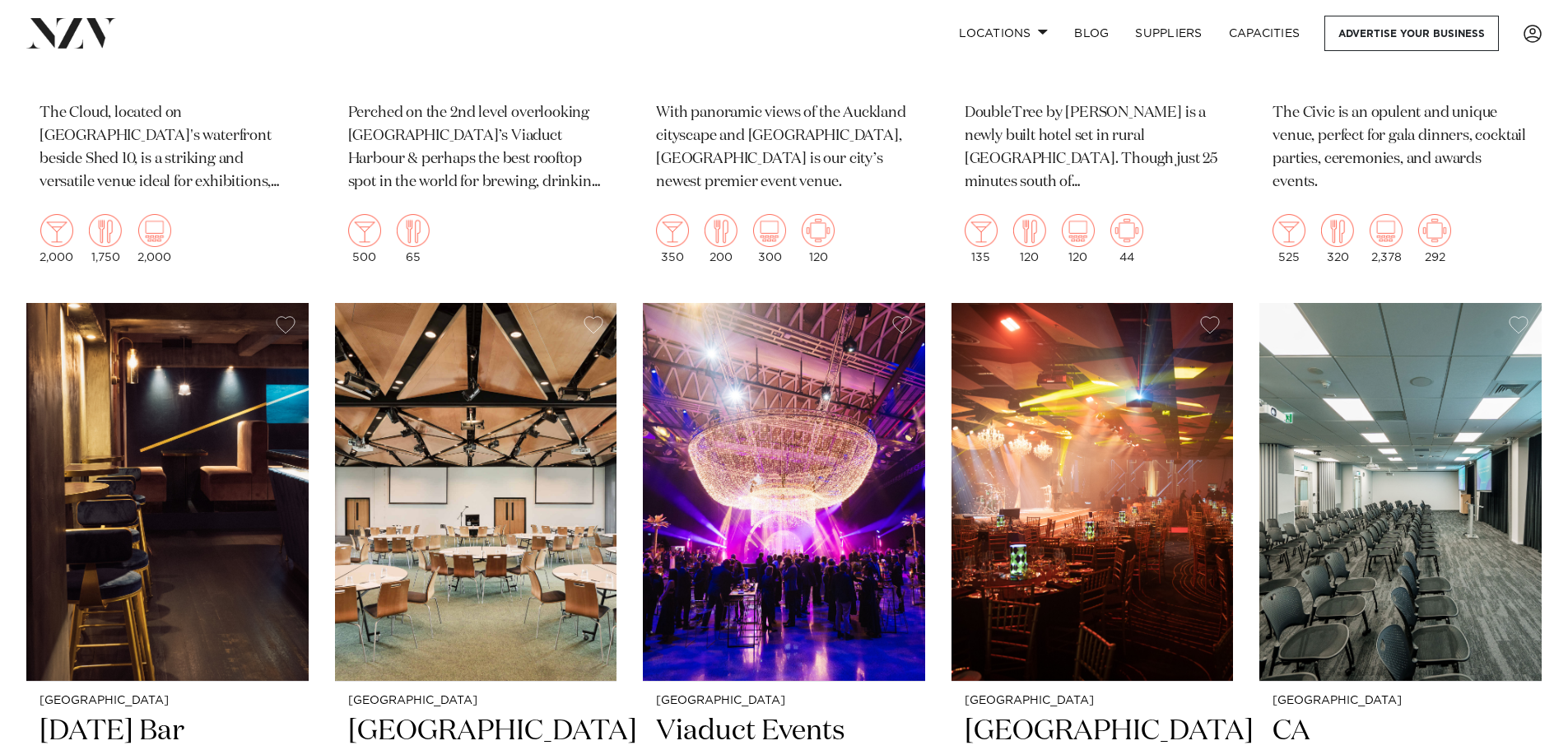
scroll to position [8646, 0]
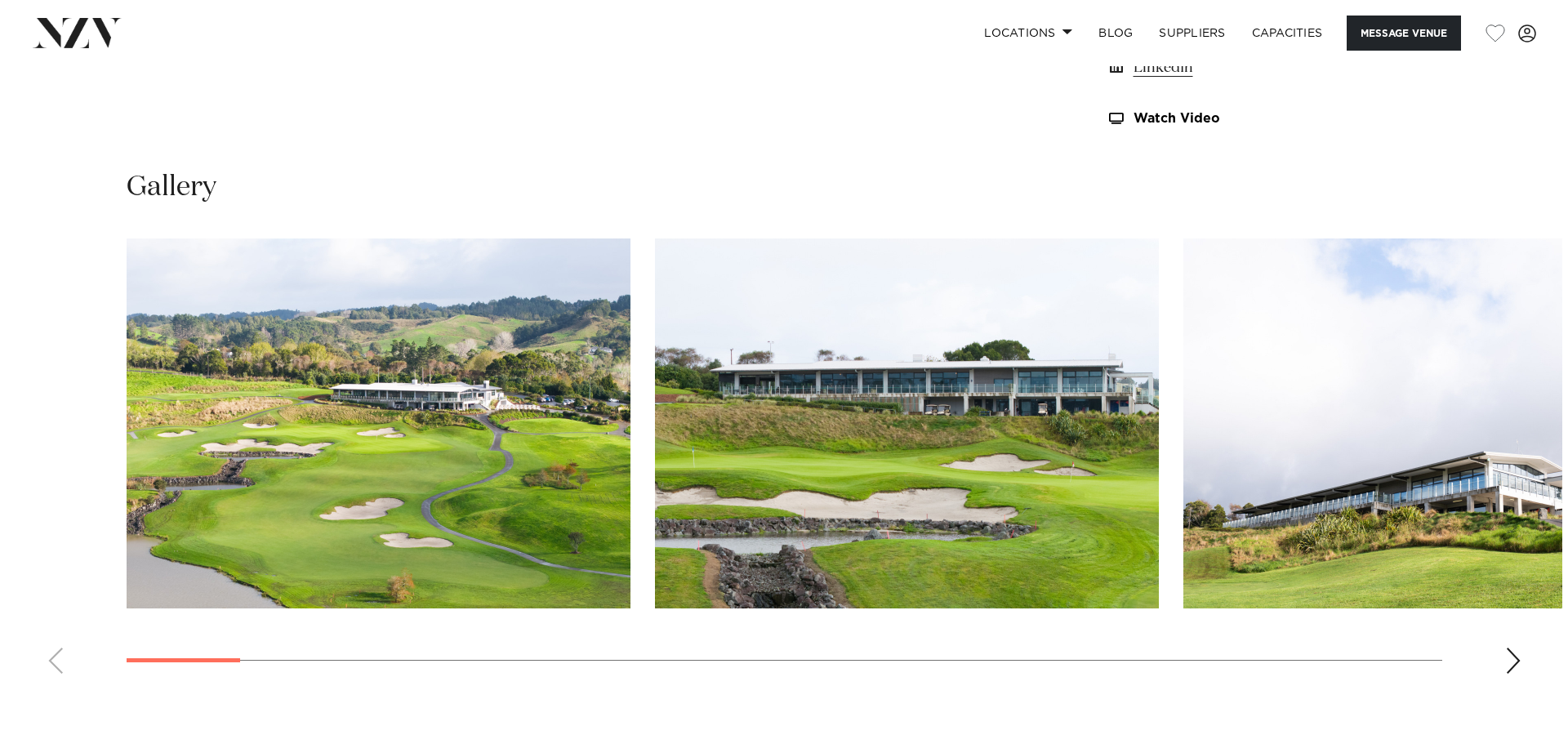
scroll to position [1634, 0]
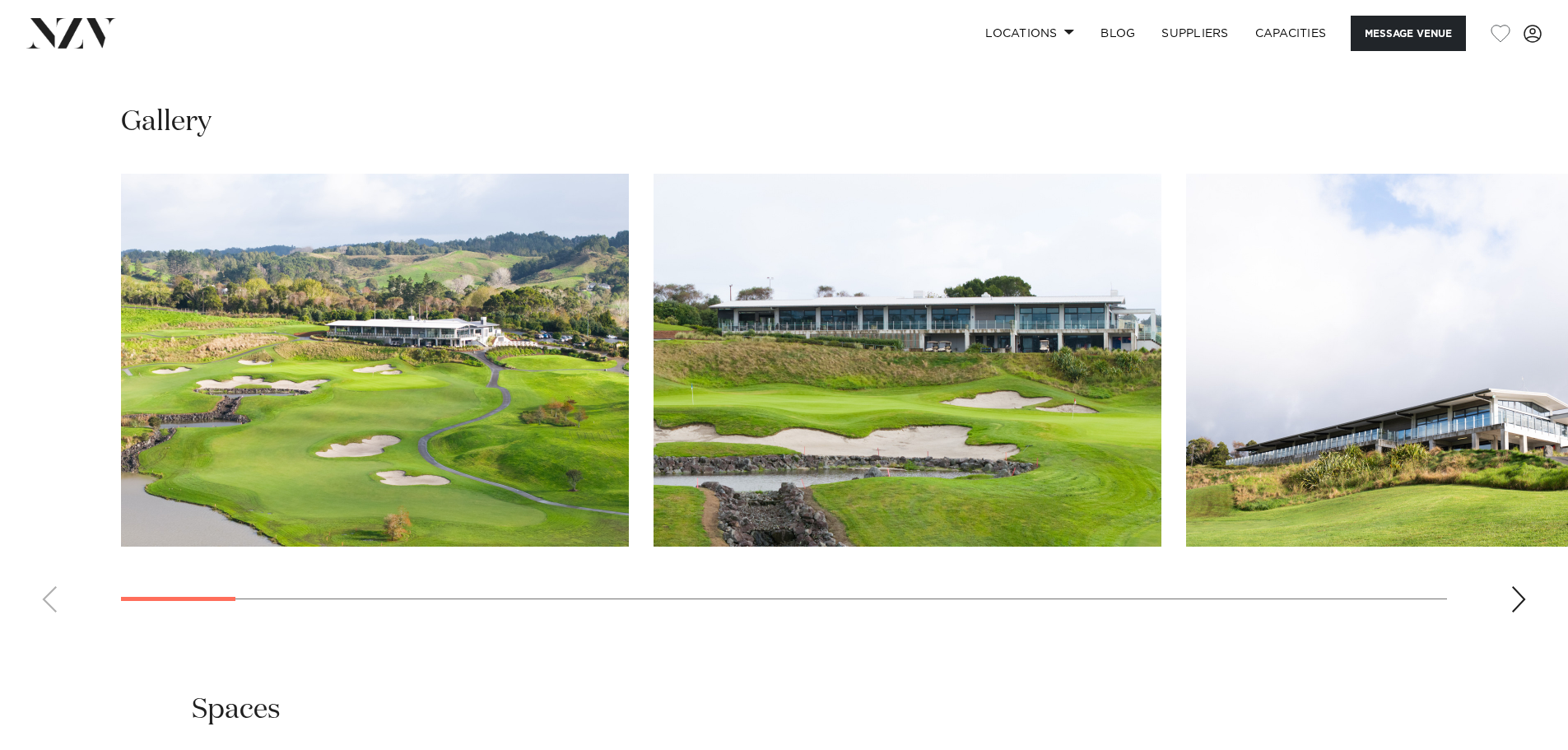
click at [1309, 260] on img "3 / 29" at bounding box center [1439, 361] width 508 height 373
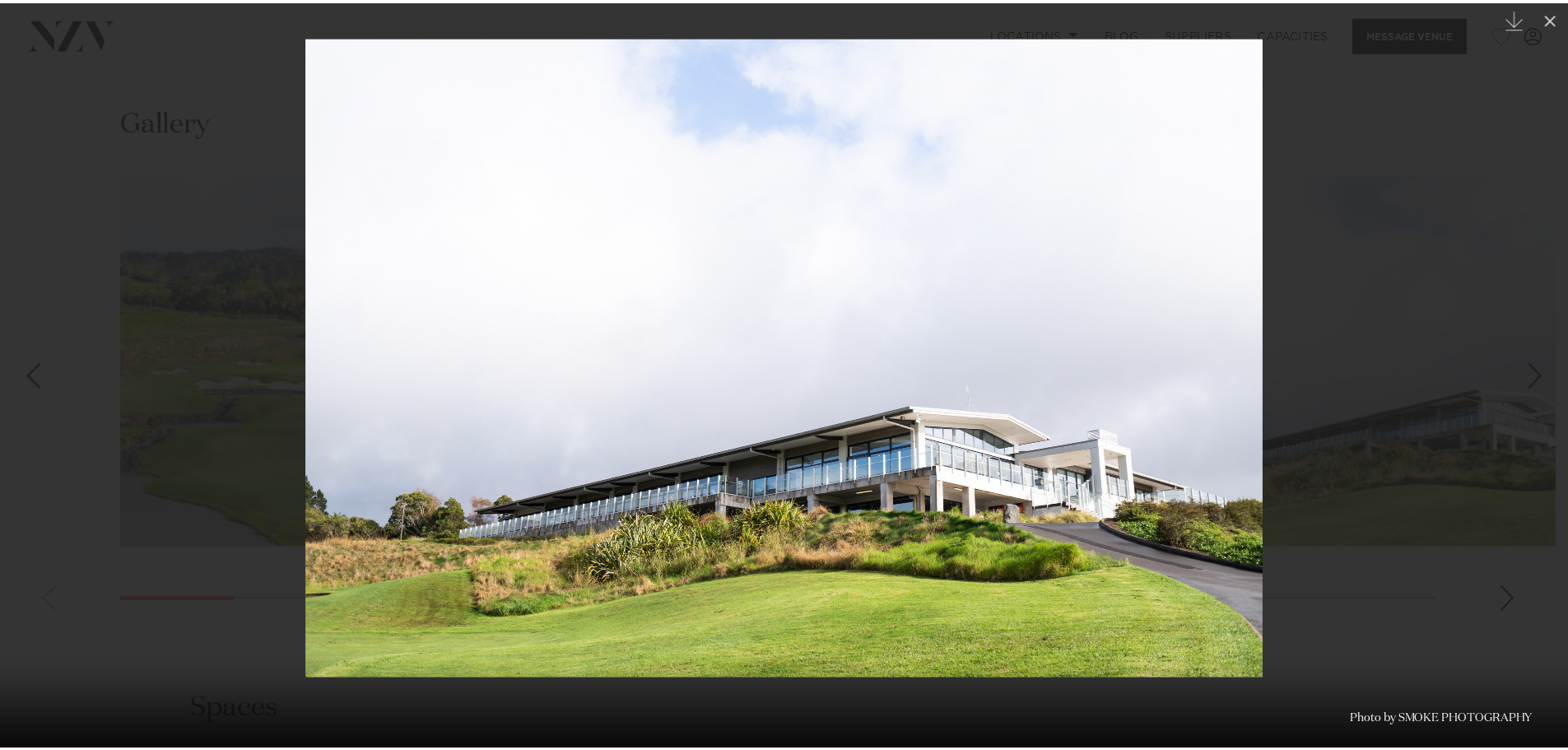
scroll to position [0, 14]
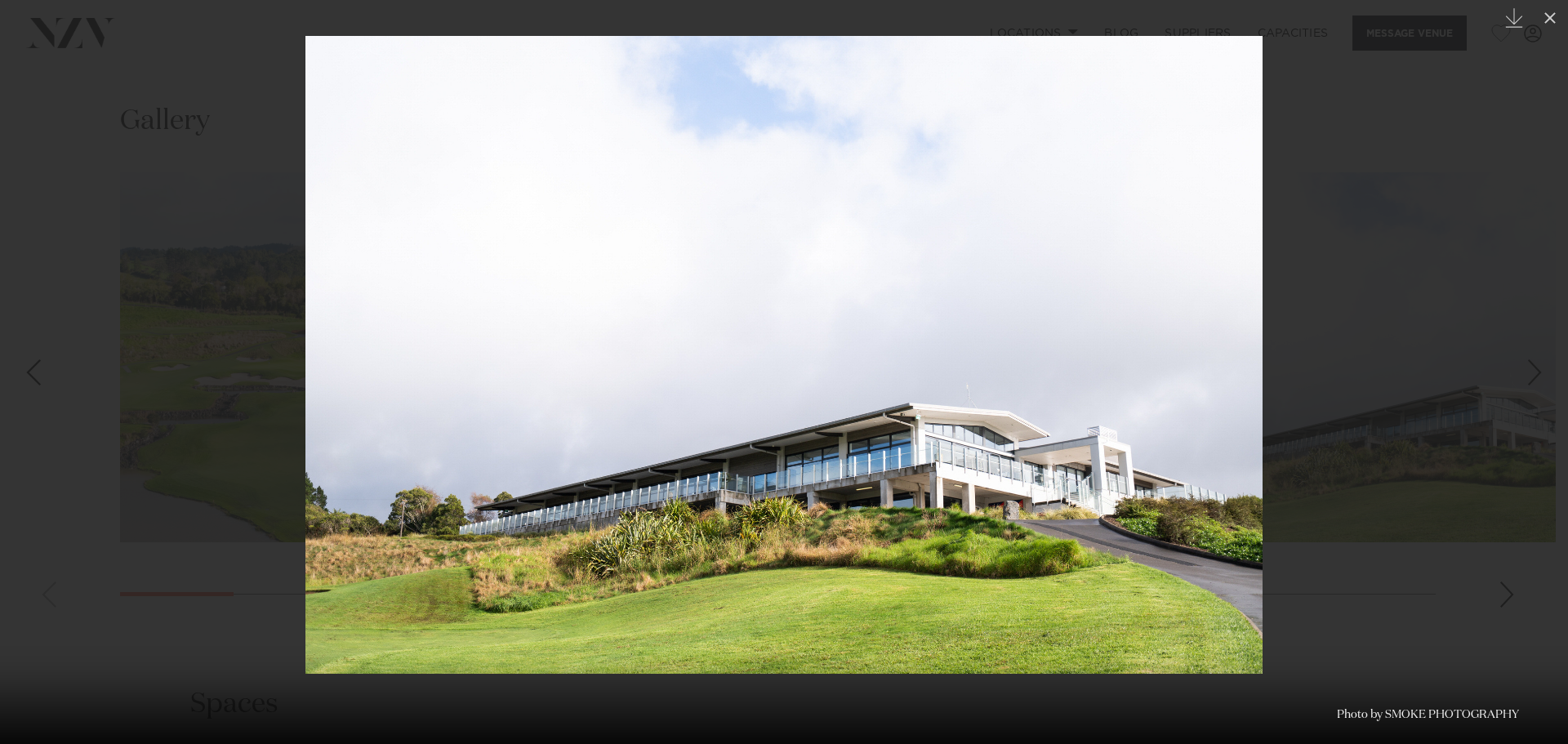
drag, startPoint x: 1547, startPoint y: 101, endPoint x: 1531, endPoint y: 127, distance: 30.5
click at [1547, 102] on div at bounding box center [784, 372] width 1568 height 744
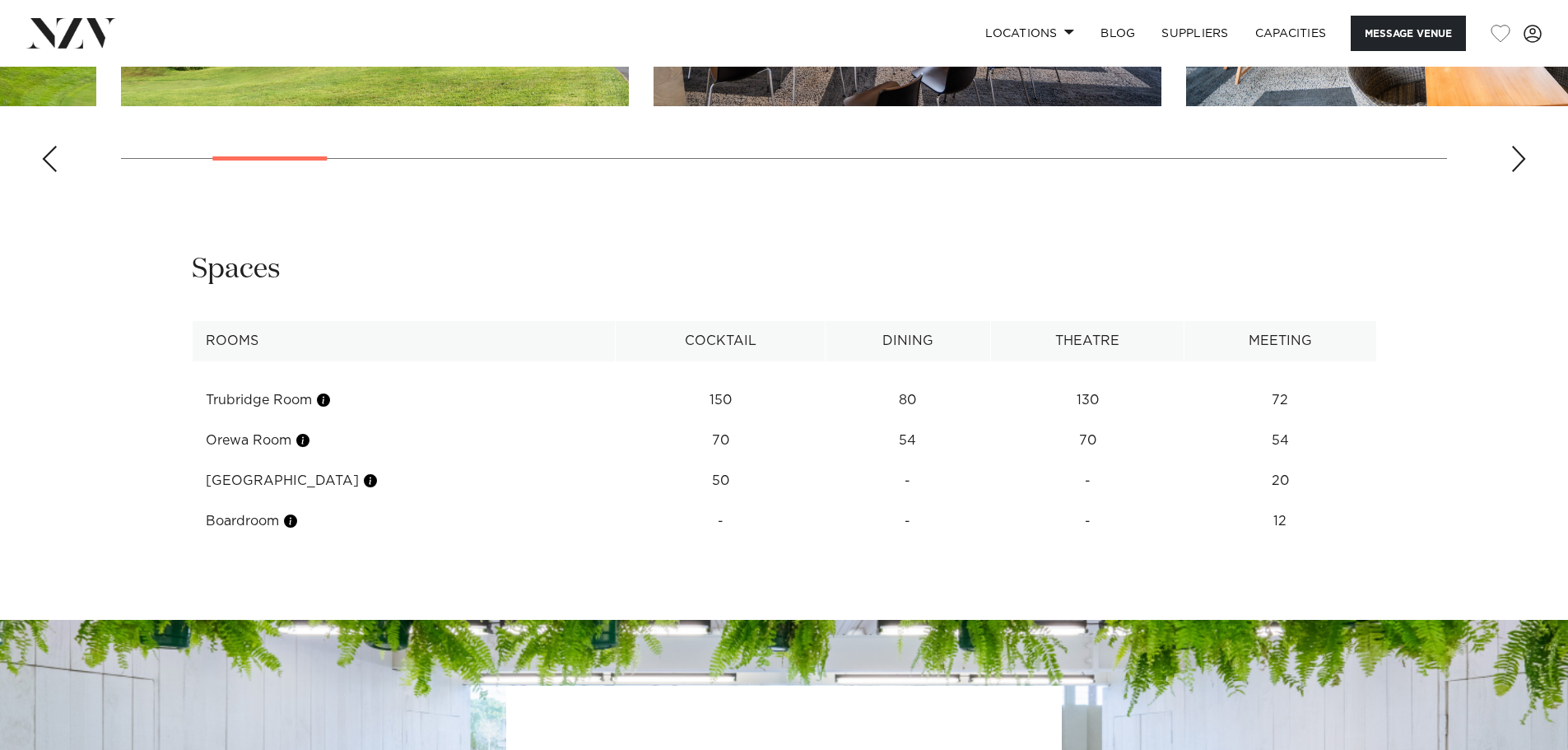
scroll to position [2059, 0]
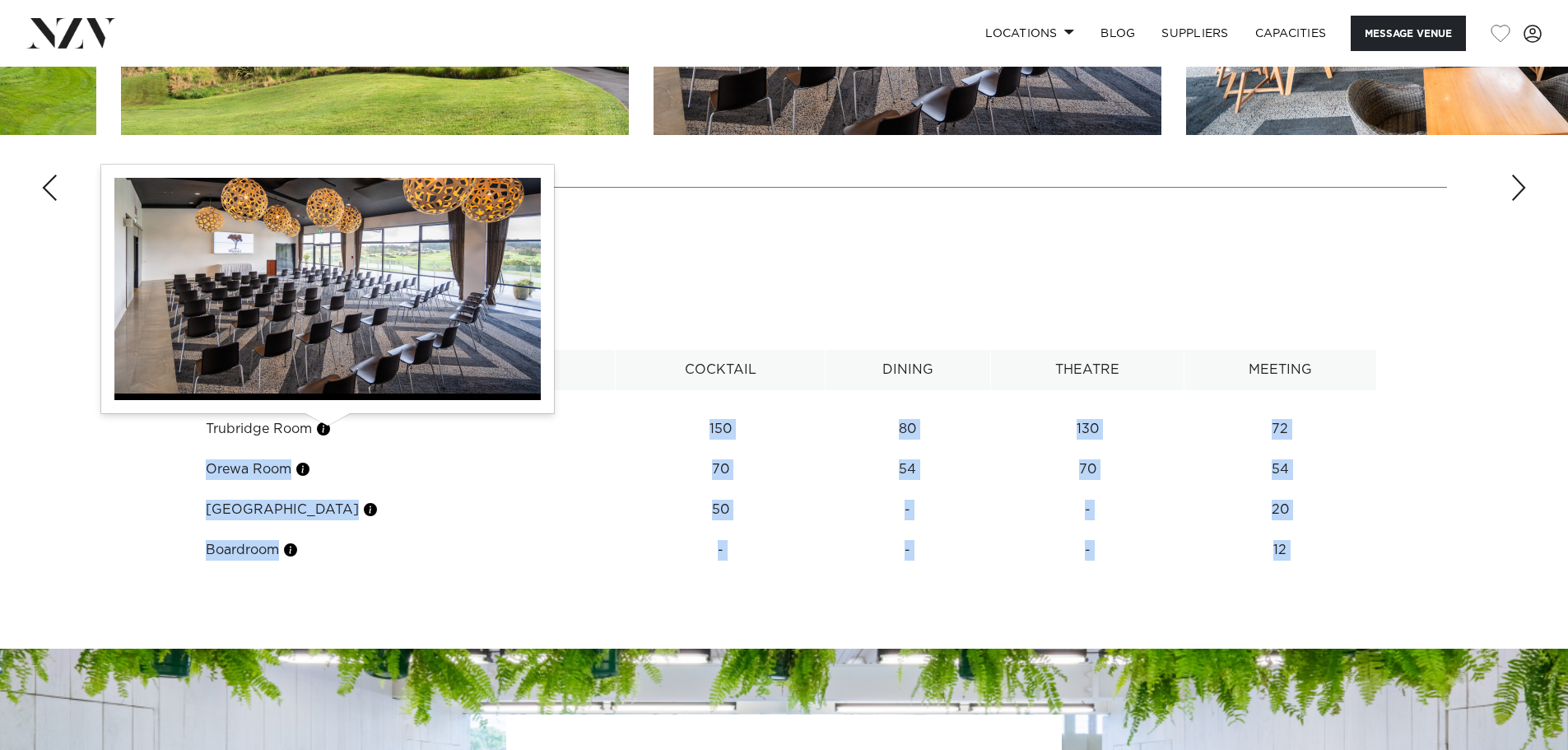
click at [326, 427] on button "button" at bounding box center [323, 429] width 16 height 16
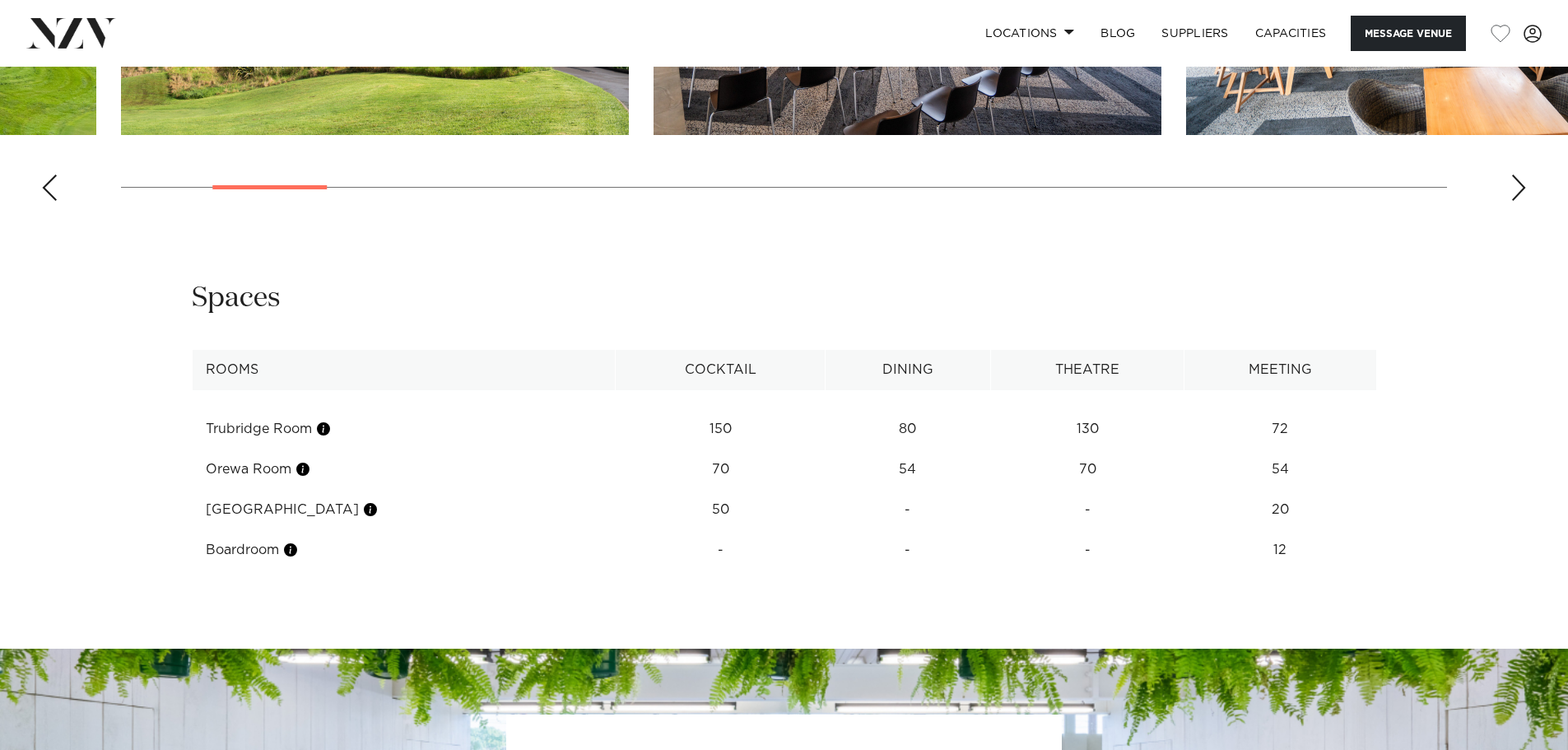
click at [167, 494] on div "**********" at bounding box center [784, 425] width 1401 height 290
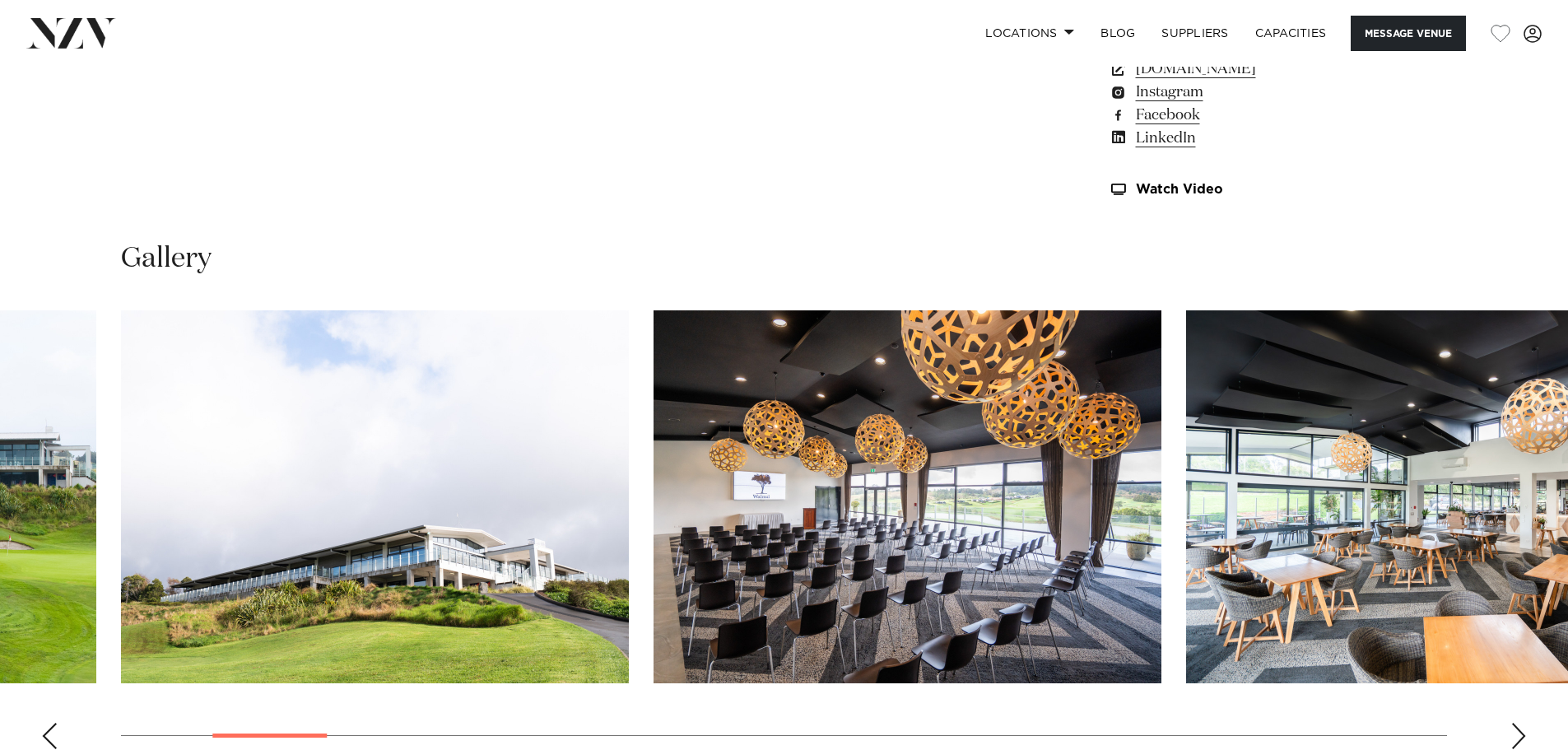
scroll to position [1482, 0]
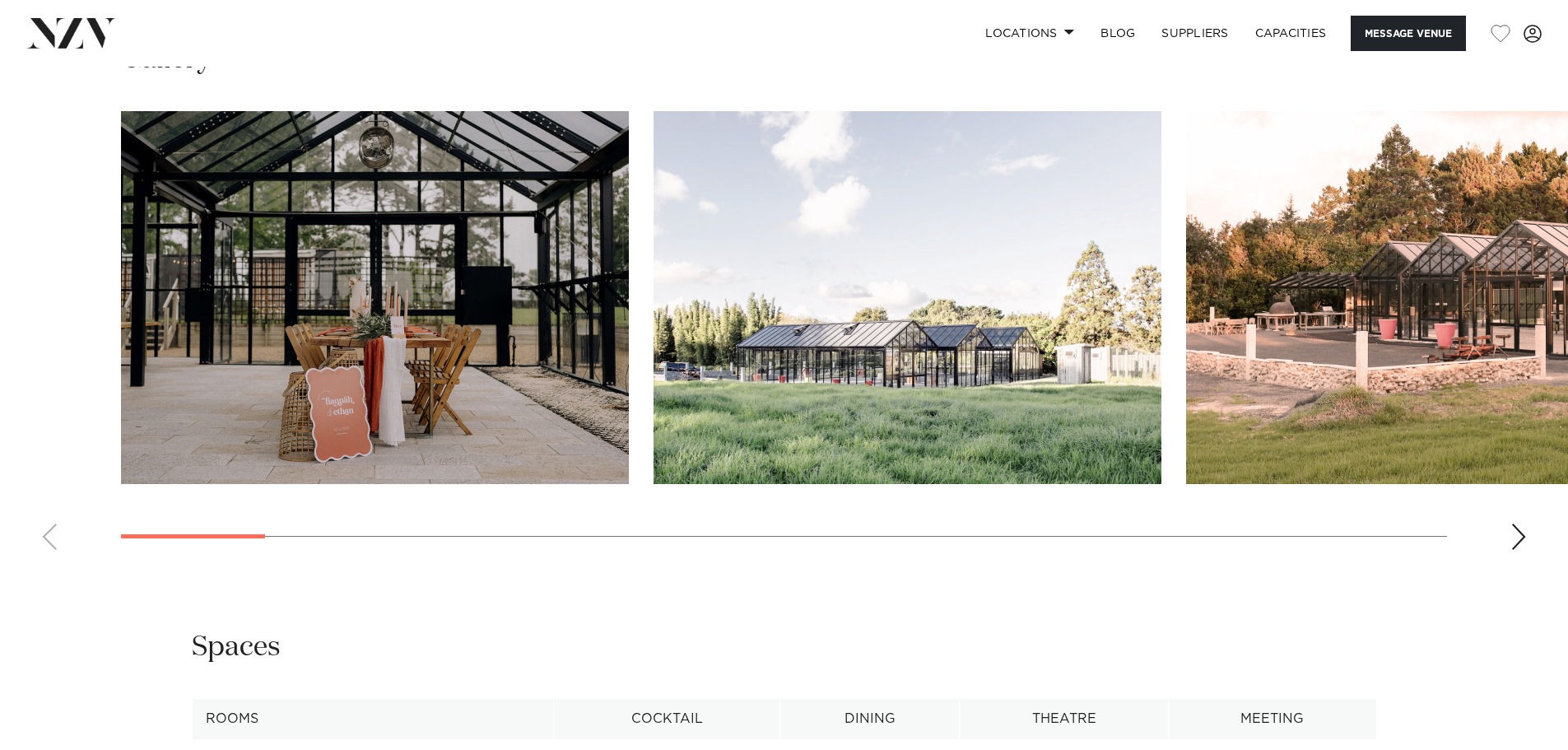
scroll to position [1729, 0]
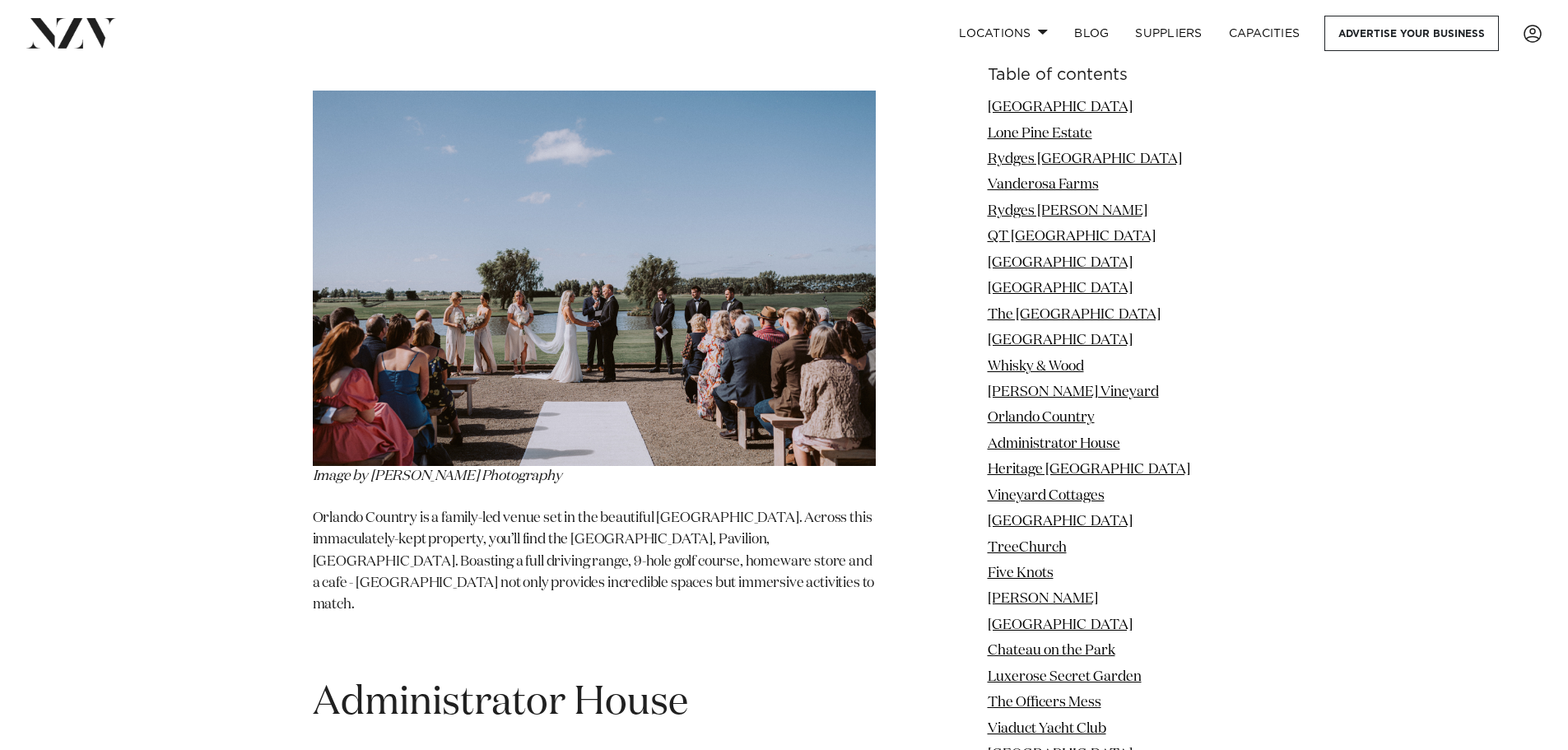
scroll to position [10046, 0]
